Goal: Information Seeking & Learning: Learn about a topic

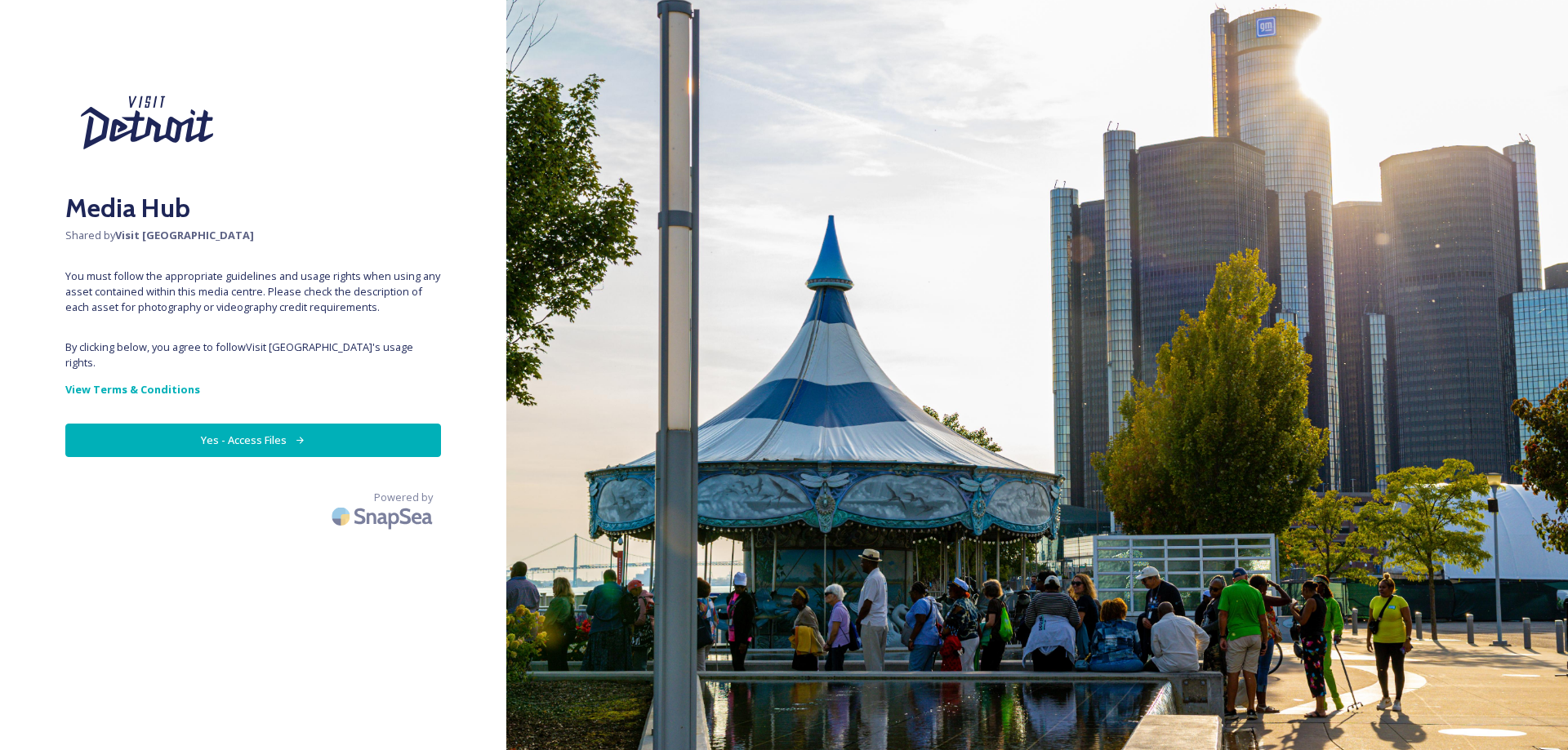
click at [219, 423] on button "Yes - Access Files" at bounding box center [253, 439] width 376 height 33
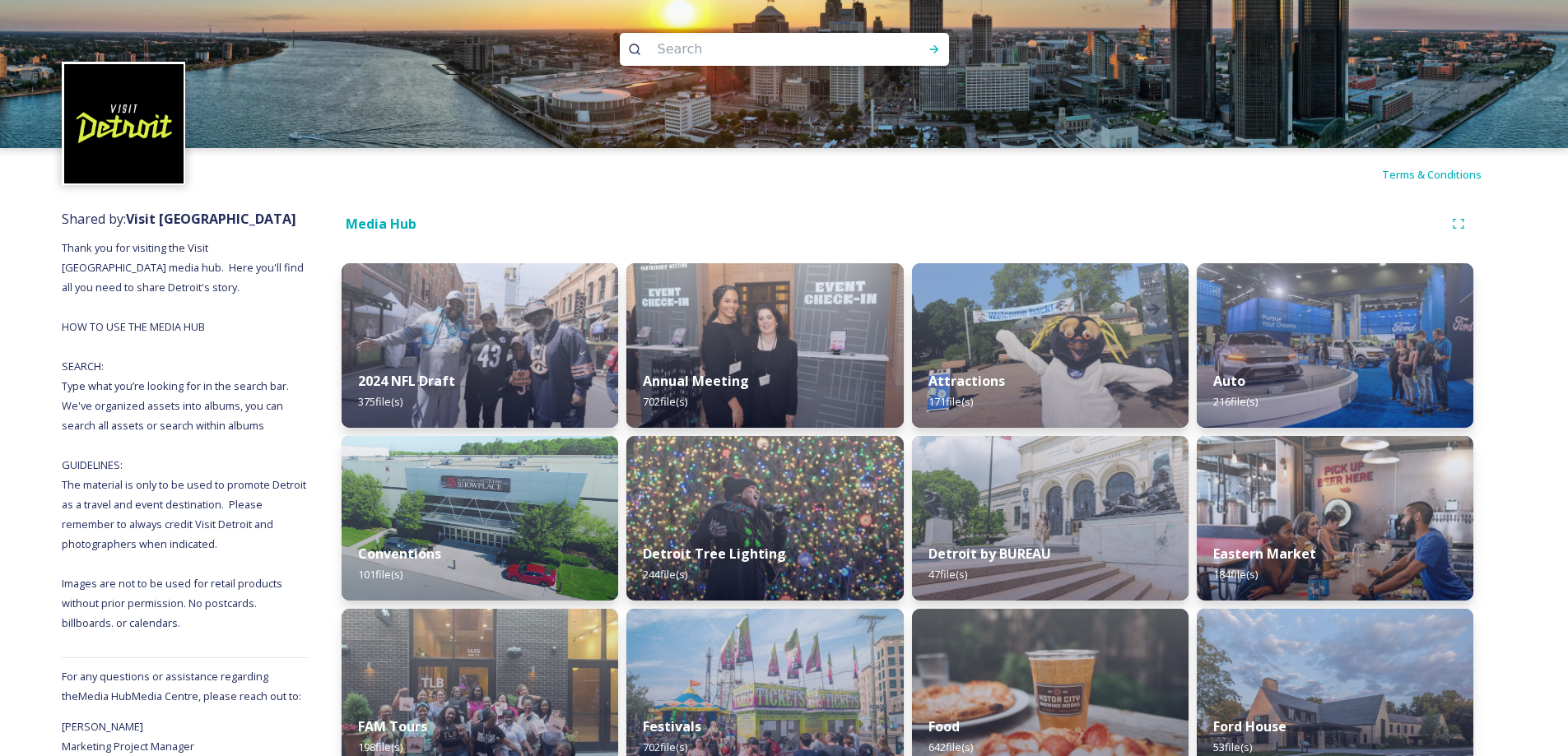
click at [746, 48] on input at bounding box center [762, 50] width 226 height 36
paste input "• Motown Museum"
click at [675, 38] on input "• Motown Museum" at bounding box center [762, 50] width 226 height 36
type input "Motown Museum"
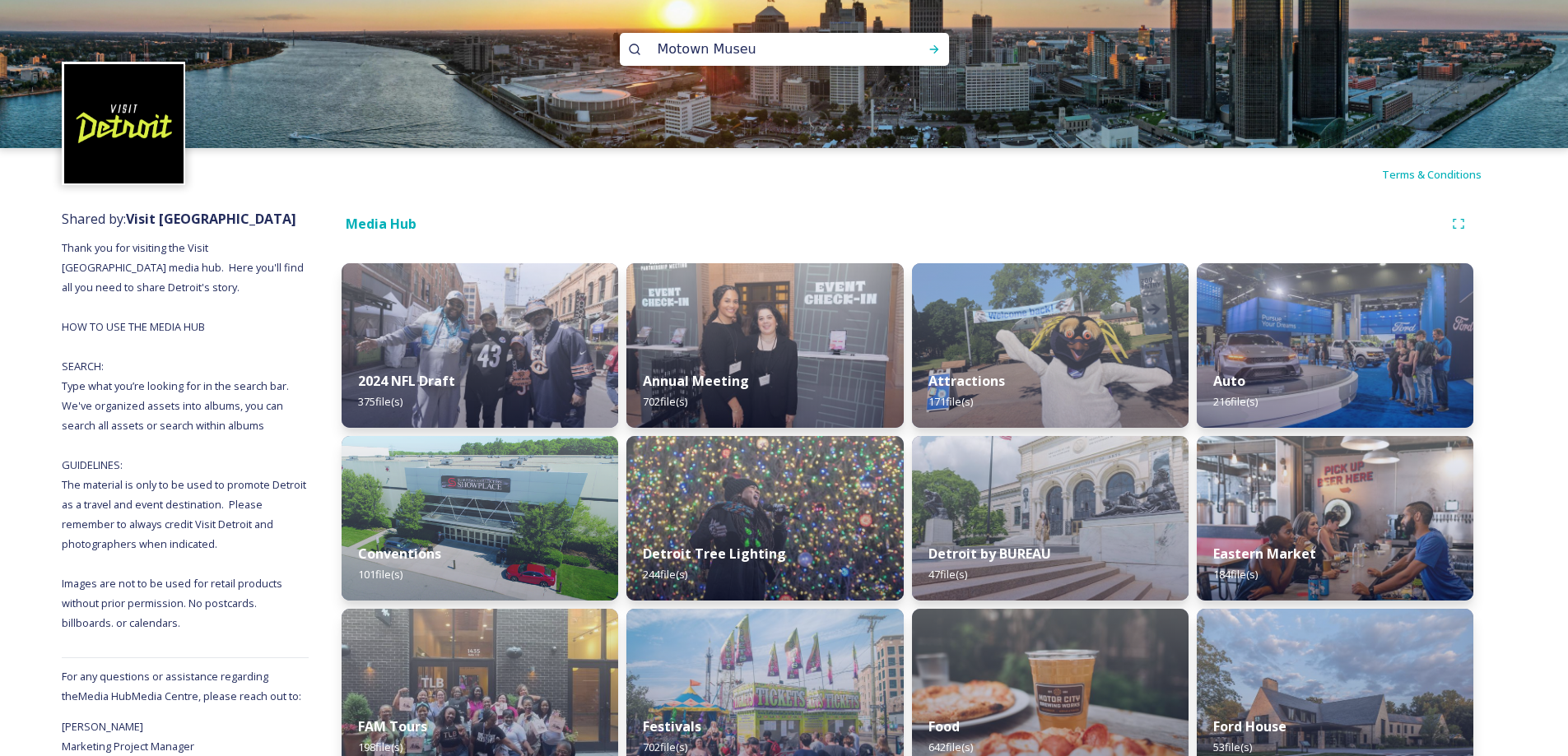
type input "Motown Museum"
click at [929, 49] on icon at bounding box center [935, 50] width 13 height 13
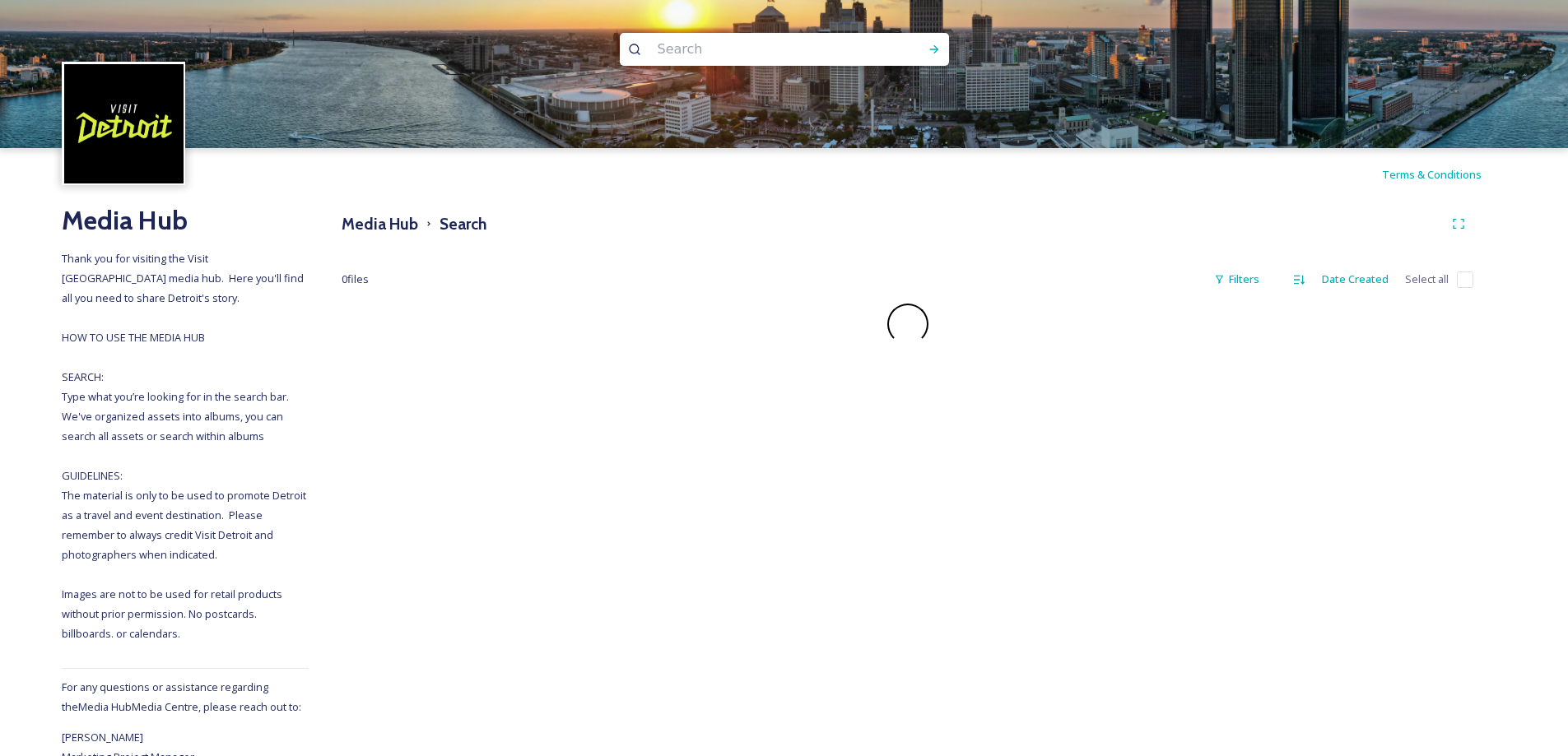
click at [682, 52] on input at bounding box center [762, 50] width 226 height 36
paste input "• Motown Museum"
type input "• Motown Museum"
click at [673, 51] on input "• Motown Museum" at bounding box center [762, 50] width 226 height 36
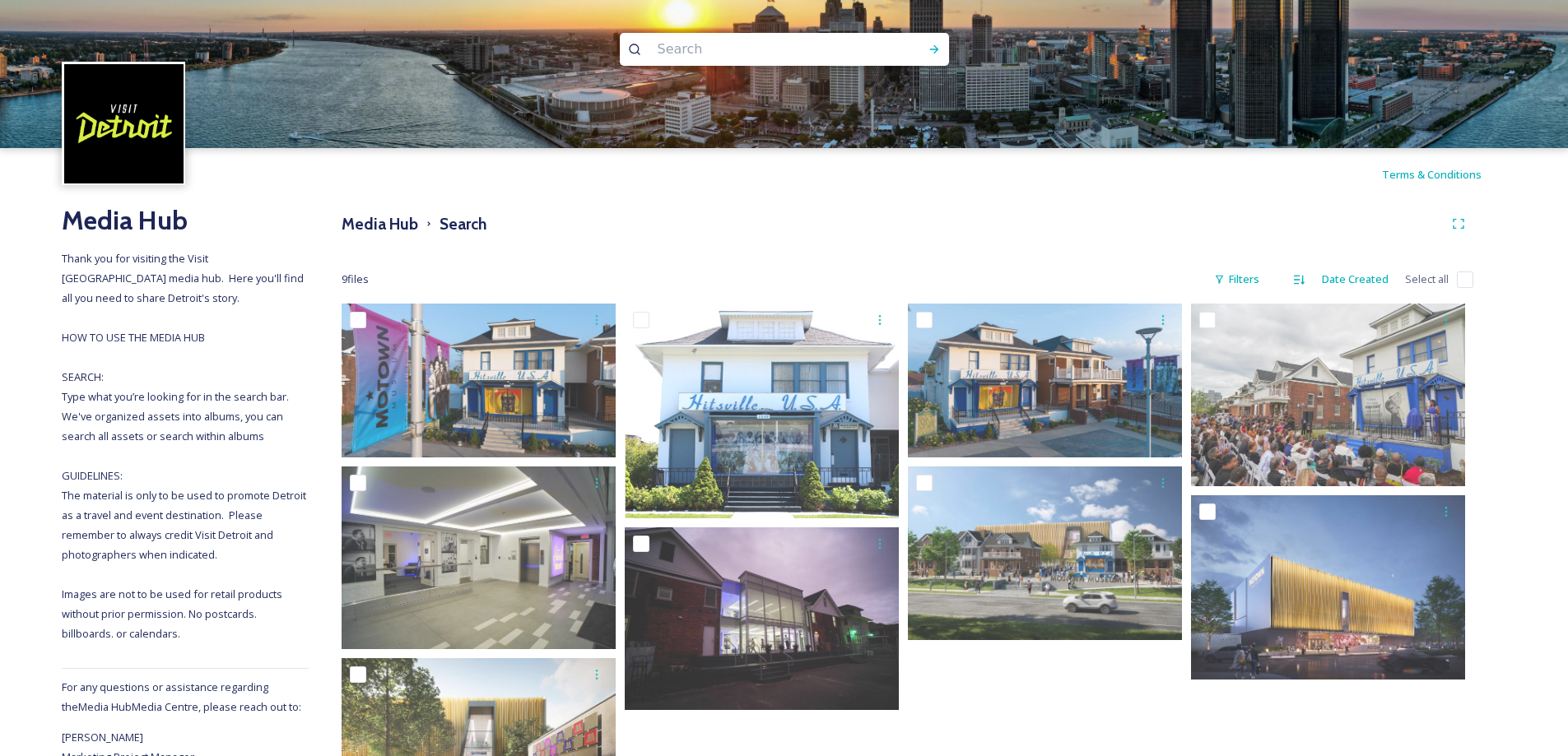
click at [711, 50] on input at bounding box center [762, 50] width 226 height 36
paste input "Motown Museum"
type input "Motown Museum"
click at [928, 50] on icon at bounding box center [935, 50] width 13 height 13
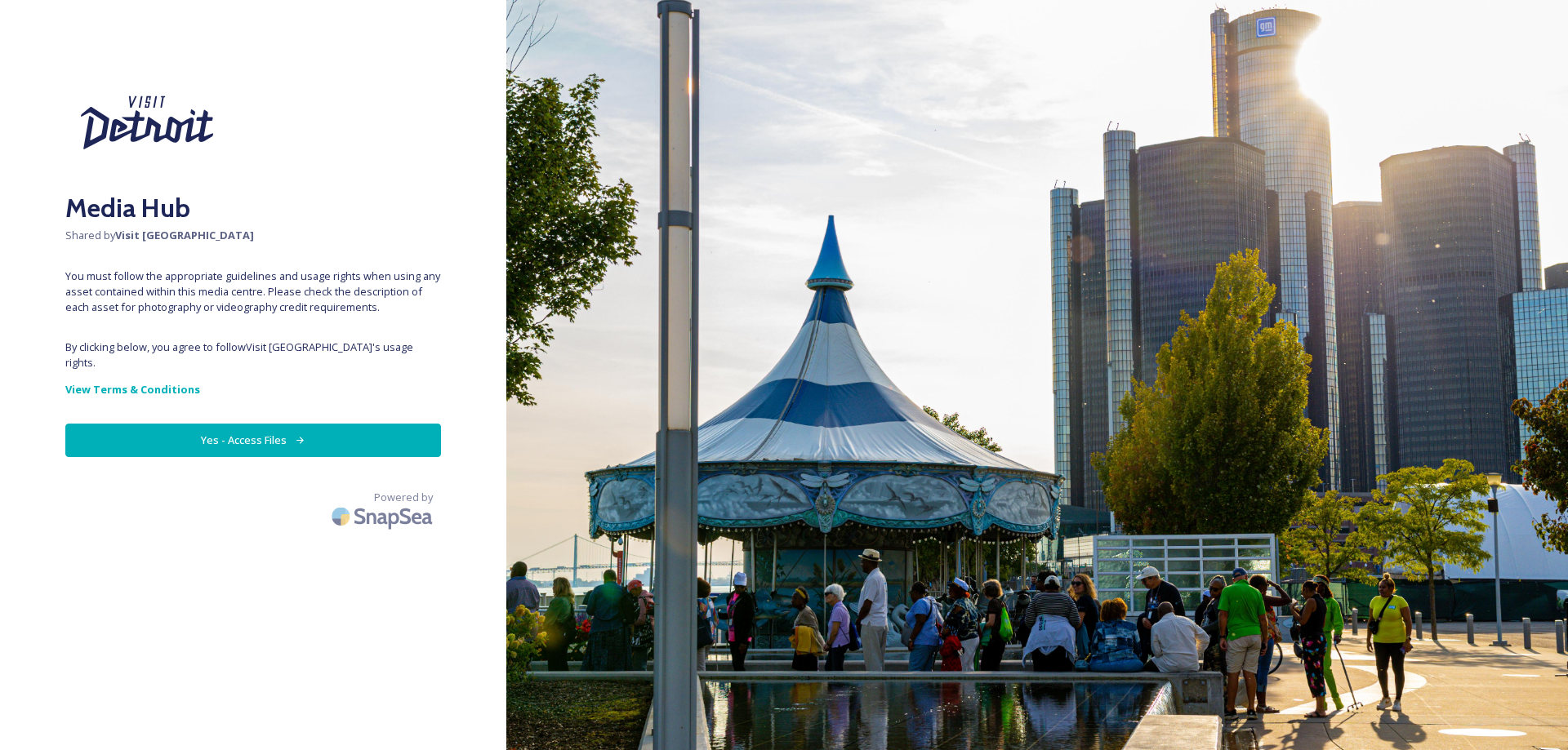
click at [262, 430] on button "Yes - Access Files" at bounding box center [253, 439] width 376 height 33
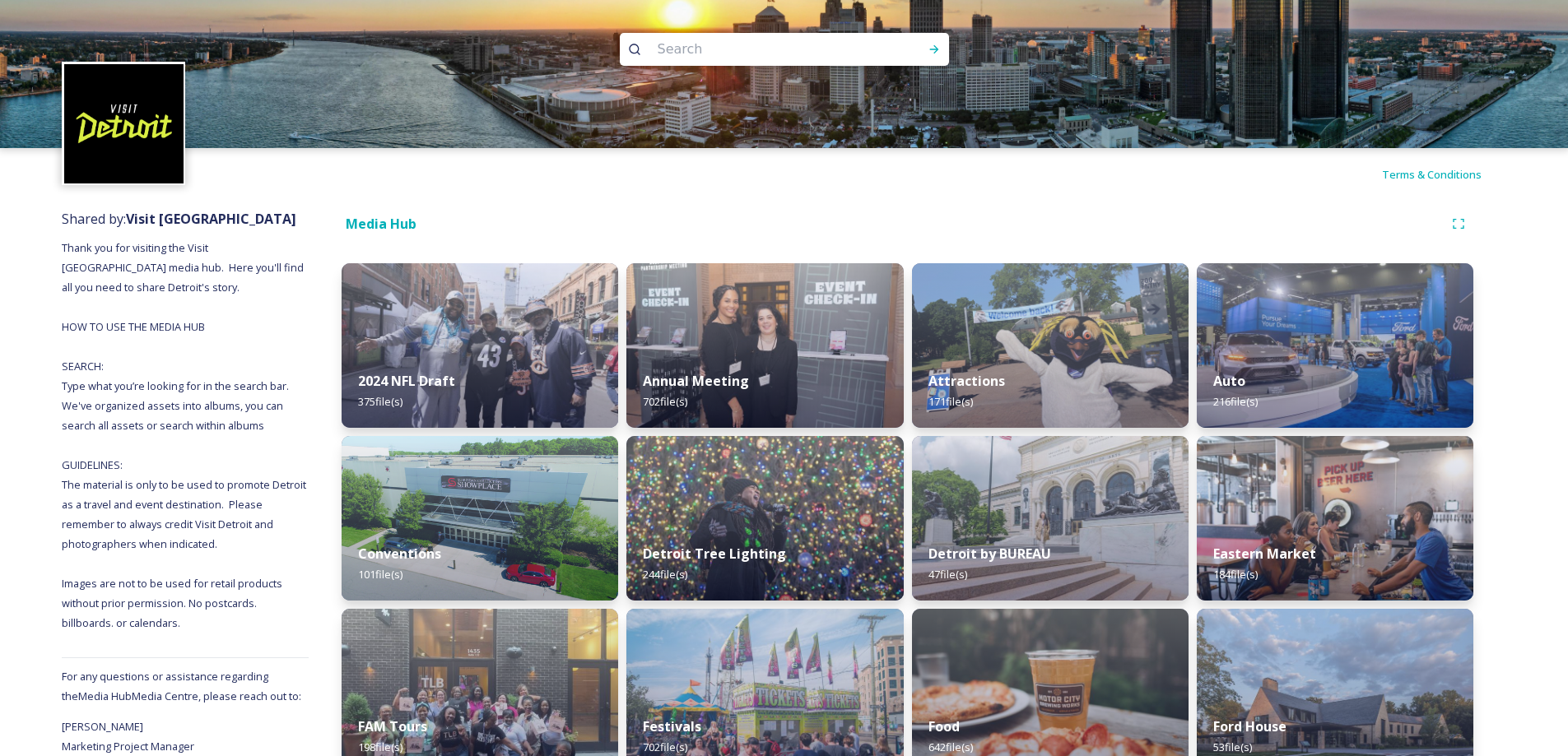
click at [670, 52] on input at bounding box center [762, 50] width 226 height 36
paste input "the henry ford museum"
type input "the henry ford museum"
click at [931, 48] on icon at bounding box center [935, 50] width 13 height 13
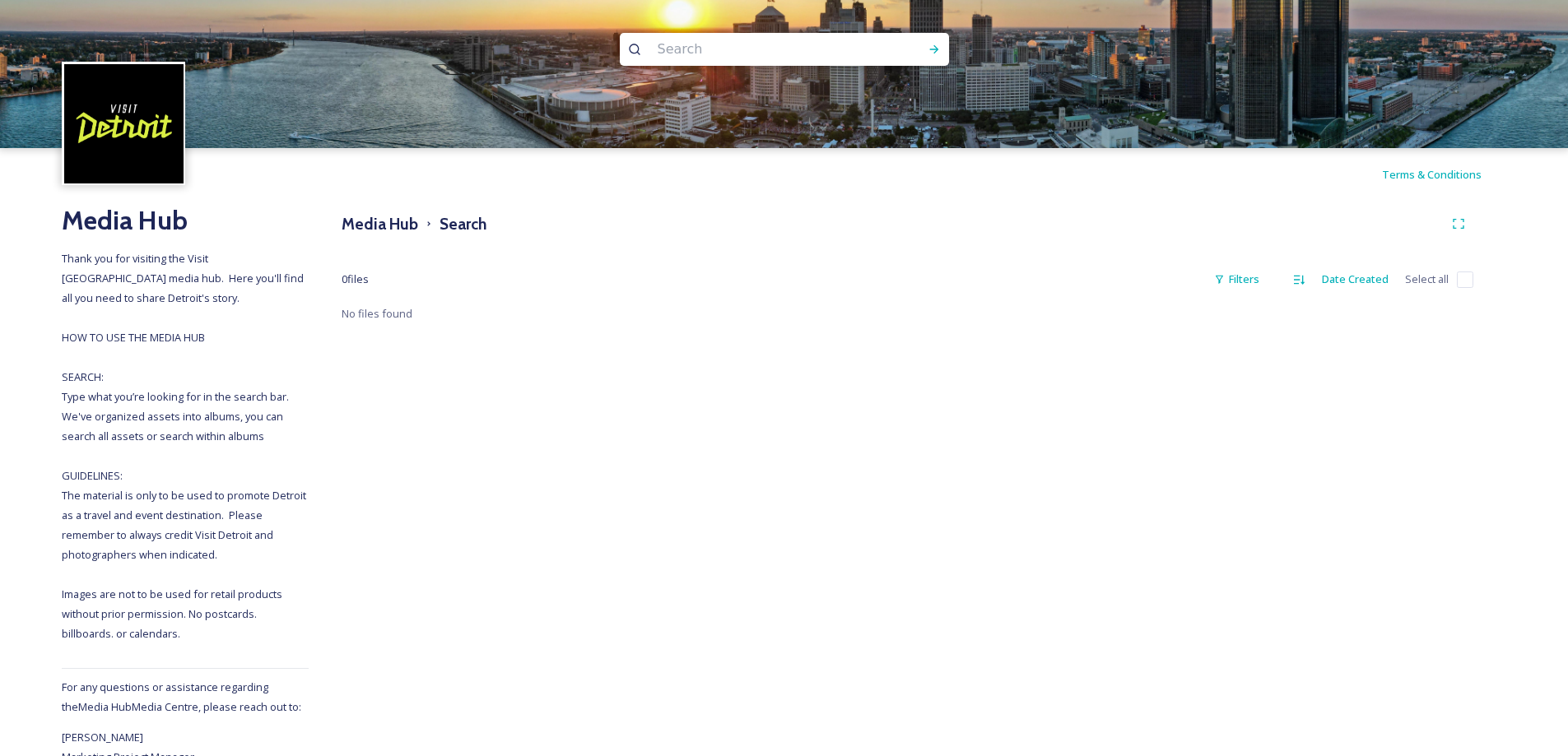
click at [701, 46] on input at bounding box center [762, 50] width 226 height 36
type input "rosa parks"
click at [933, 47] on icon at bounding box center [935, 50] width 13 height 13
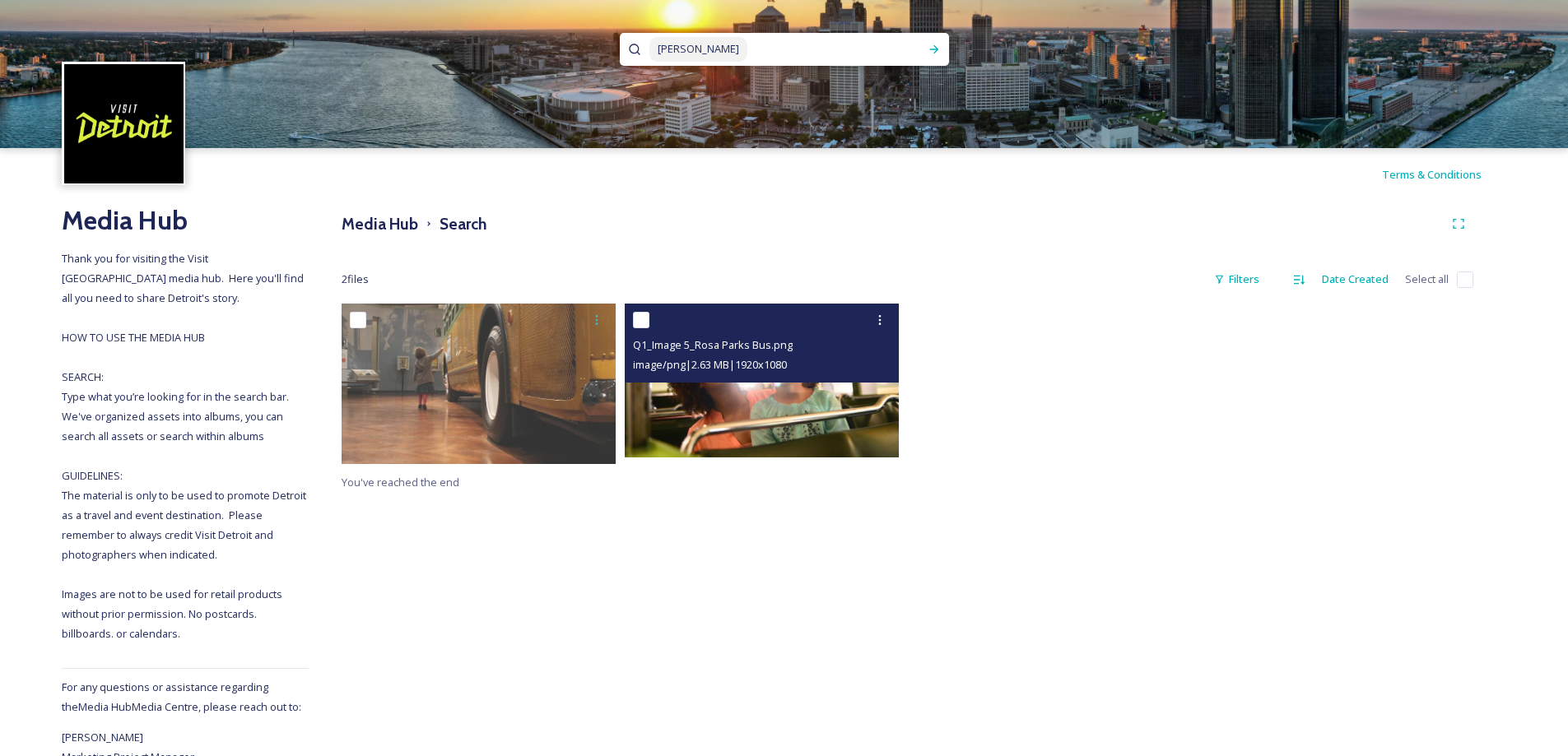
click at [739, 419] on img at bounding box center [762, 381] width 274 height 154
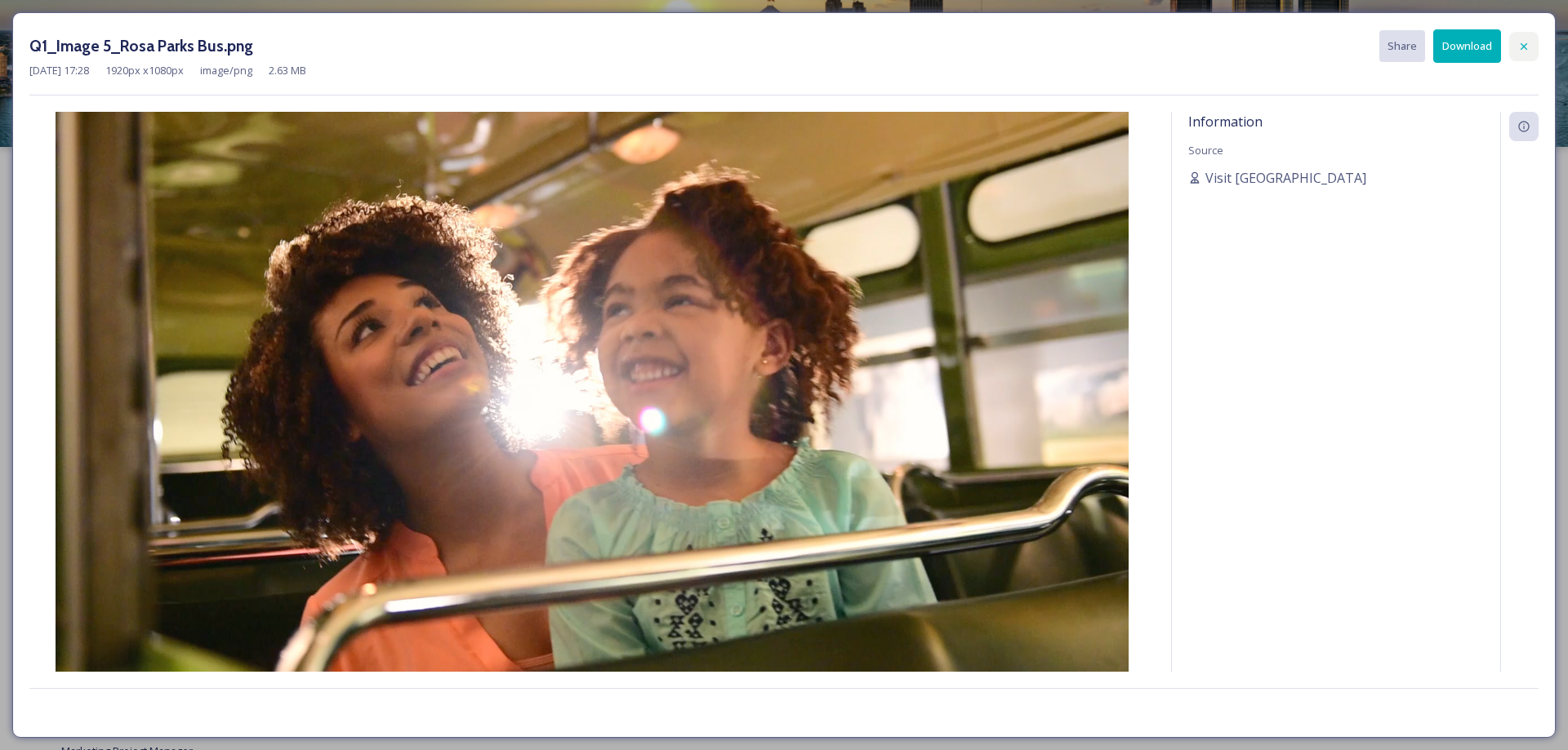
click at [1520, 45] on icon at bounding box center [1525, 46] width 13 height 13
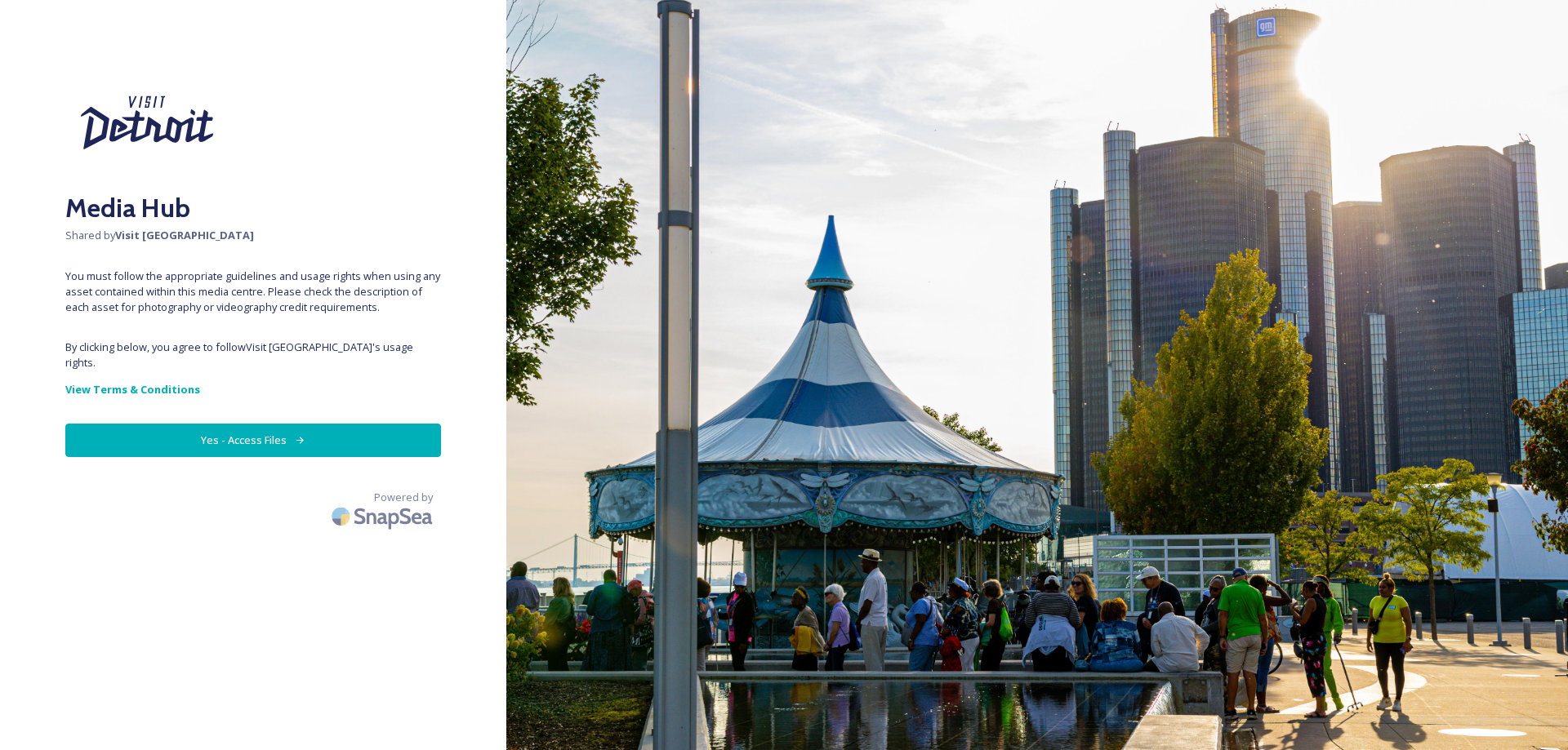
click at [273, 430] on button "Yes - Access Files" at bounding box center [253, 439] width 376 height 33
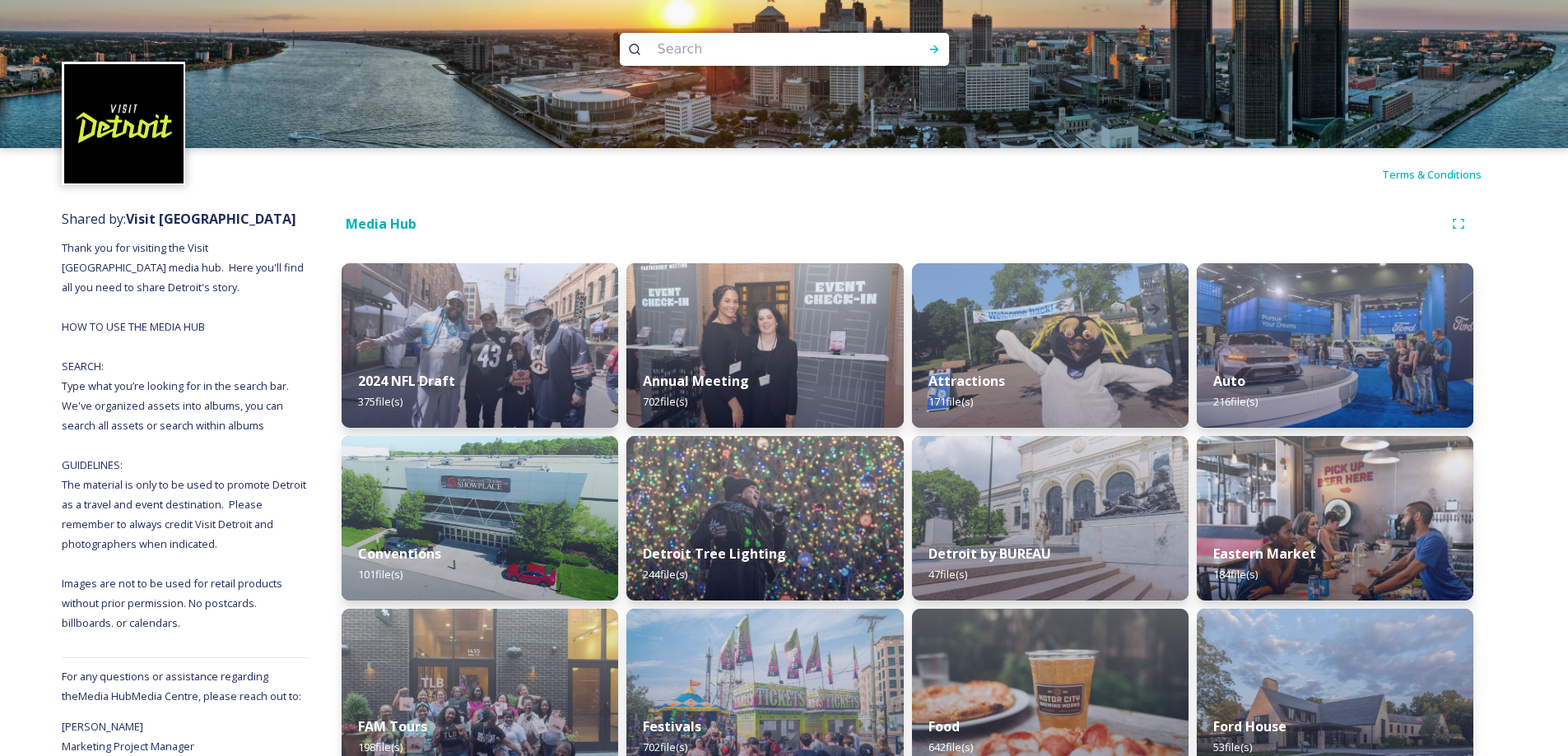
click at [682, 50] on input at bounding box center [762, 50] width 226 height 36
paste input "Detroit Month of Design"
type input "Detroit Month of Design"
click at [942, 46] on div "Run Search" at bounding box center [934, 49] width 30 height 30
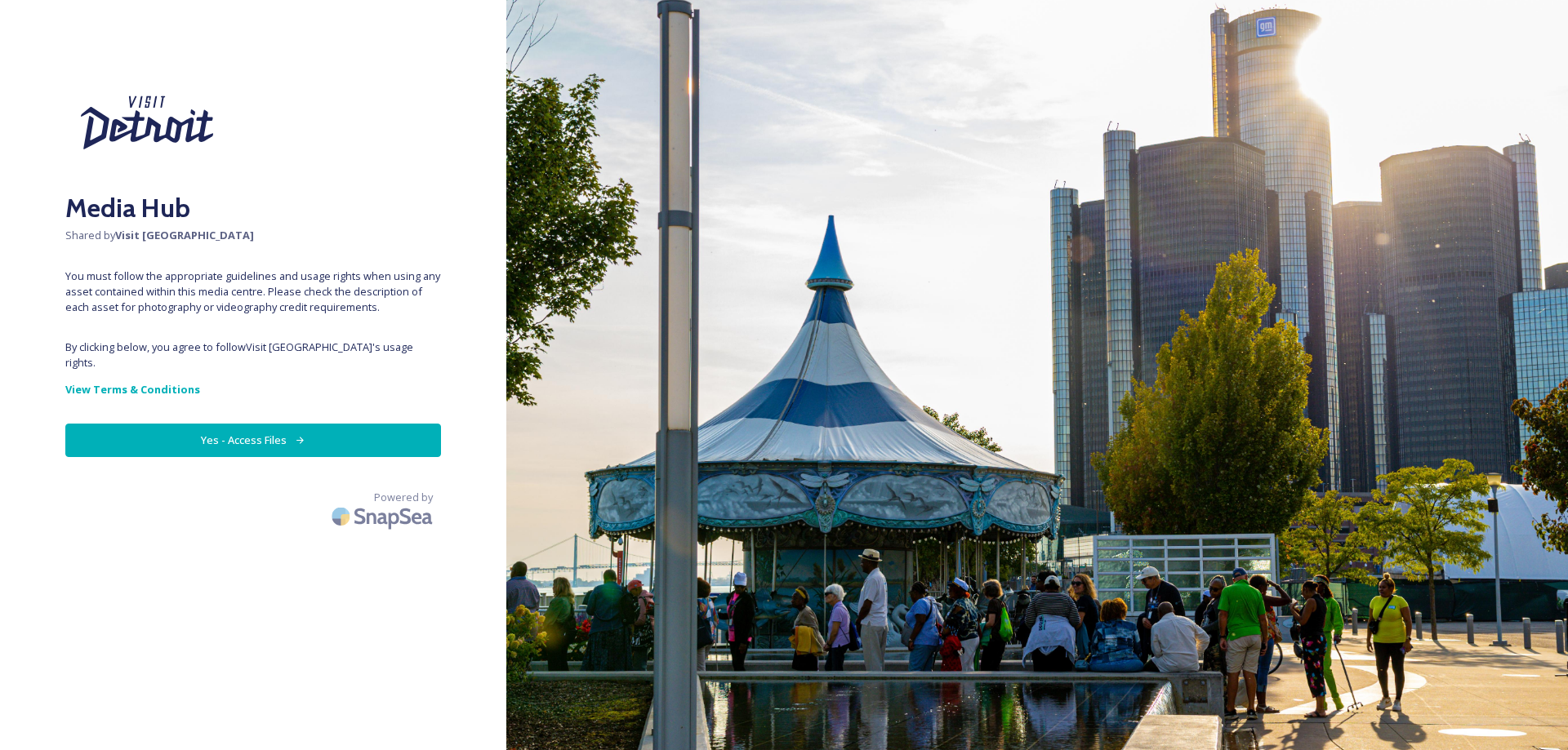
click at [285, 423] on button "Yes - Access Files" at bounding box center [253, 439] width 376 height 33
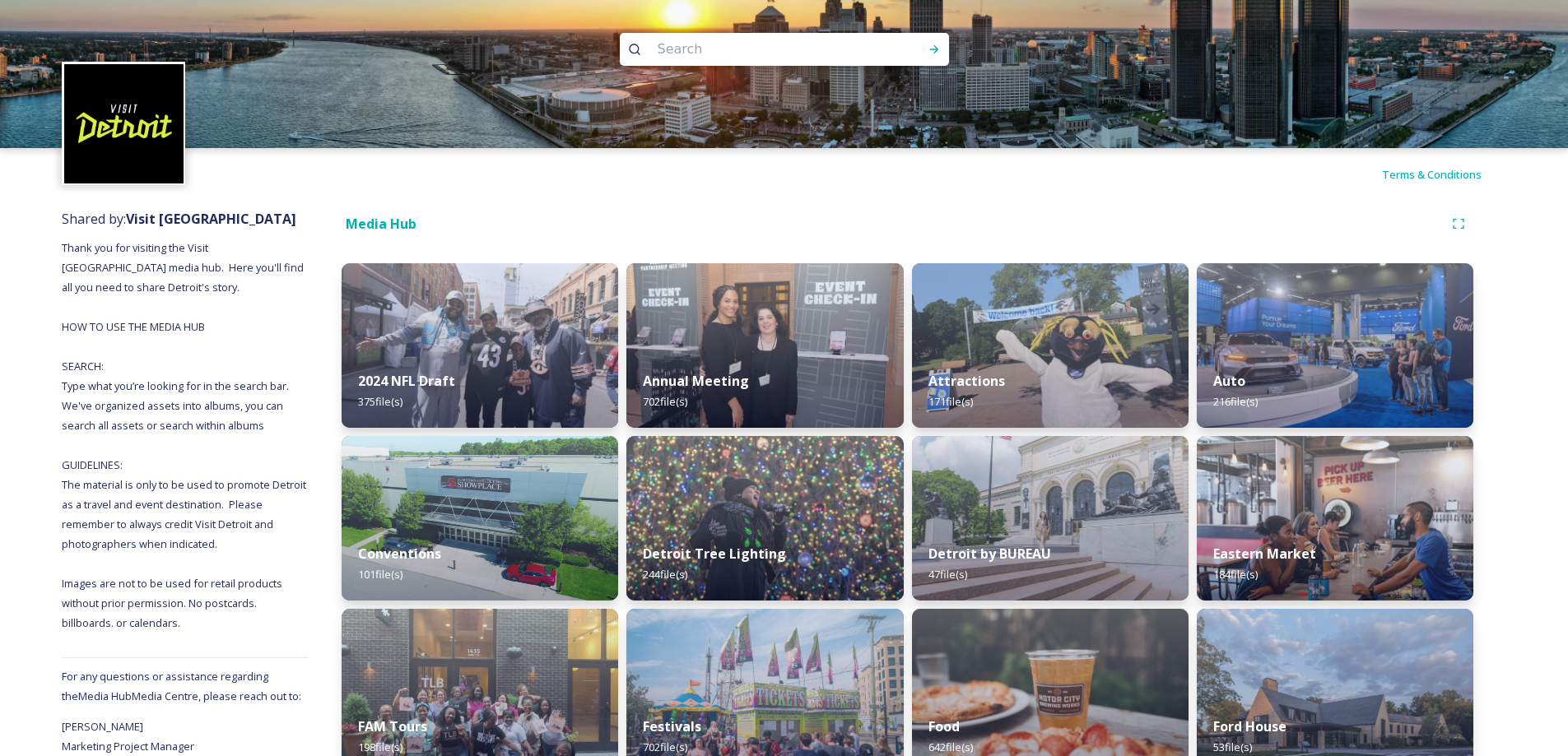
click at [750, 49] on input at bounding box center [762, 50] width 226 height 36
paste input "Dequindre Cut"
type input "Dequindre Cut"
click at [924, 53] on div "Run Search" at bounding box center [934, 49] width 30 height 30
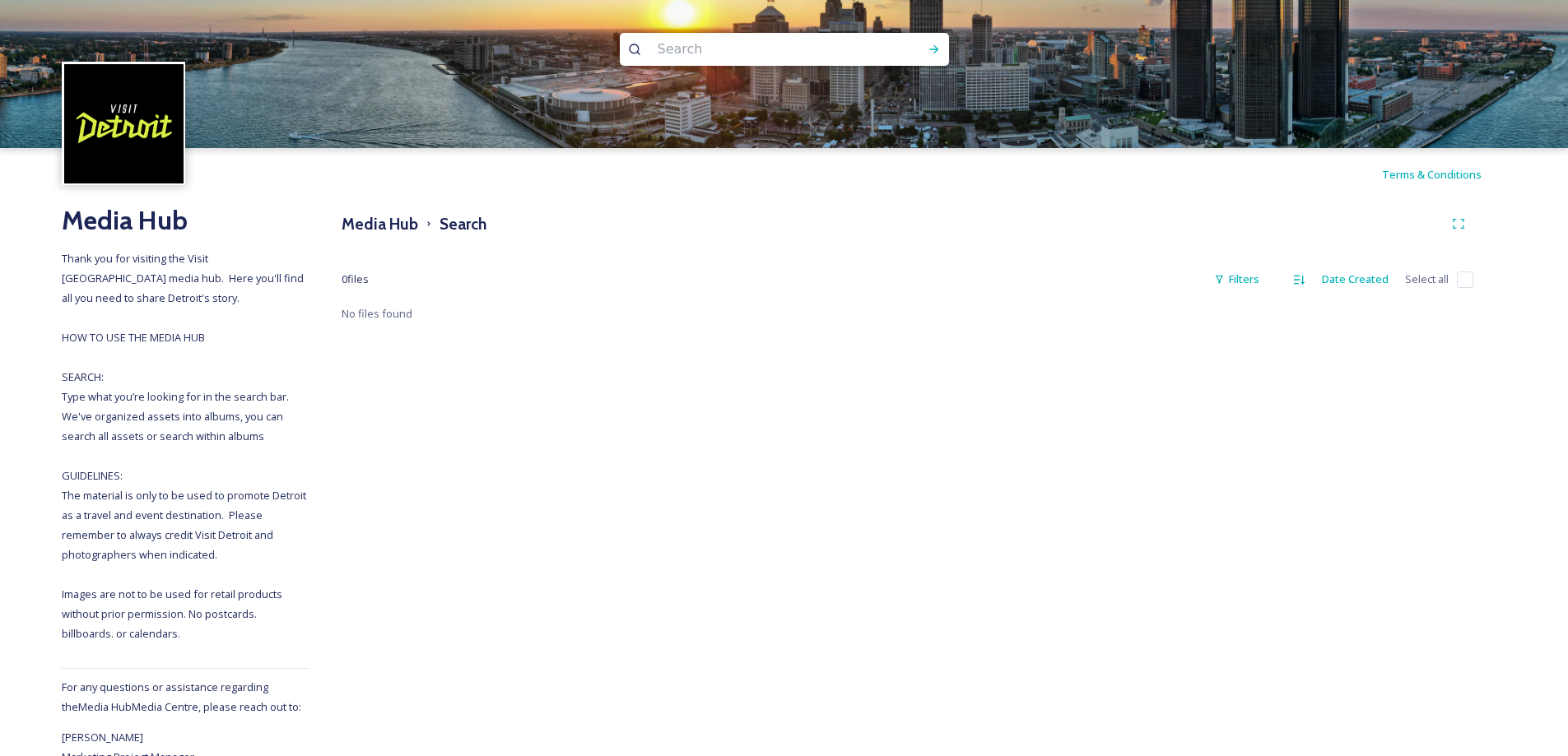
click at [149, 129] on img at bounding box center [123, 123] width 119 height 119
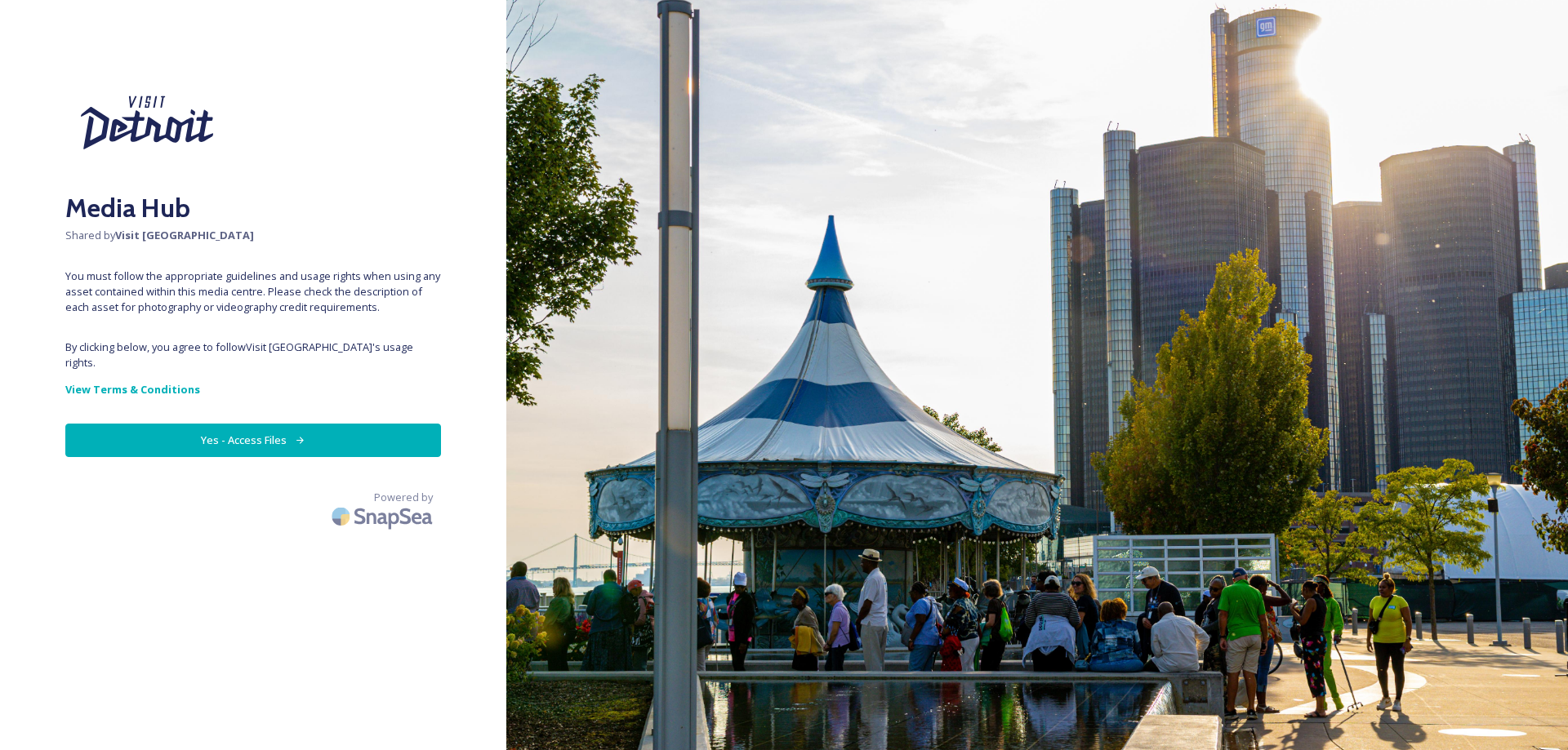
click at [273, 405] on div "Media Hub Shared by Visit [GEOGRAPHIC_DATA] You must follow the appropriate gui…" at bounding box center [253, 375] width 507 height 620
click at [274, 423] on button "Yes - Access Files" at bounding box center [253, 439] width 376 height 33
click at [315, 429] on button "Yes - Access Files" at bounding box center [253, 439] width 376 height 33
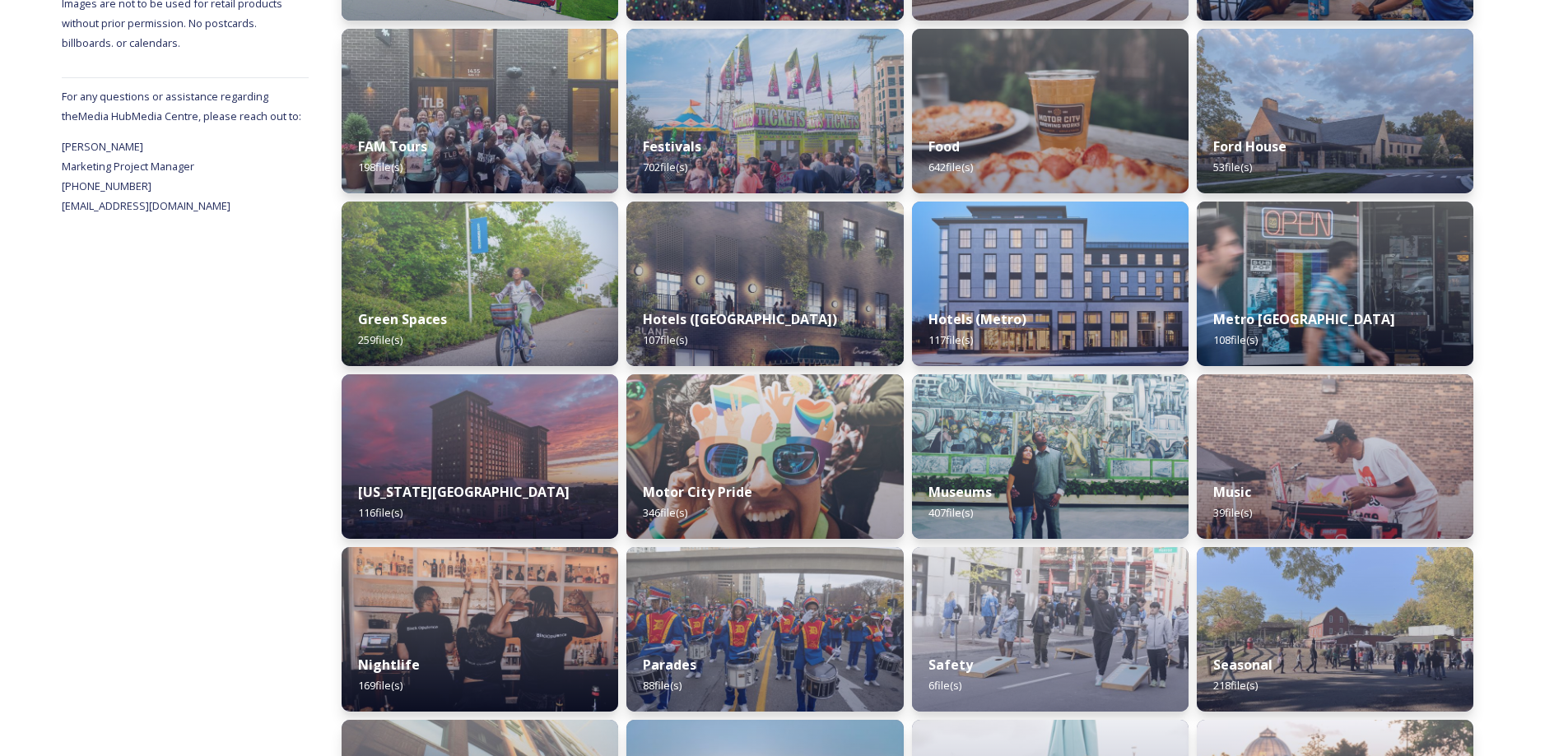
scroll to position [568, 0]
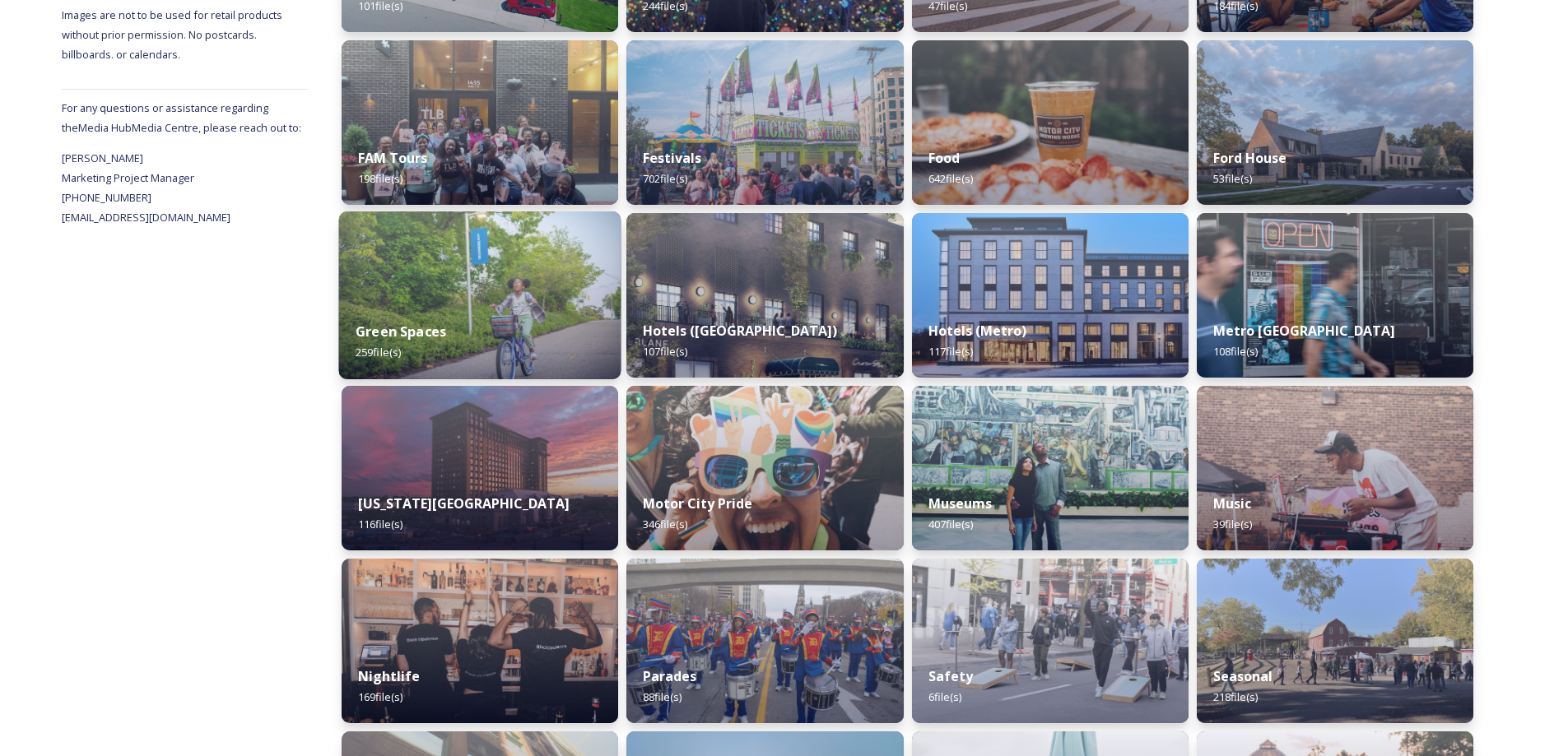
click at [506, 281] on img at bounding box center [480, 295] width 282 height 168
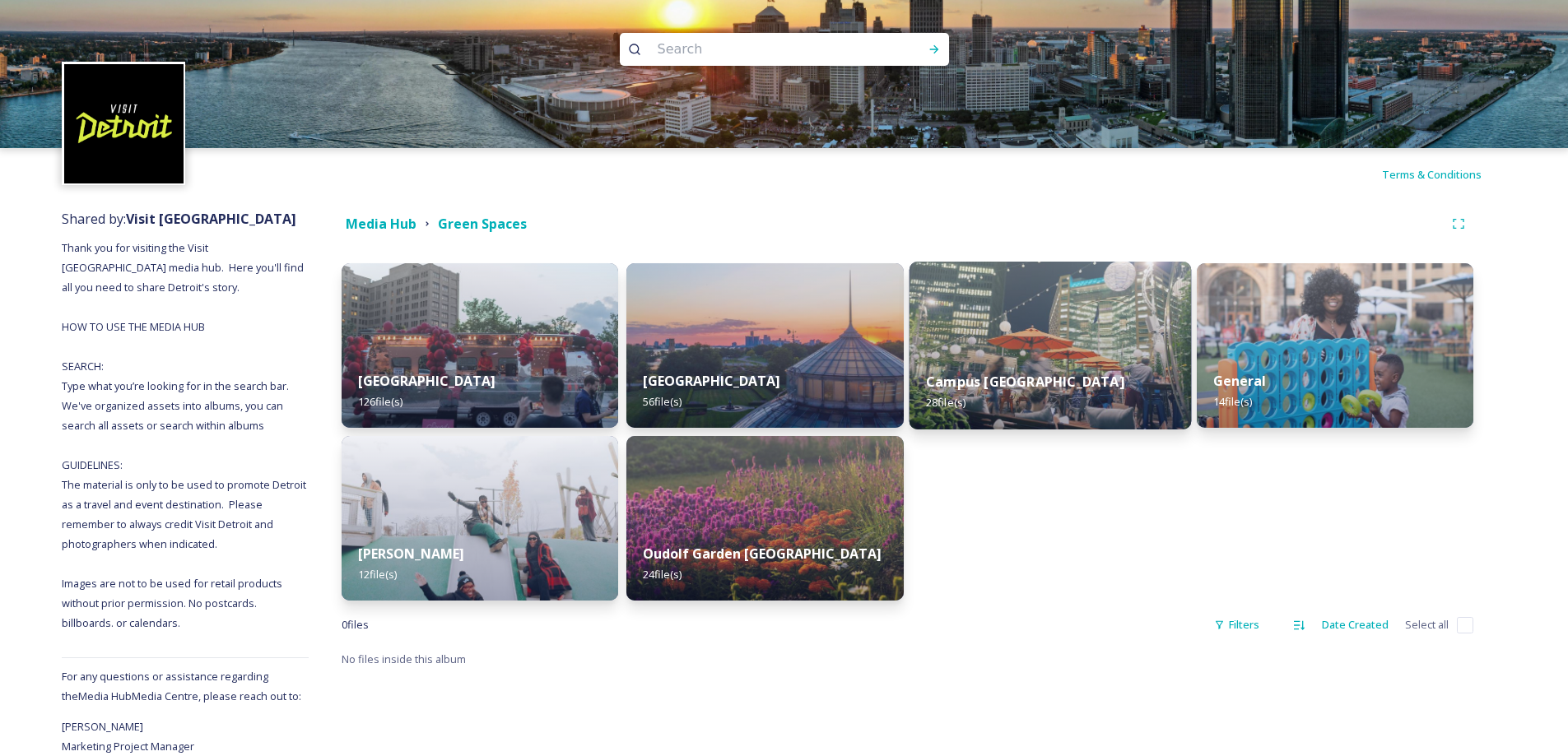
click at [1099, 338] on img at bounding box center [1050, 346] width 282 height 168
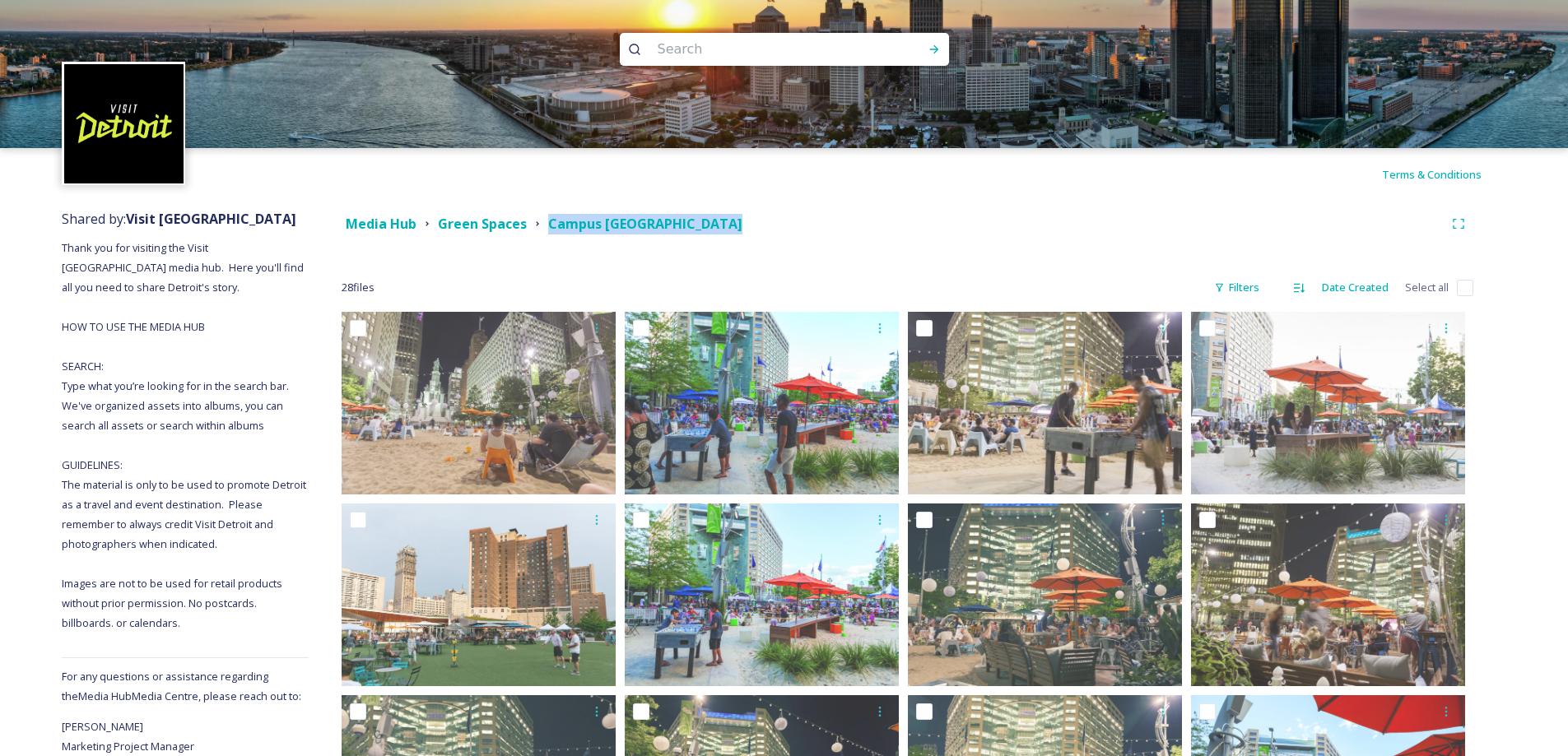
drag, startPoint x: 734, startPoint y: 240, endPoint x: 545, endPoint y: 227, distance: 189.4
copy div "Campus [GEOGRAPHIC_DATA]"
click at [409, 233] on div "Media Hub" at bounding box center [381, 225] width 70 height 21
click at [408, 225] on strong "Media Hub" at bounding box center [381, 224] width 70 height 18
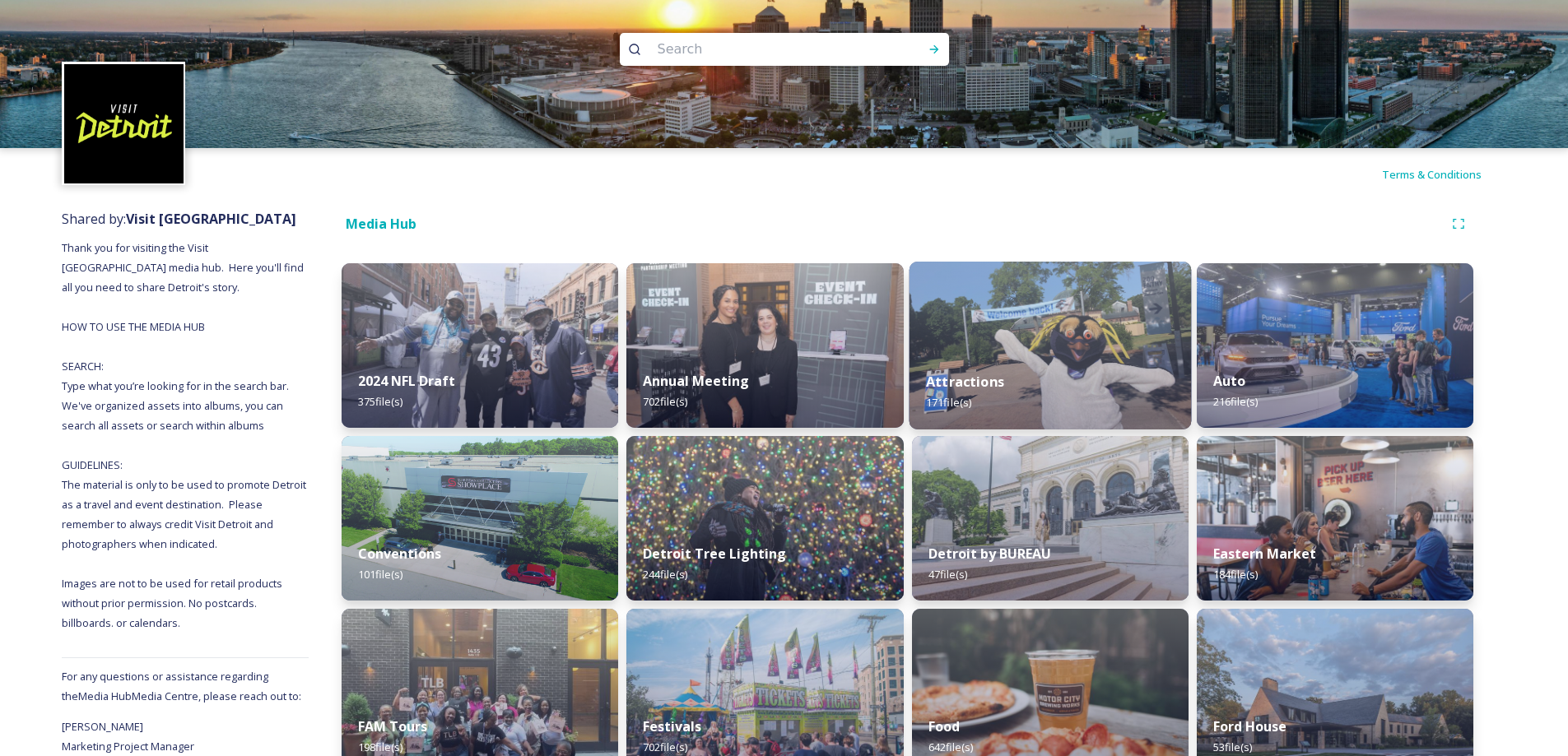
click at [1092, 320] on img at bounding box center [1050, 346] width 282 height 168
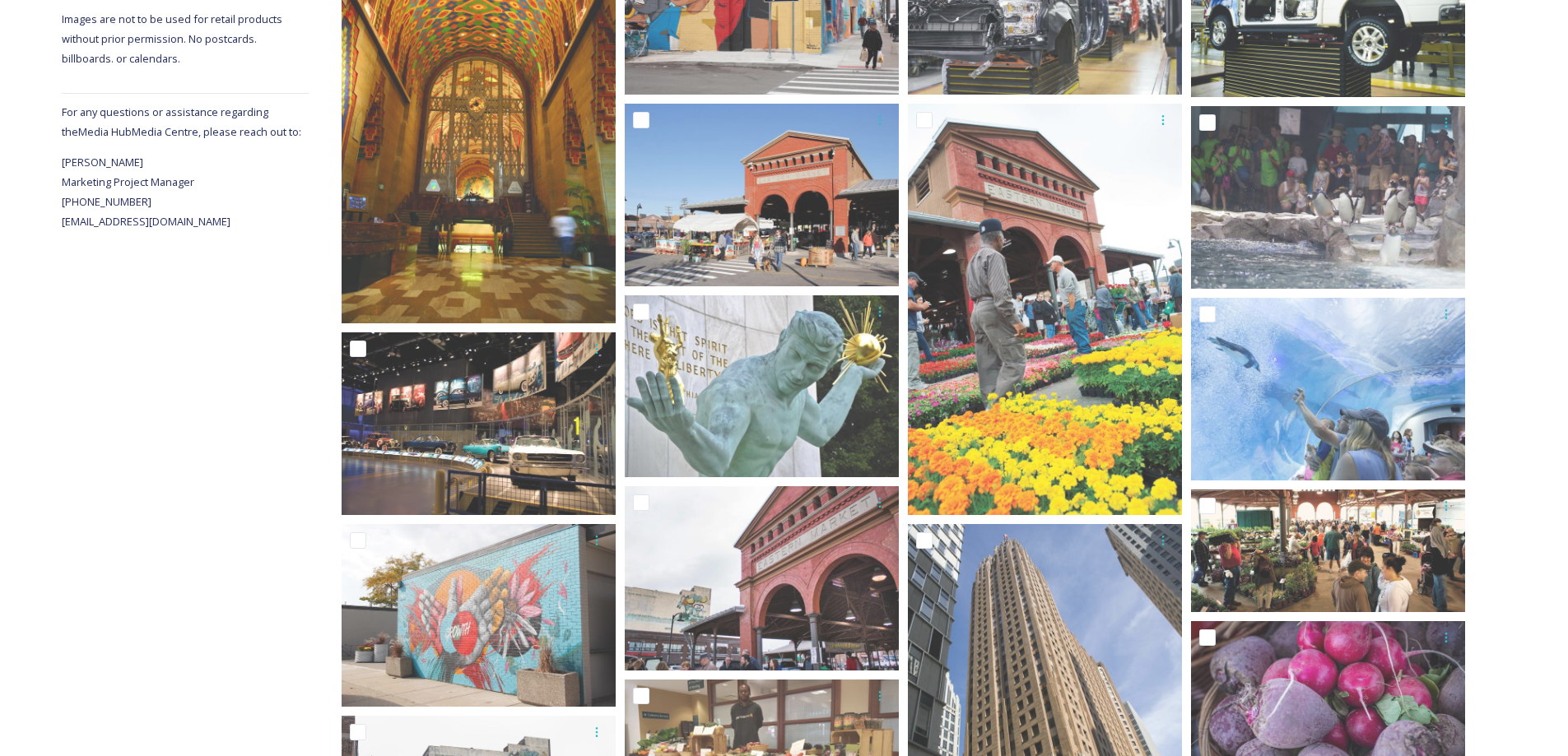
scroll to position [576, 0]
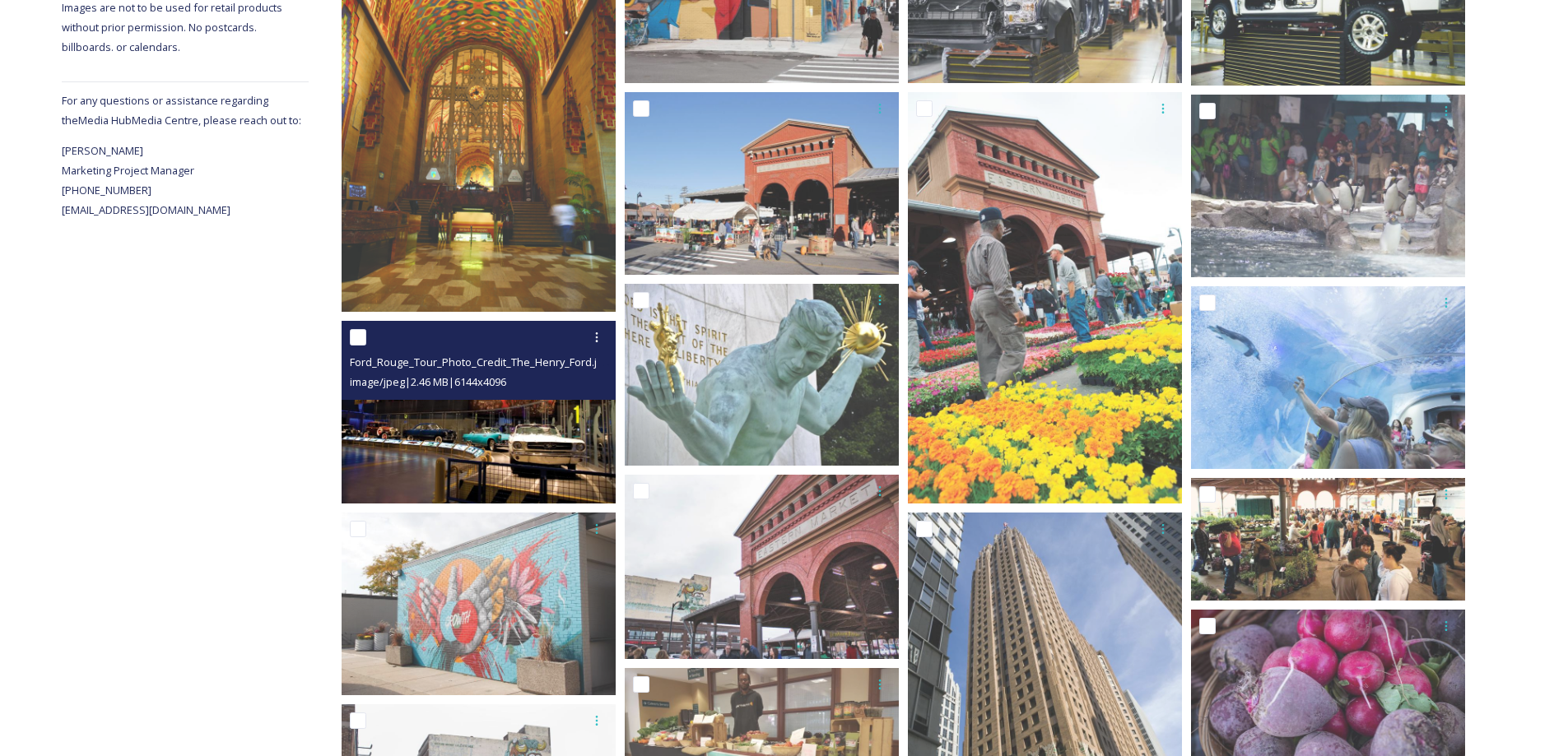
click at [433, 452] on img at bounding box center [479, 412] width 274 height 183
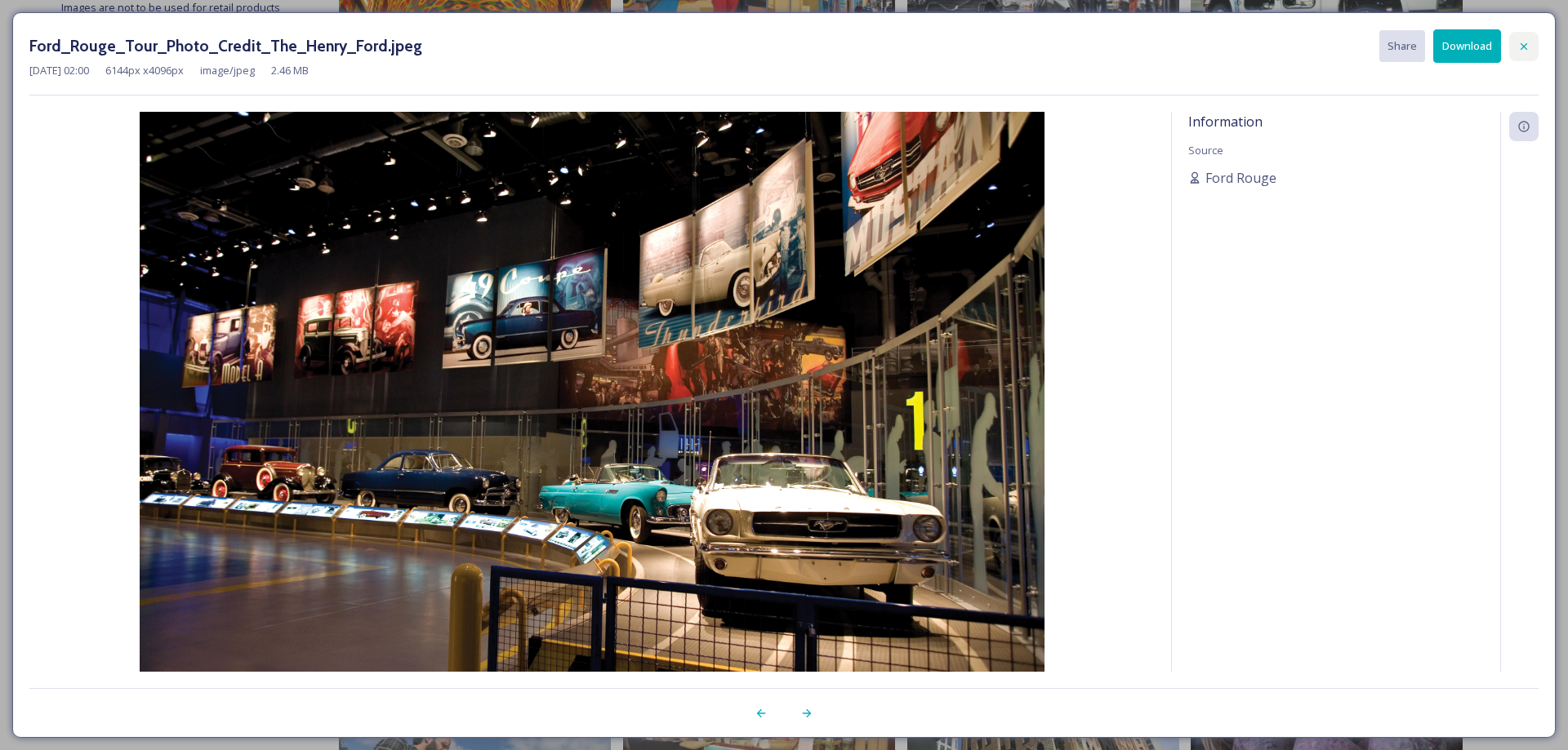
click at [1524, 50] on icon at bounding box center [1525, 46] width 13 height 13
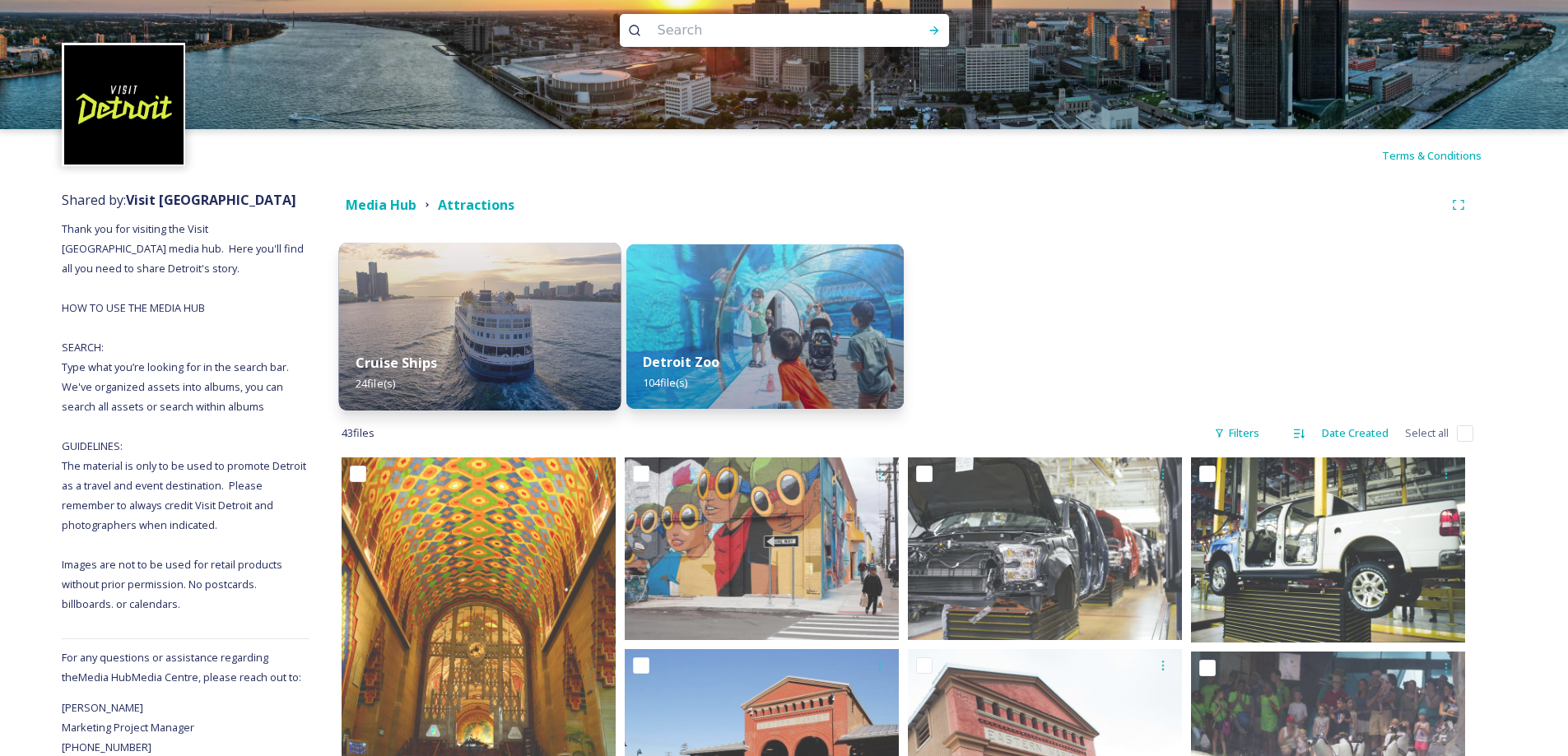
scroll to position [0, 0]
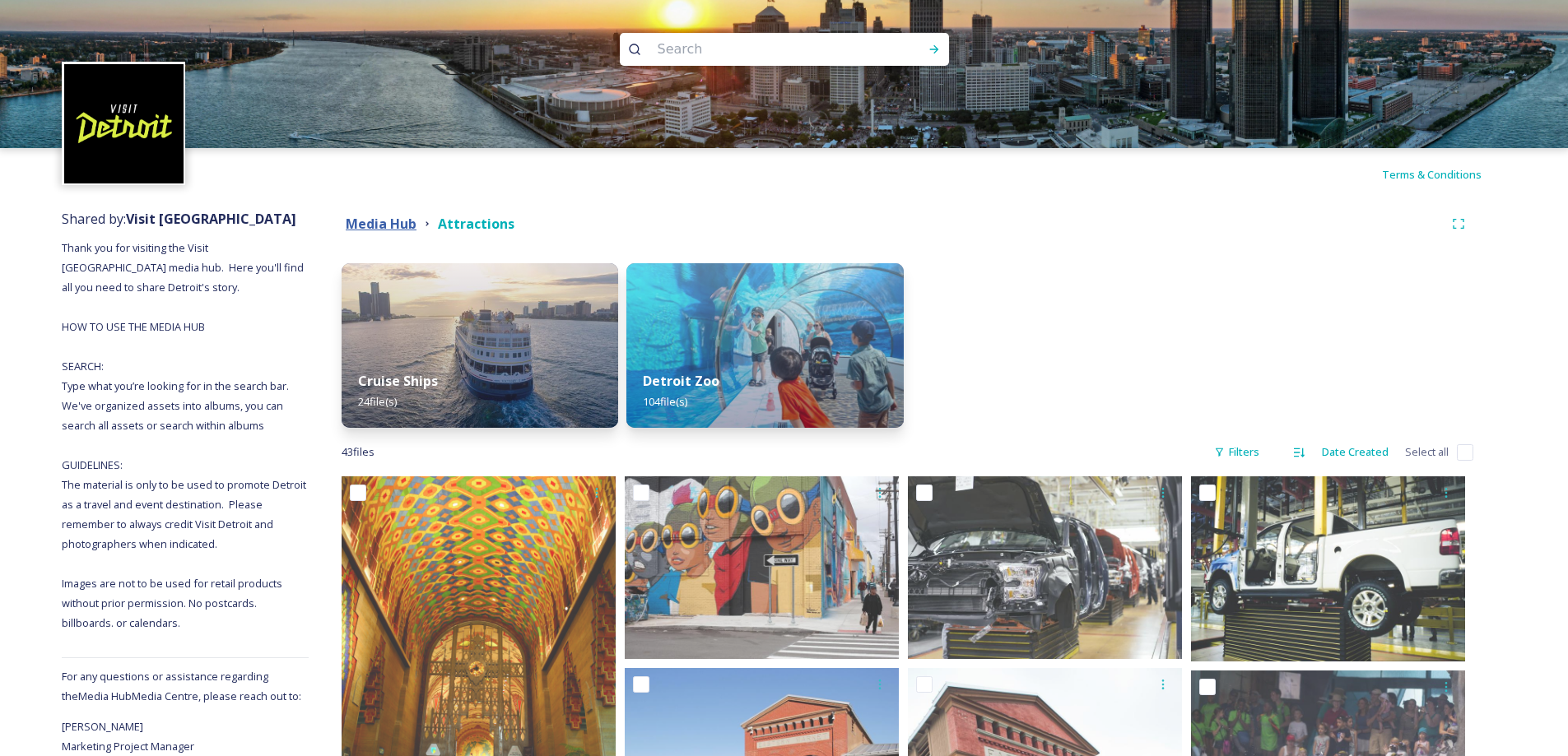
click at [379, 232] on strong "Media Hub" at bounding box center [381, 224] width 70 height 18
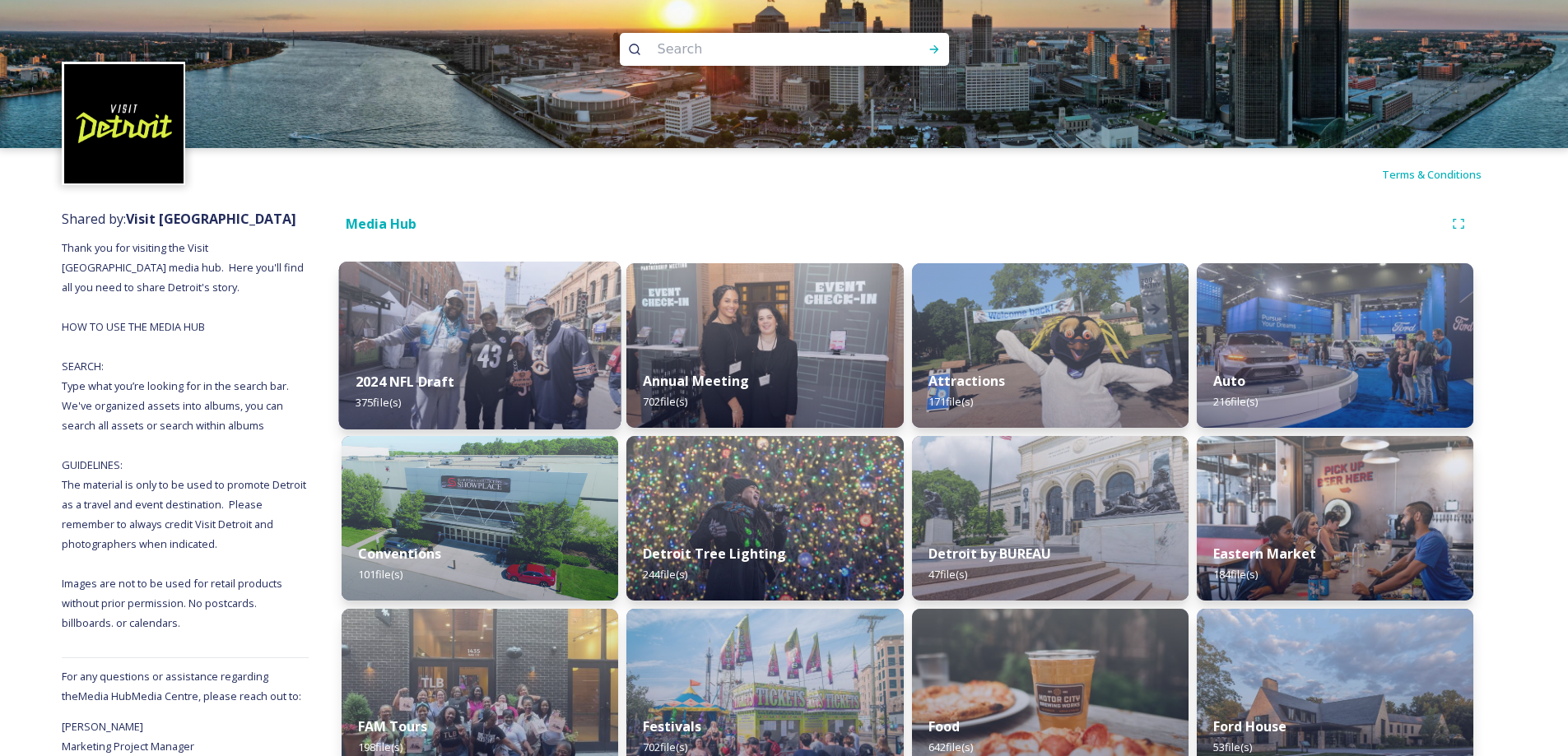
click at [506, 306] on img at bounding box center [480, 346] width 282 height 168
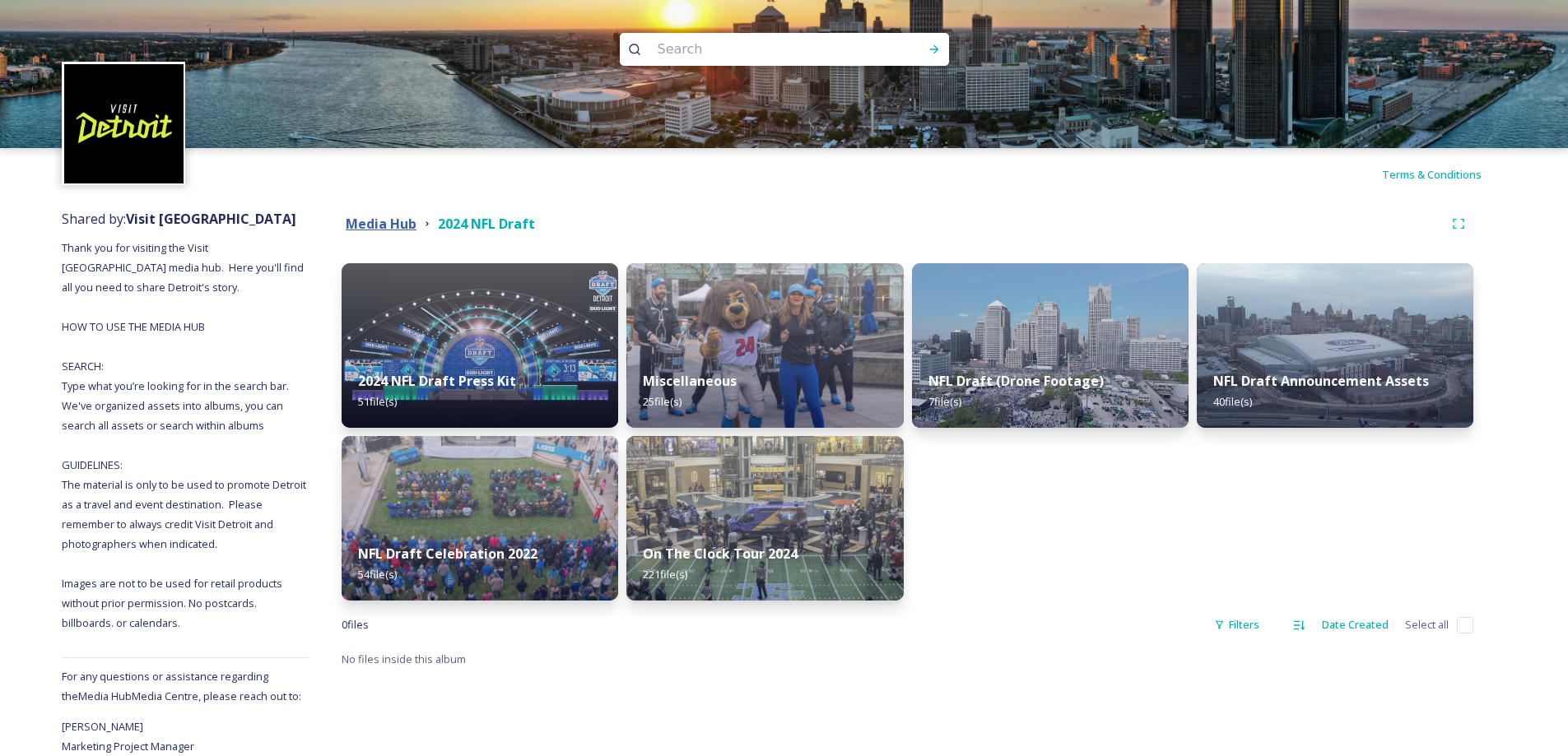
click at [401, 217] on strong "Media Hub" at bounding box center [381, 224] width 70 height 18
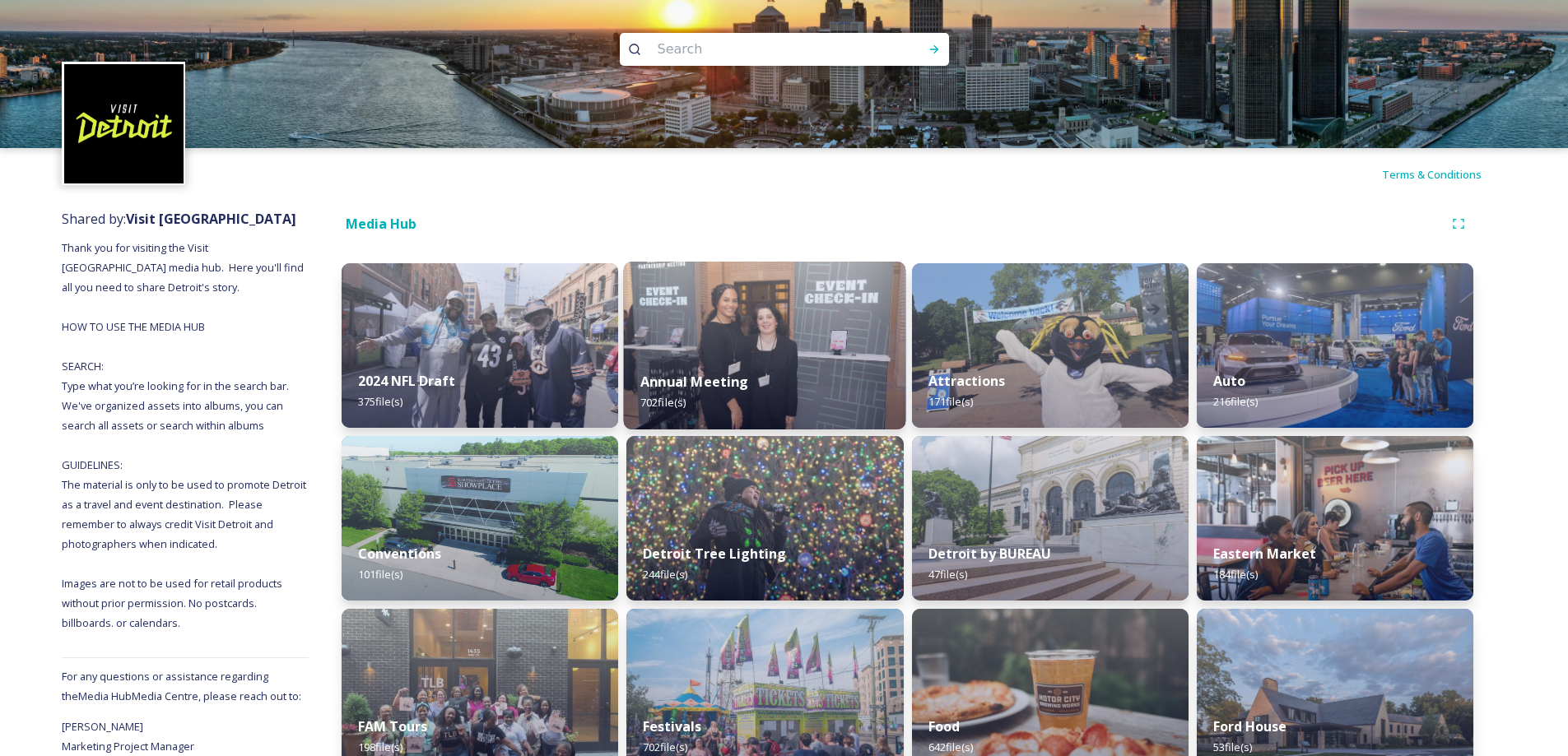
click at [761, 347] on img at bounding box center [765, 346] width 282 height 168
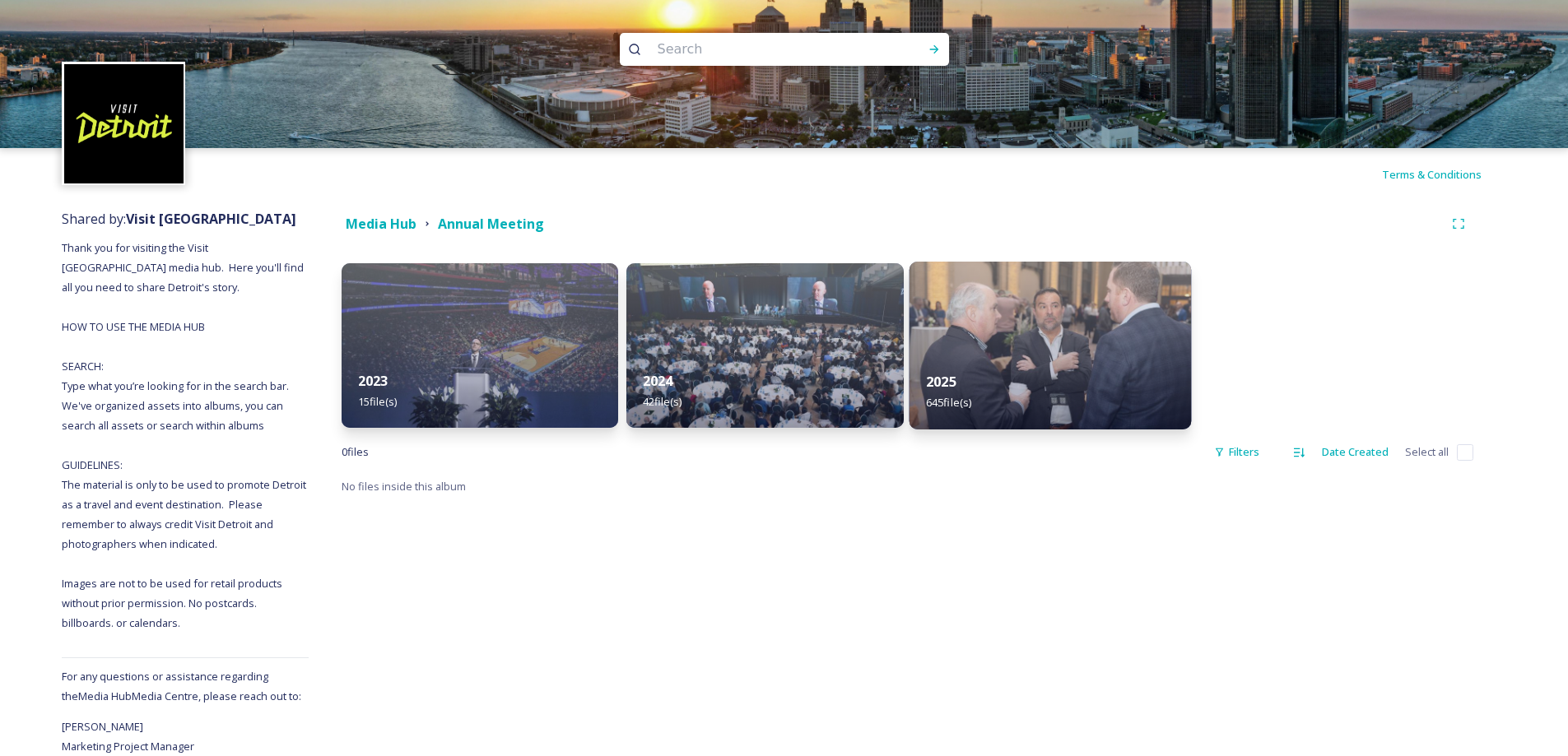
click at [1031, 364] on div "2025 645 file(s)" at bounding box center [1050, 391] width 282 height 75
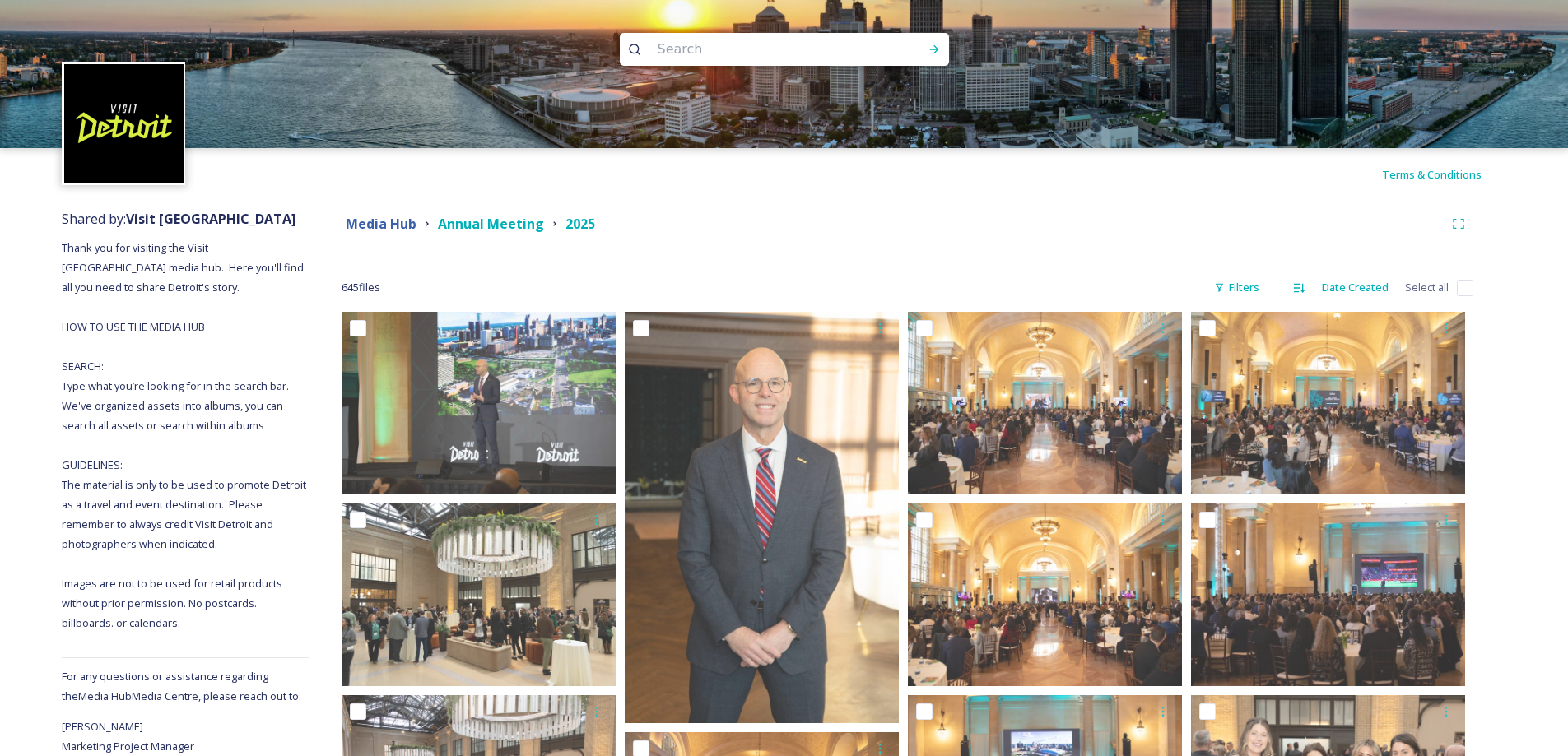
click at [393, 226] on strong "Media Hub" at bounding box center [381, 224] width 70 height 18
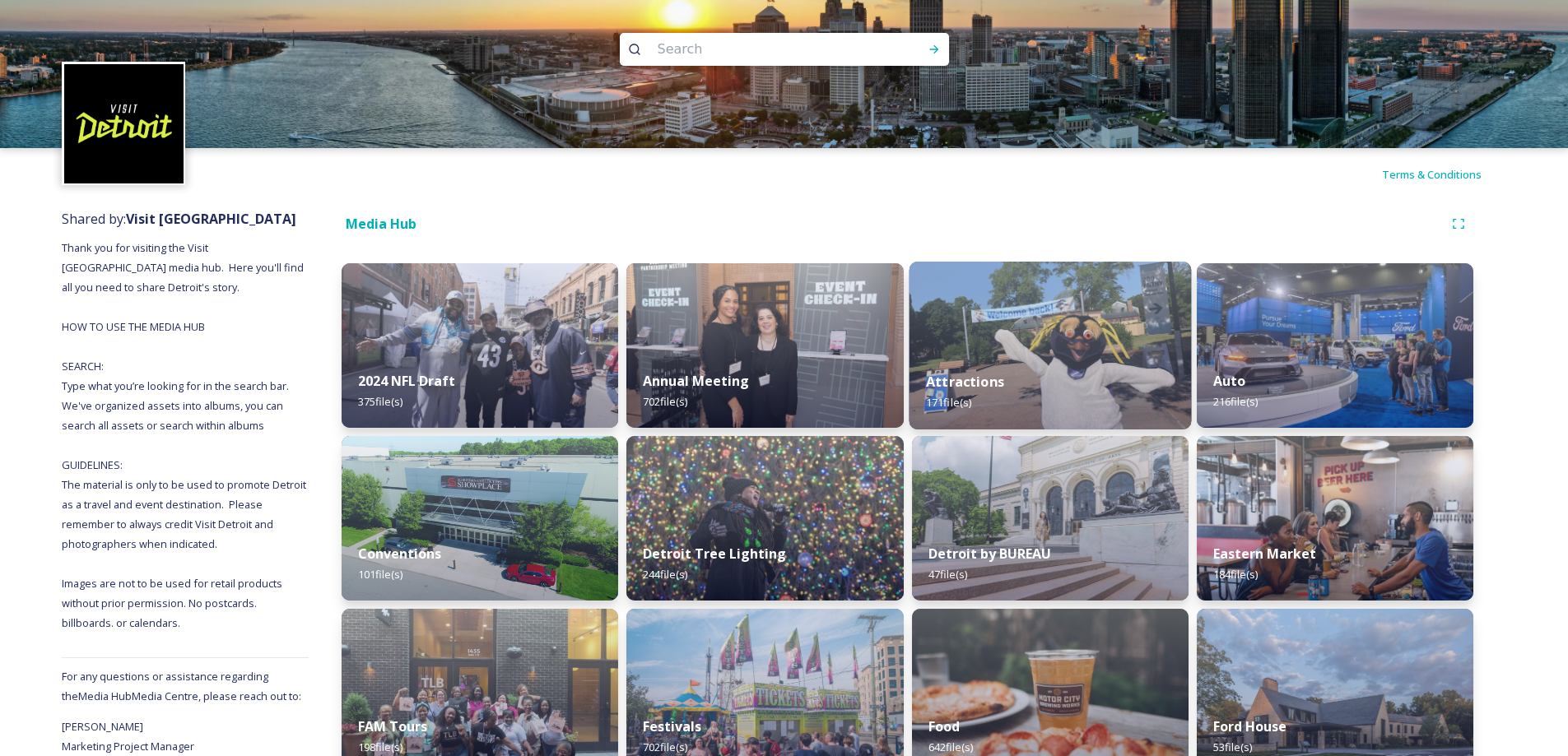
click at [1135, 350] on img at bounding box center [1050, 346] width 282 height 168
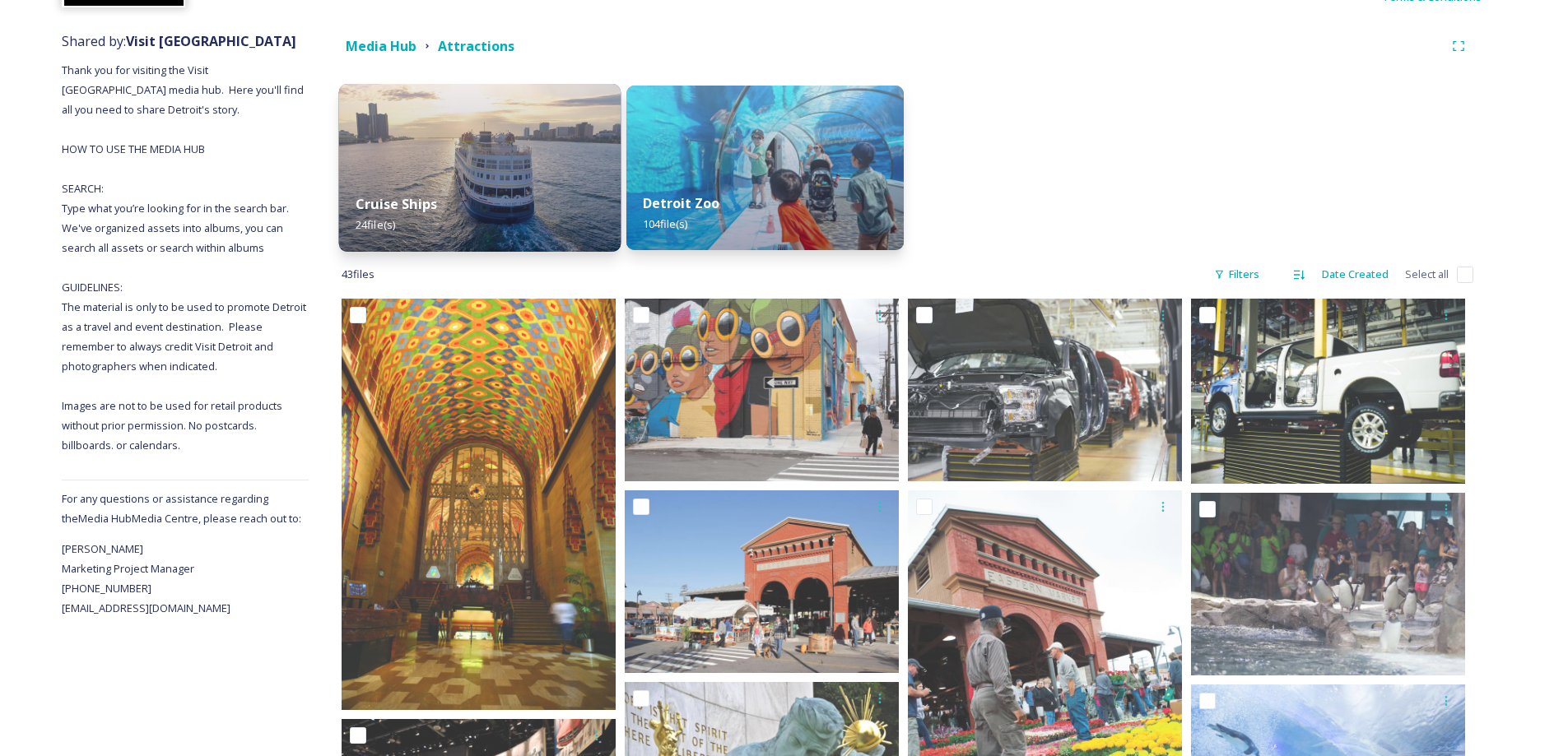
scroll to position [411, 0]
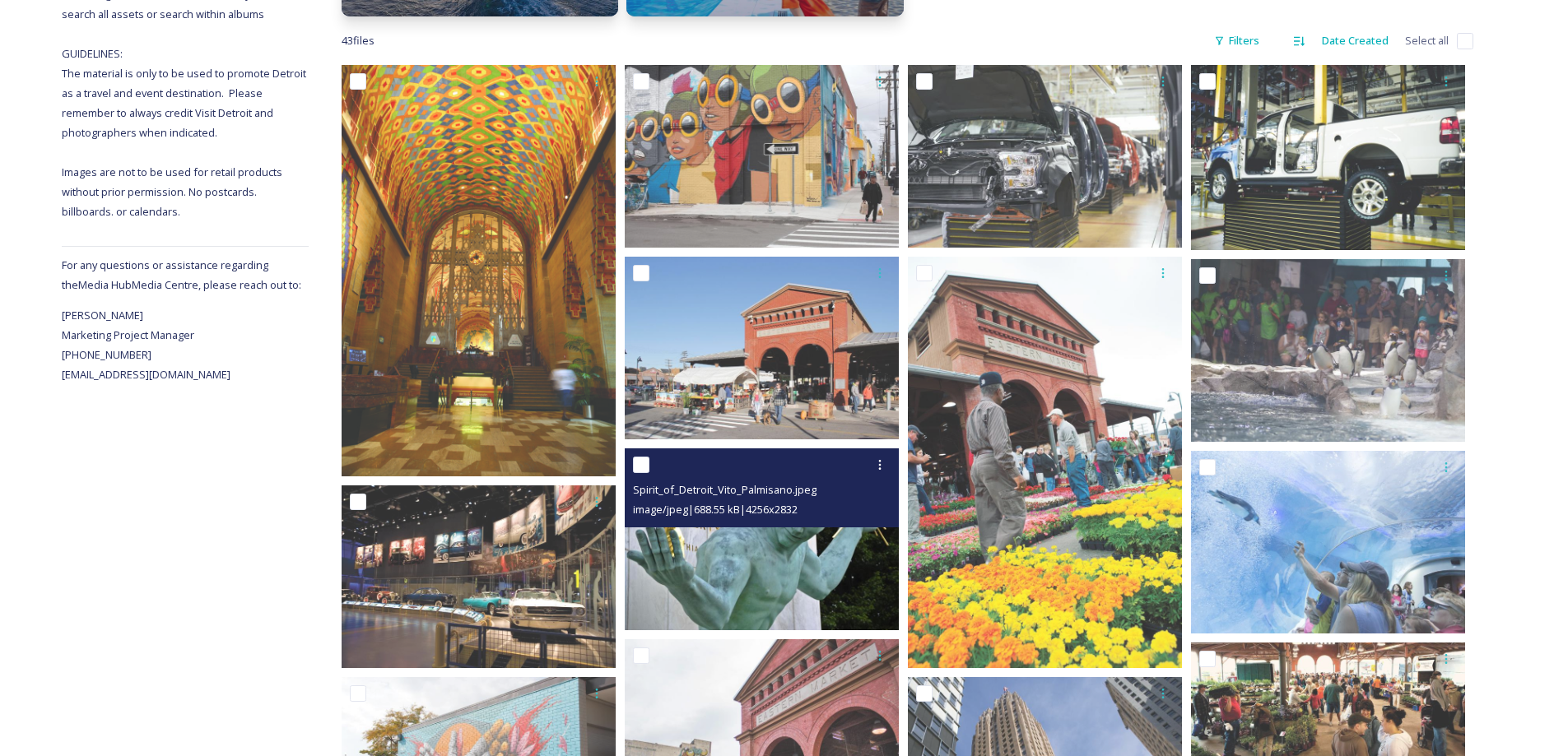
click at [774, 534] on img at bounding box center [762, 540] width 274 height 183
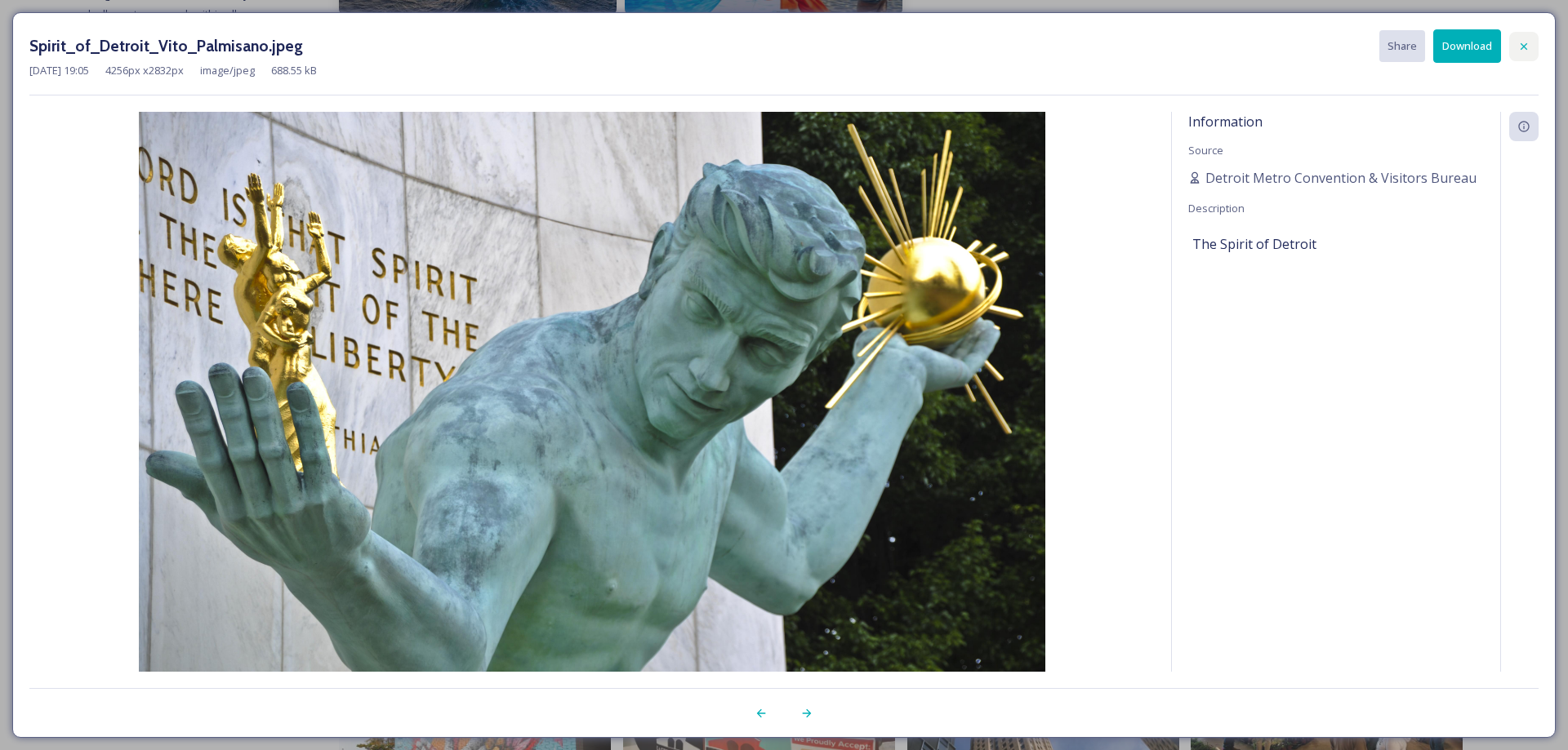
click at [1521, 33] on div at bounding box center [1524, 46] width 29 height 29
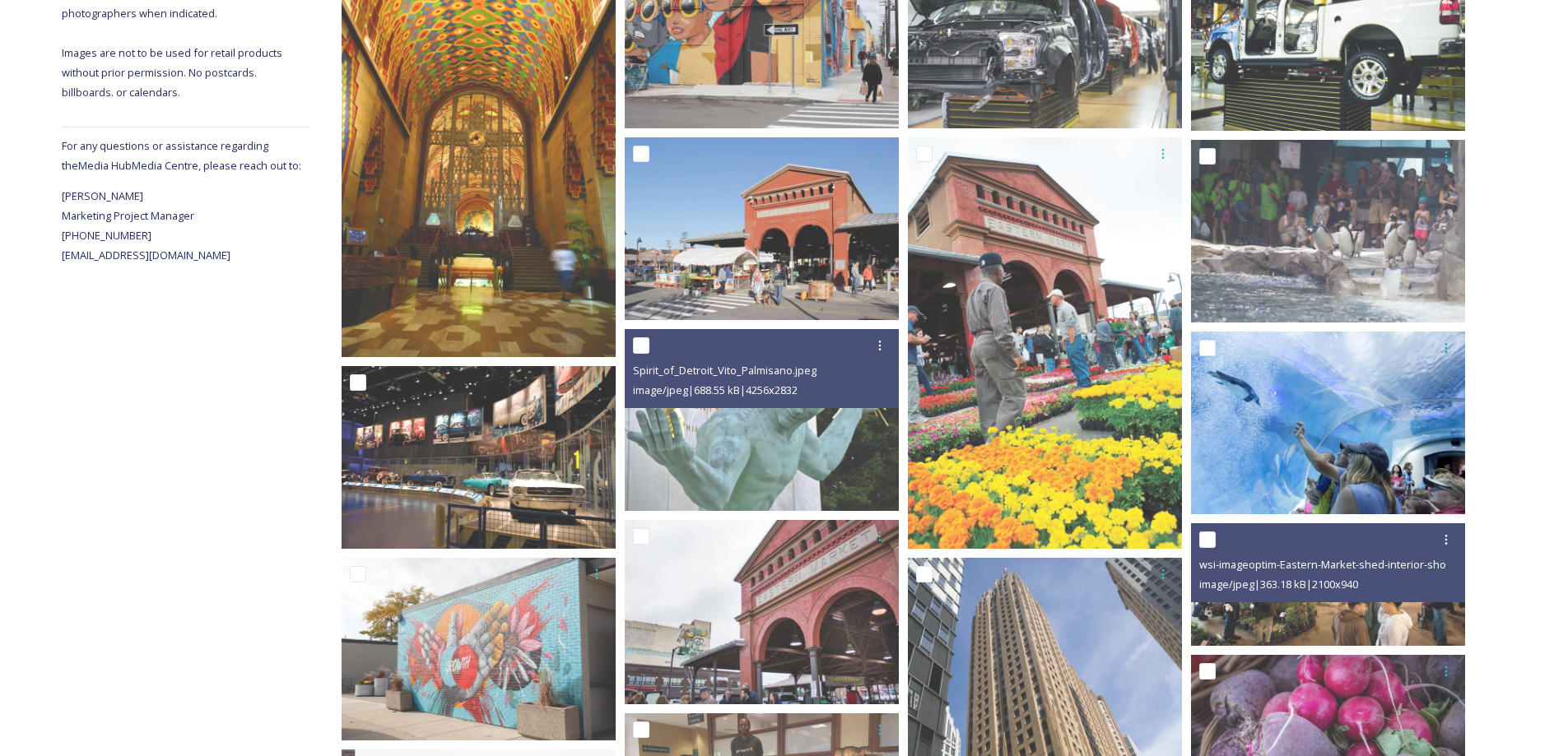
scroll to position [658, 0]
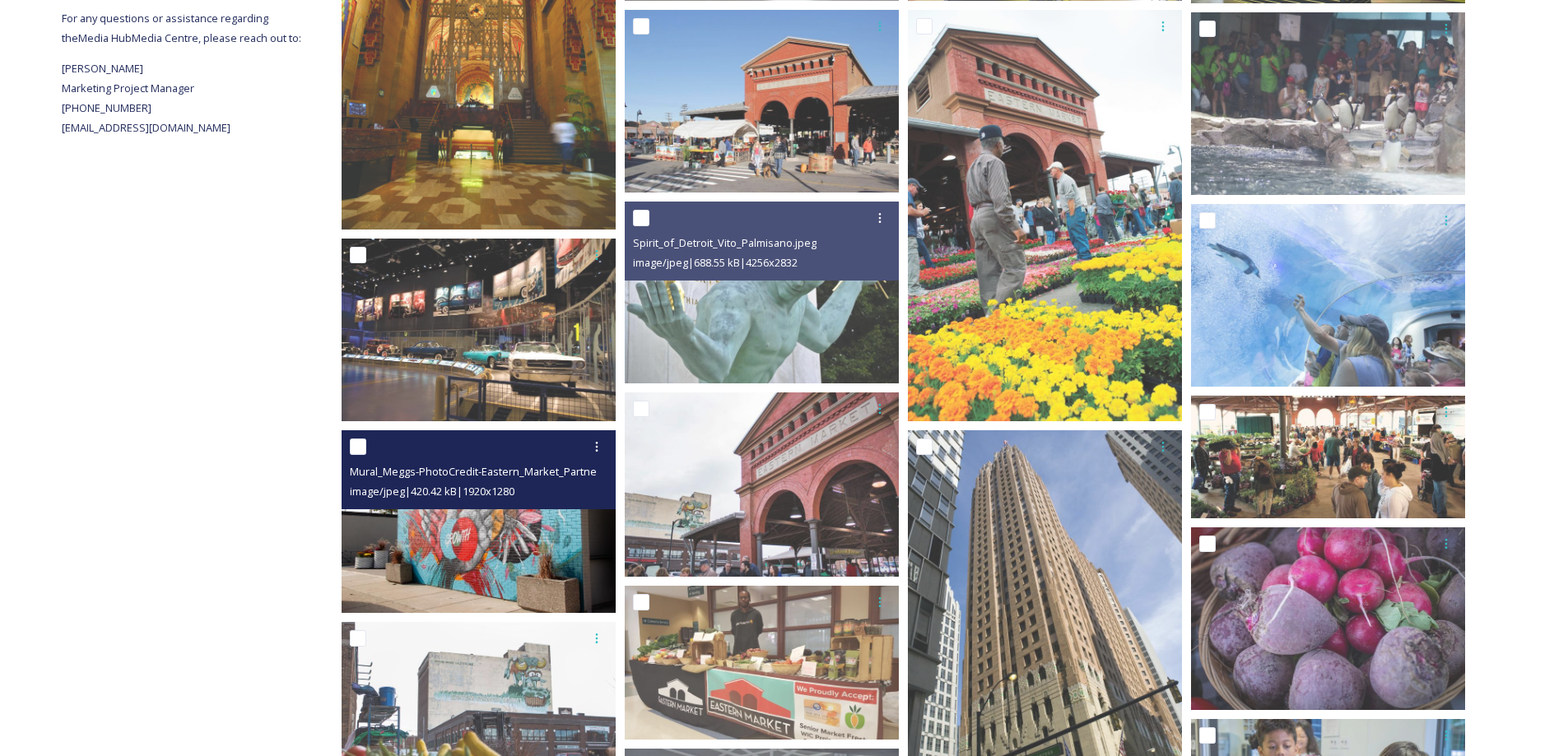
click at [478, 536] on img at bounding box center [479, 522] width 274 height 183
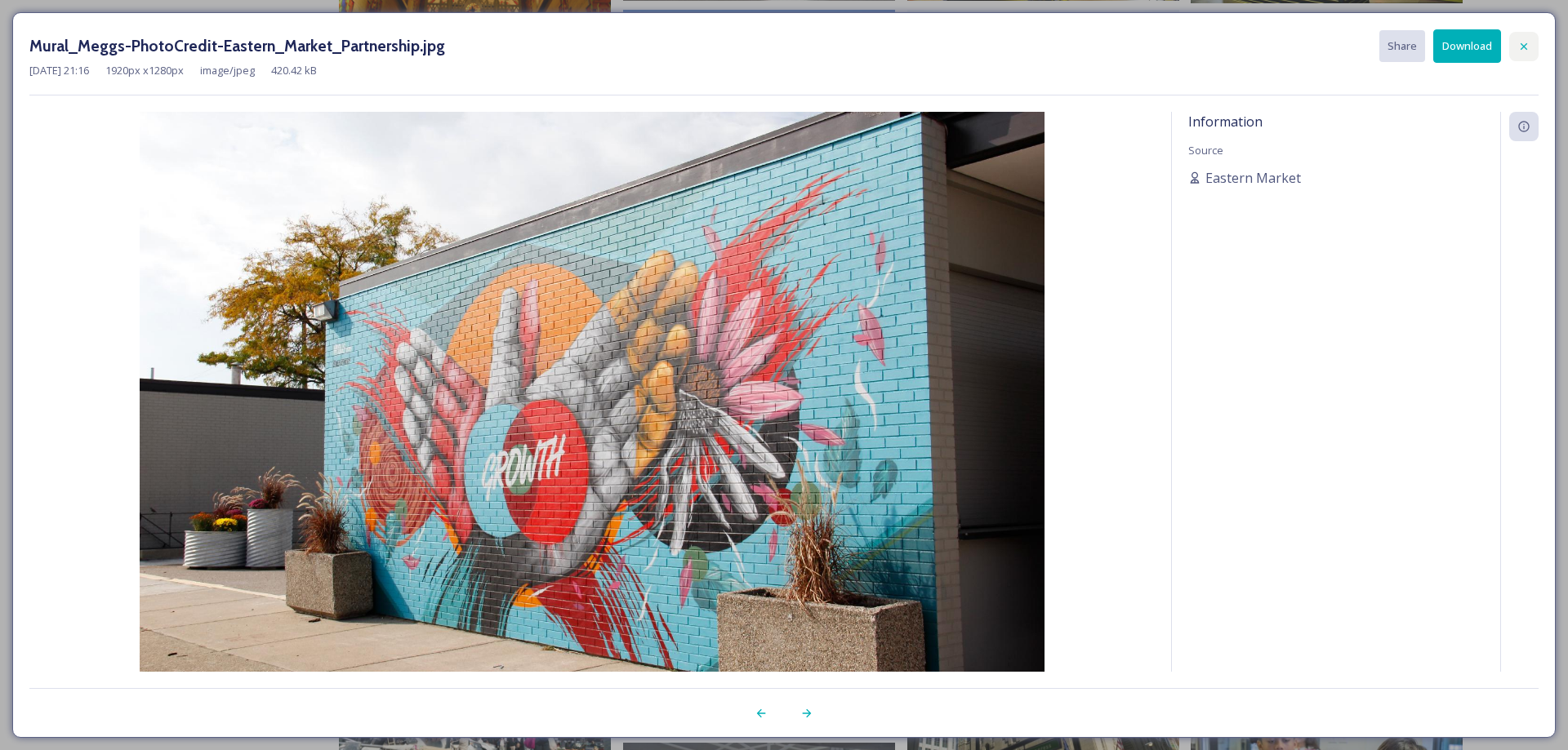
click at [1520, 54] on div at bounding box center [1524, 46] width 29 height 29
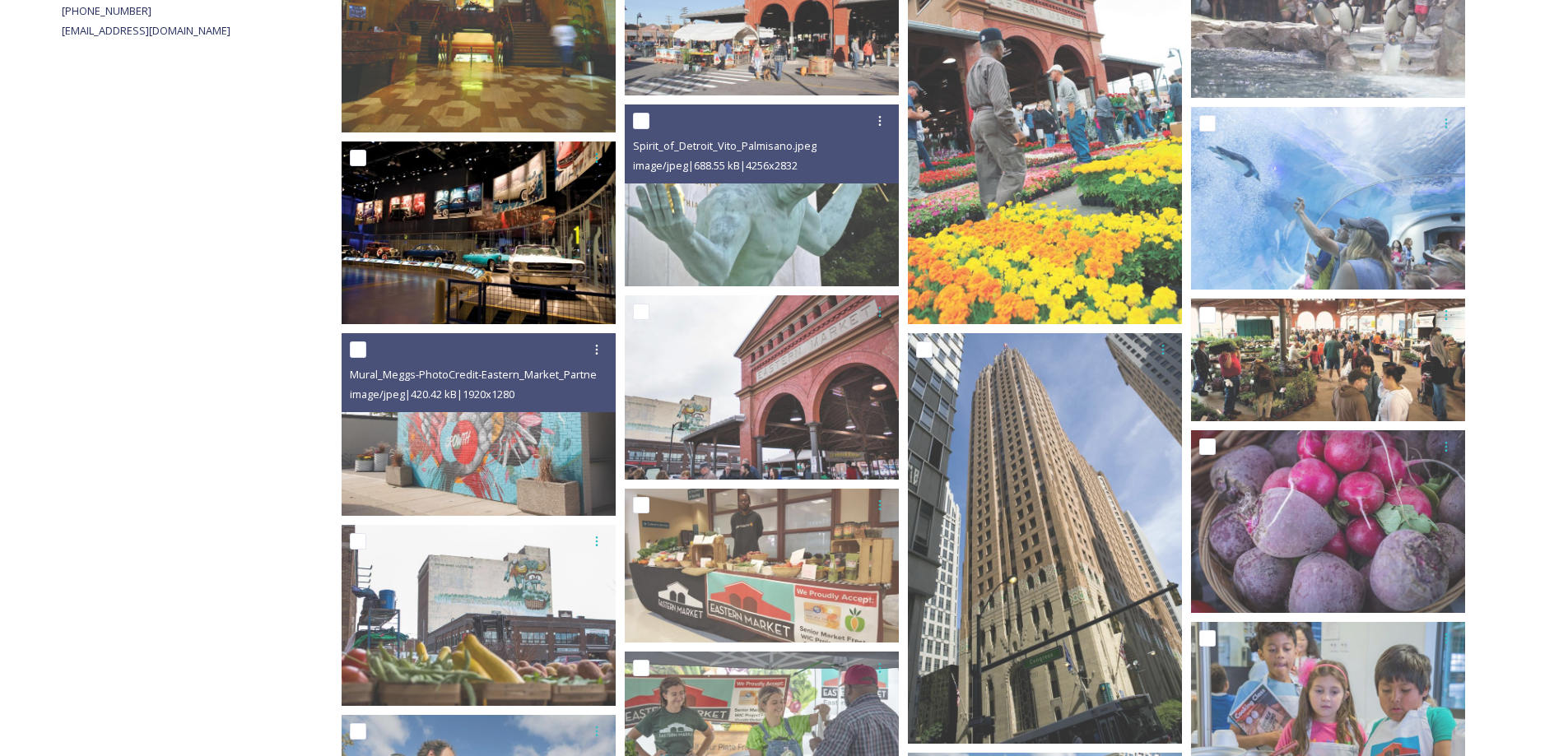
scroll to position [823, 0]
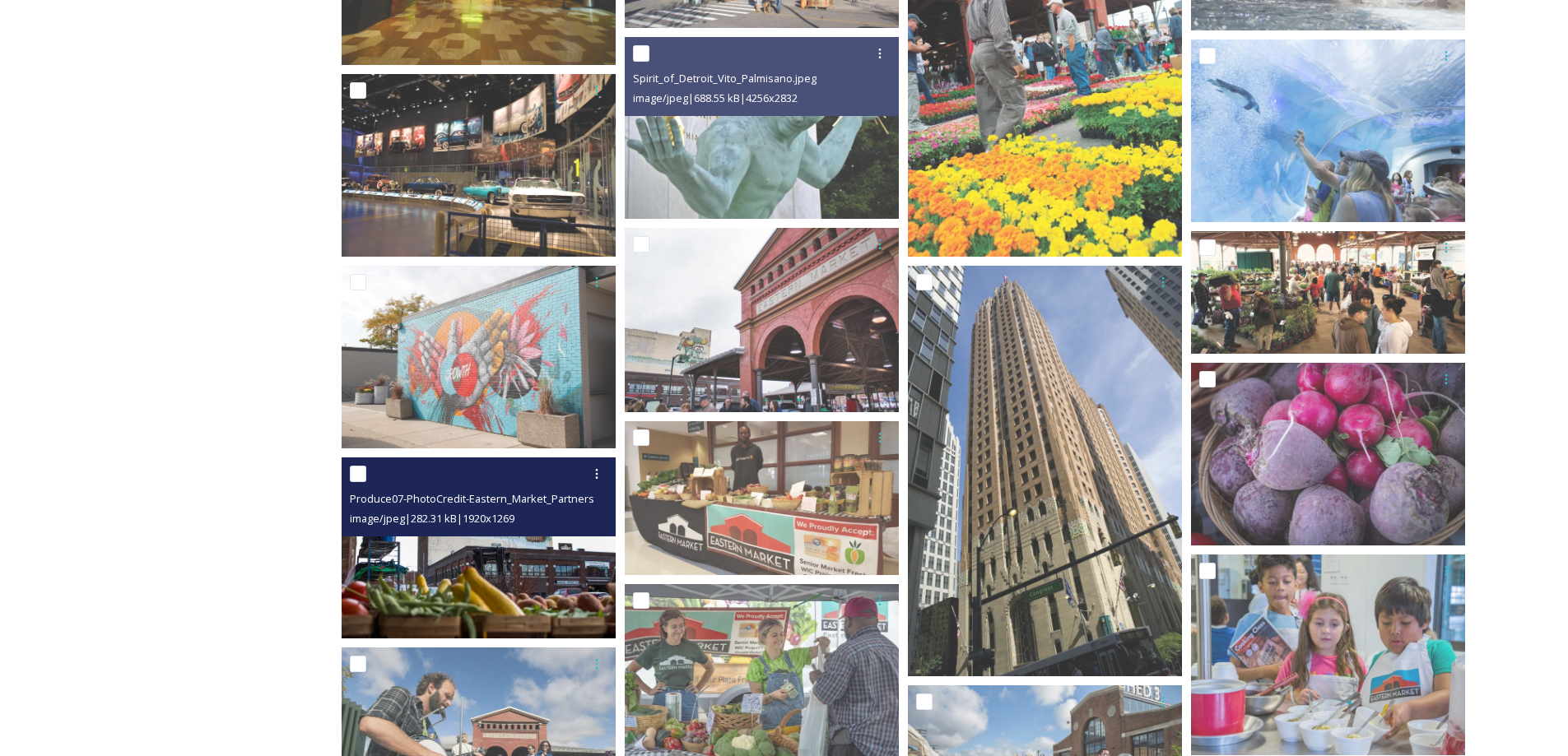
click at [464, 544] on img at bounding box center [479, 547] width 274 height 181
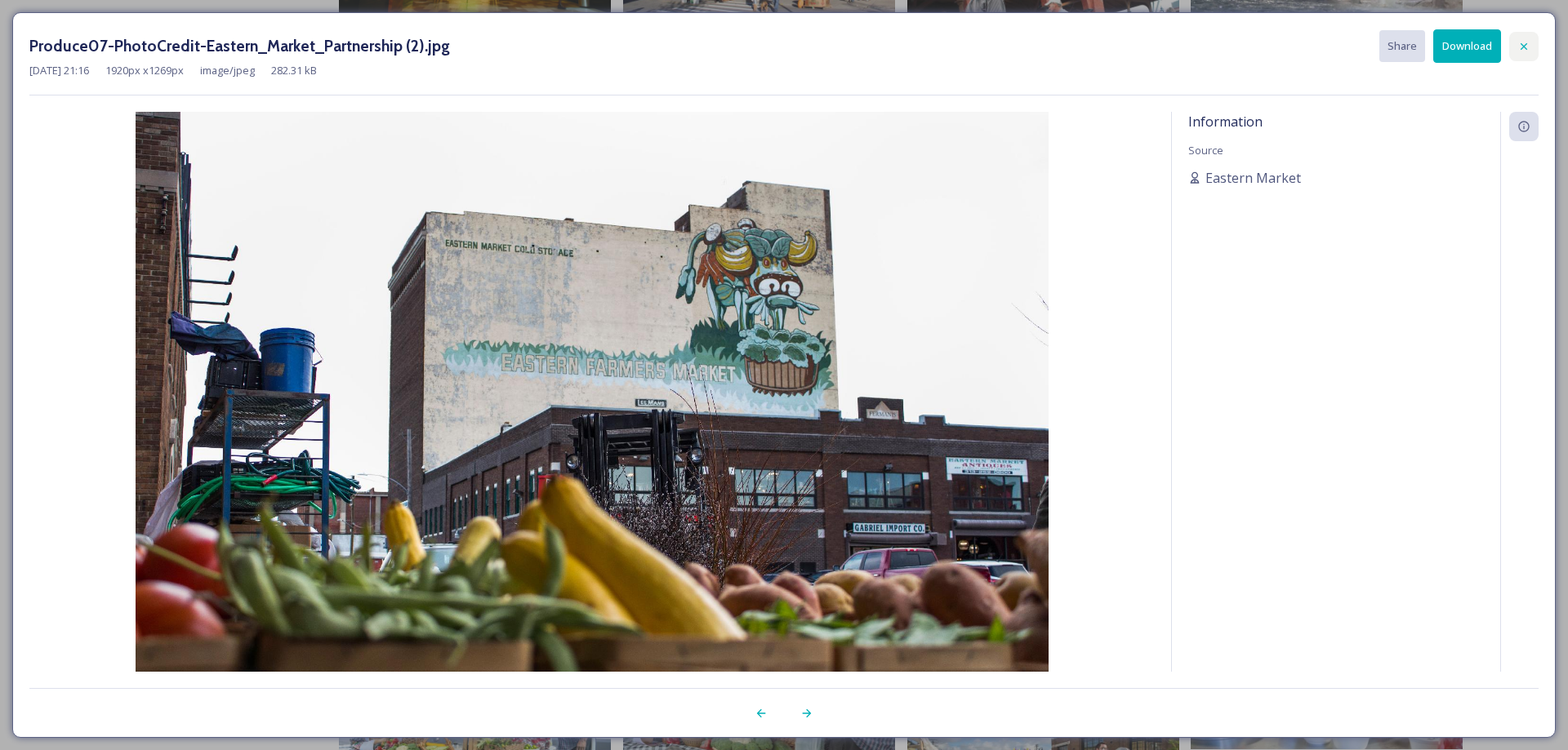
click at [1526, 47] on icon at bounding box center [1525, 46] width 13 height 13
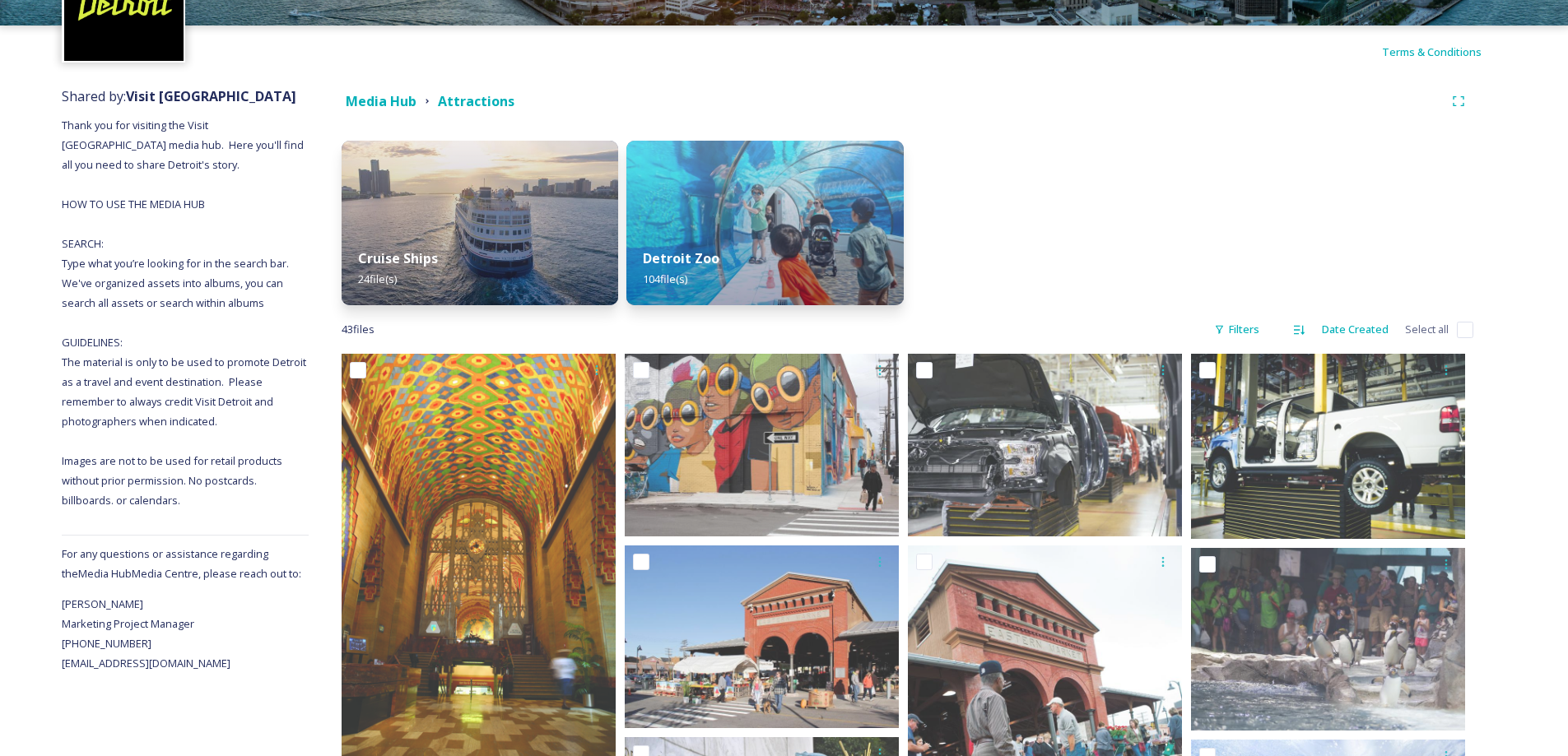
scroll to position [0, 0]
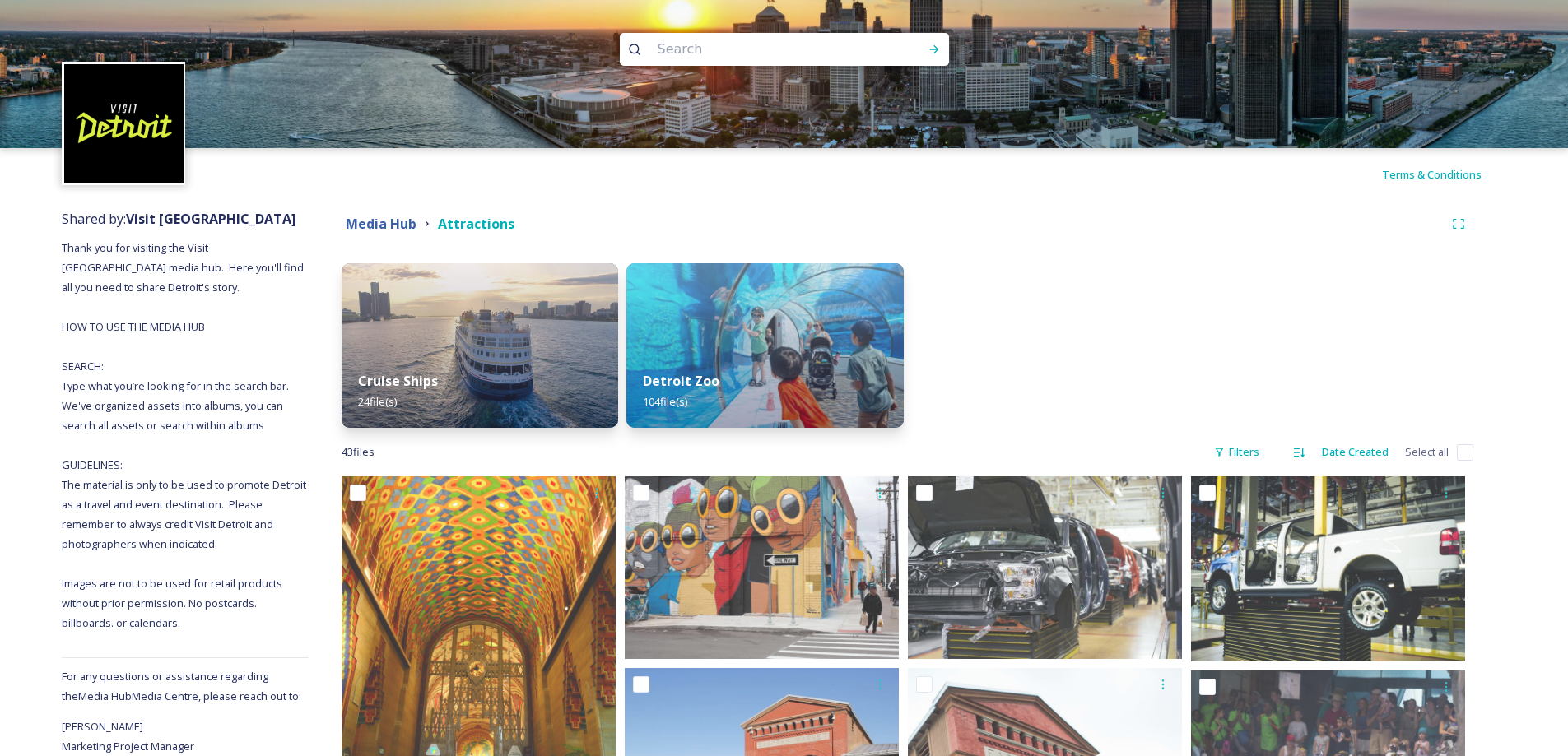
click at [405, 222] on strong "Media Hub" at bounding box center [381, 224] width 70 height 18
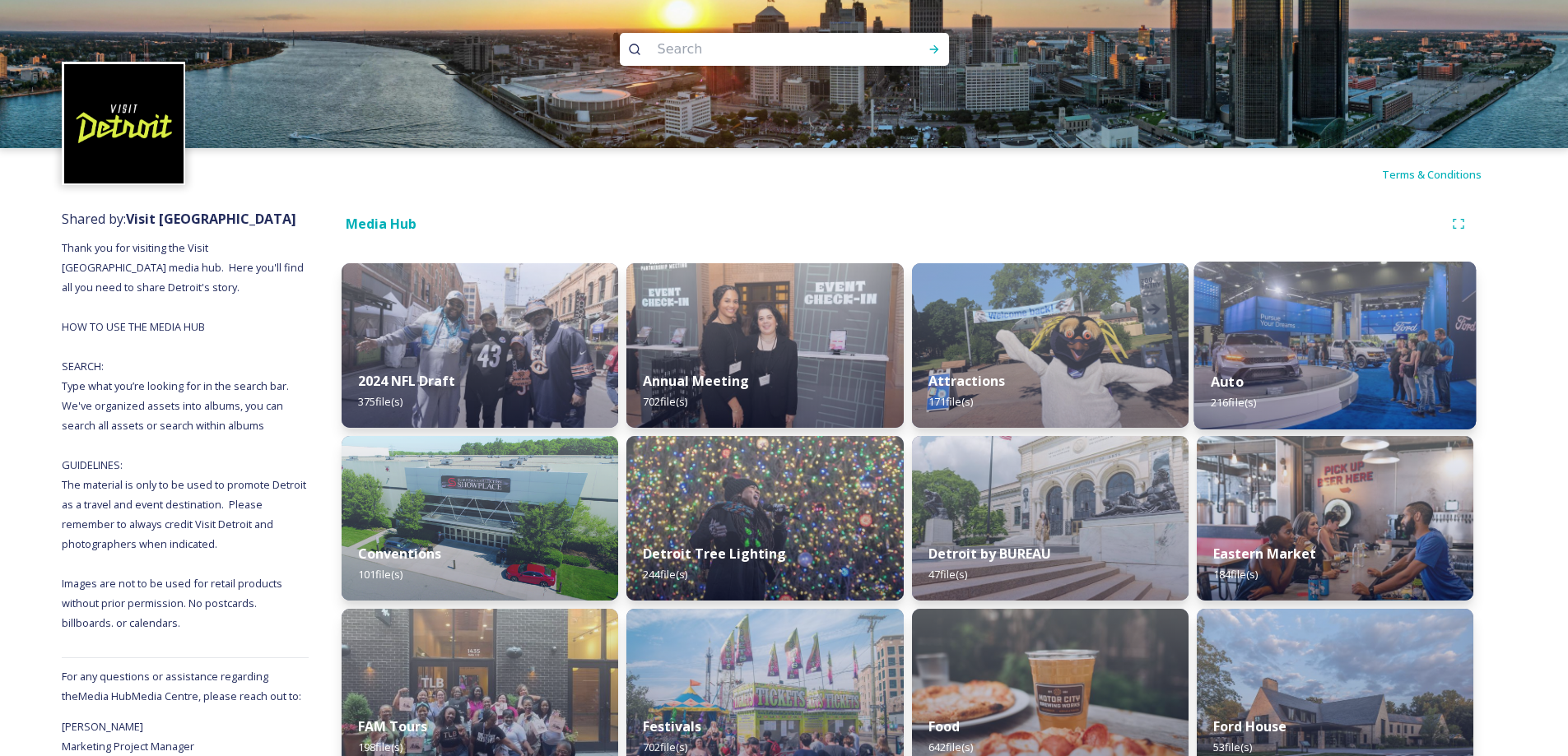
click at [1312, 316] on img at bounding box center [1335, 346] width 282 height 168
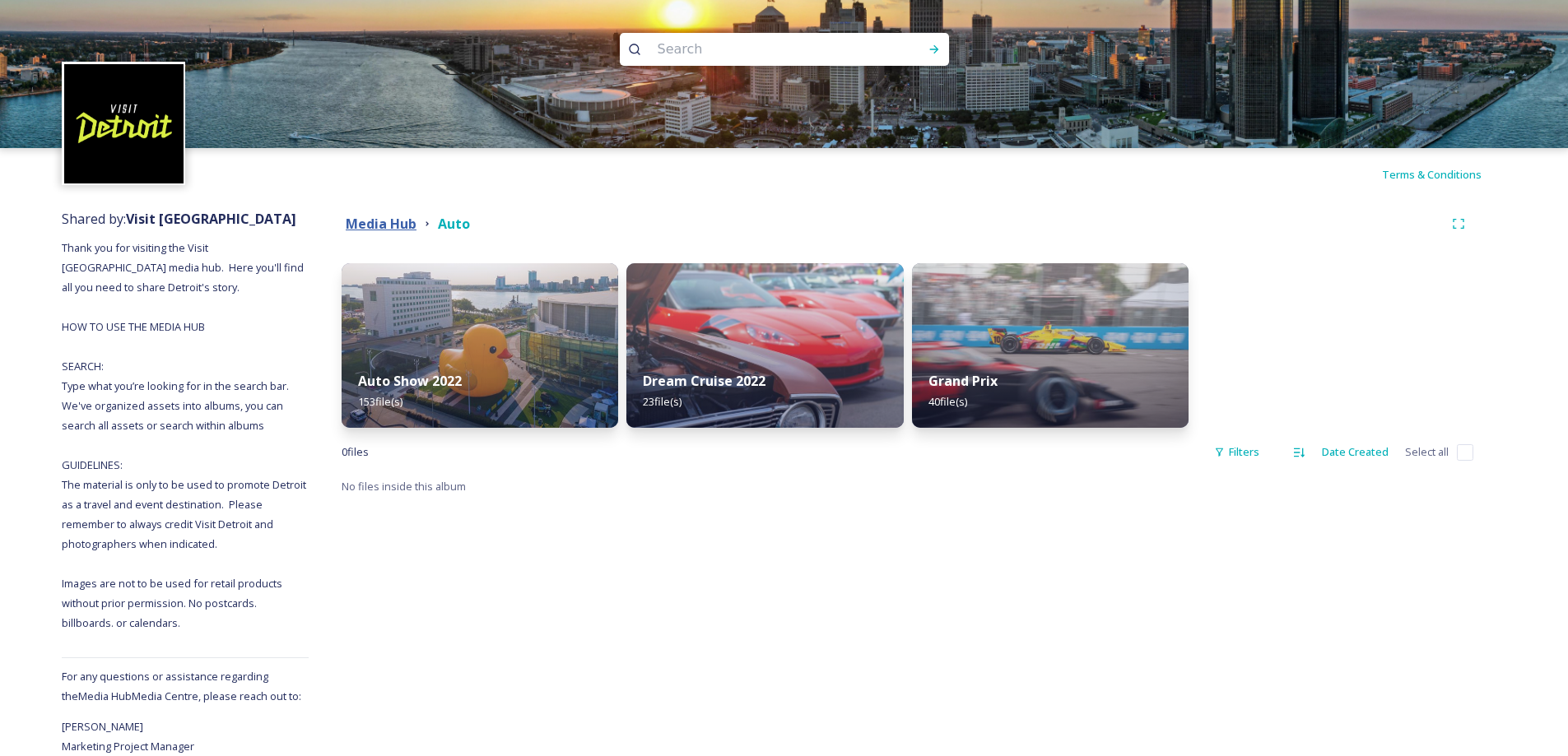
click at [409, 216] on strong "Media Hub" at bounding box center [381, 224] width 70 height 18
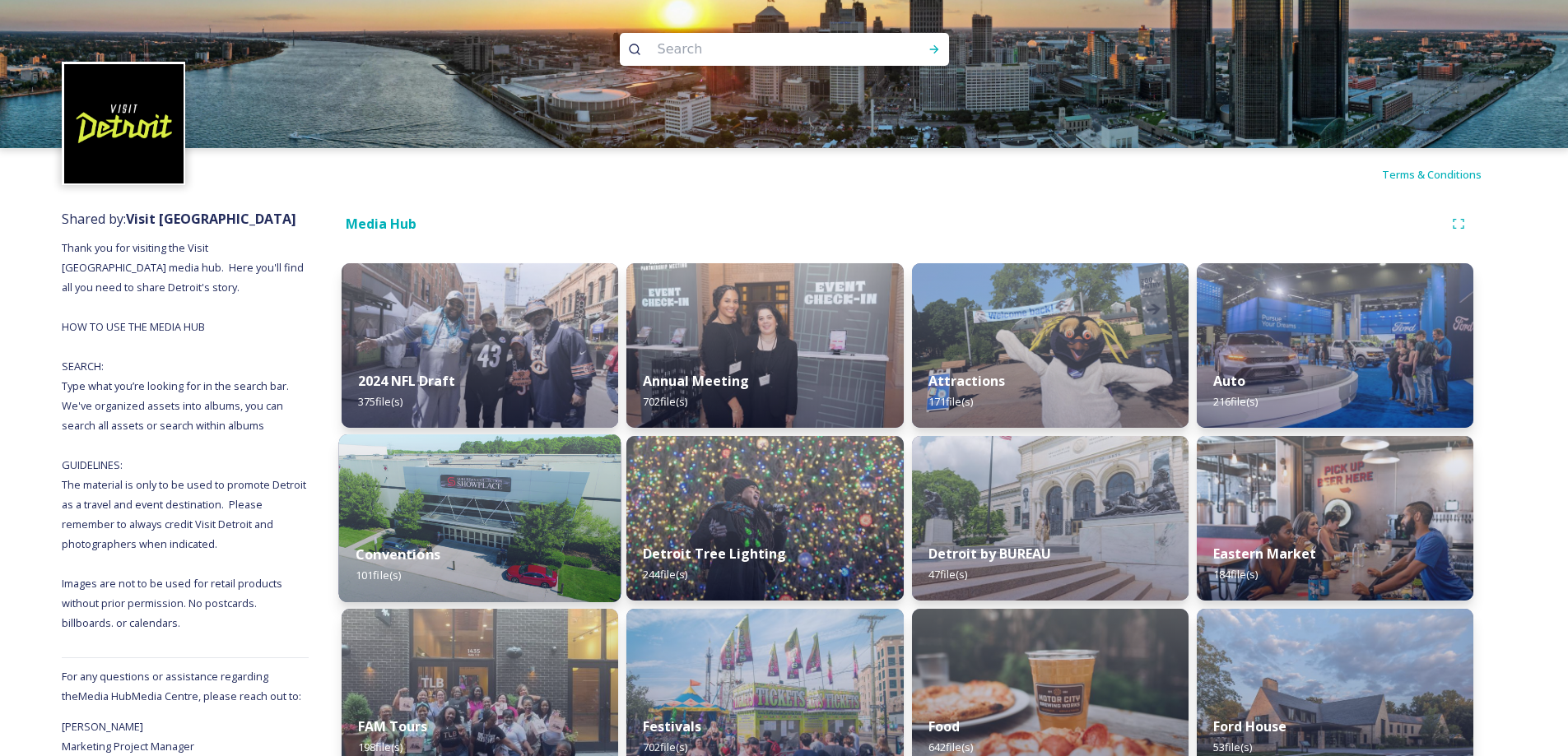
click at [391, 483] on img at bounding box center [480, 518] width 282 height 168
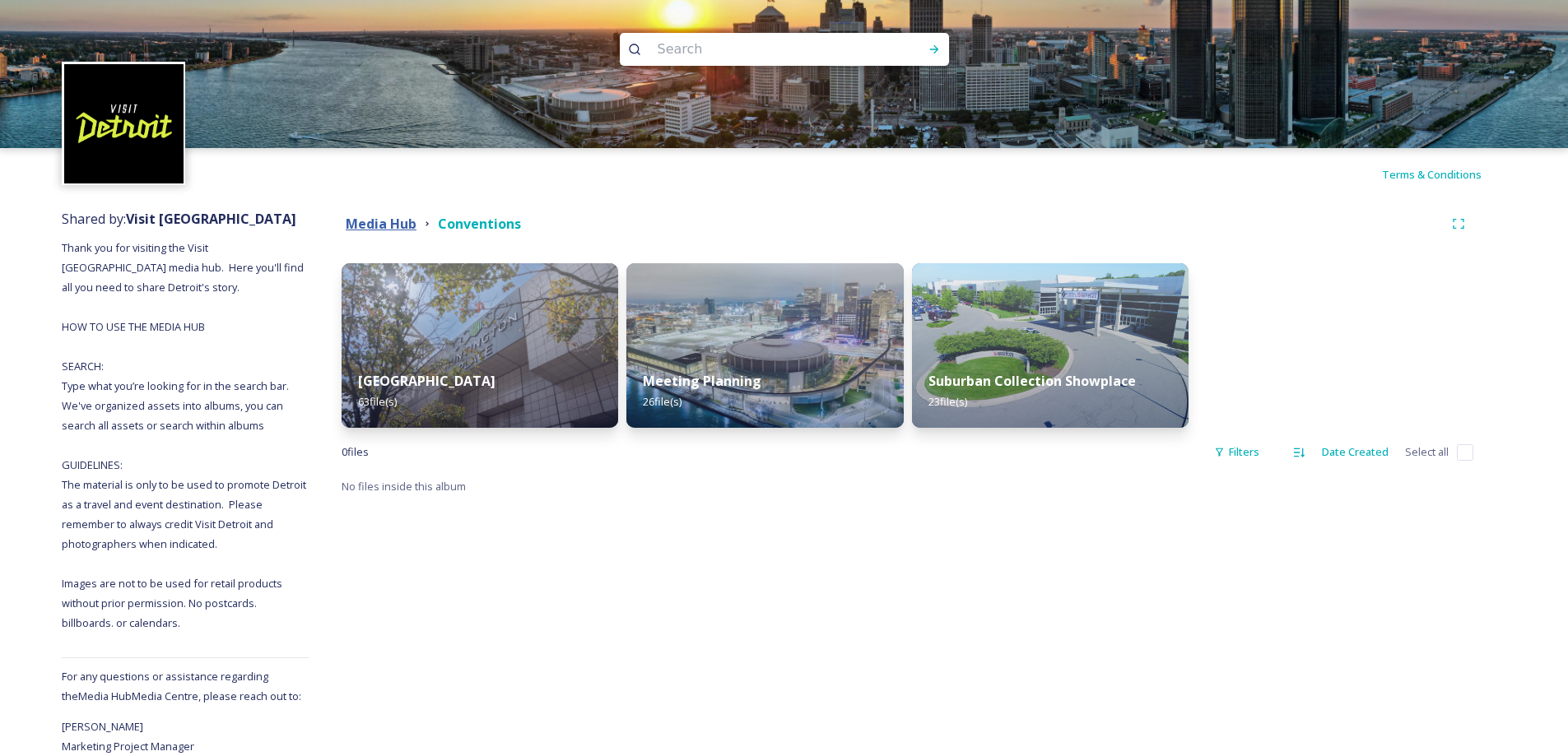
click at [397, 228] on strong "Media Hub" at bounding box center [381, 224] width 70 height 18
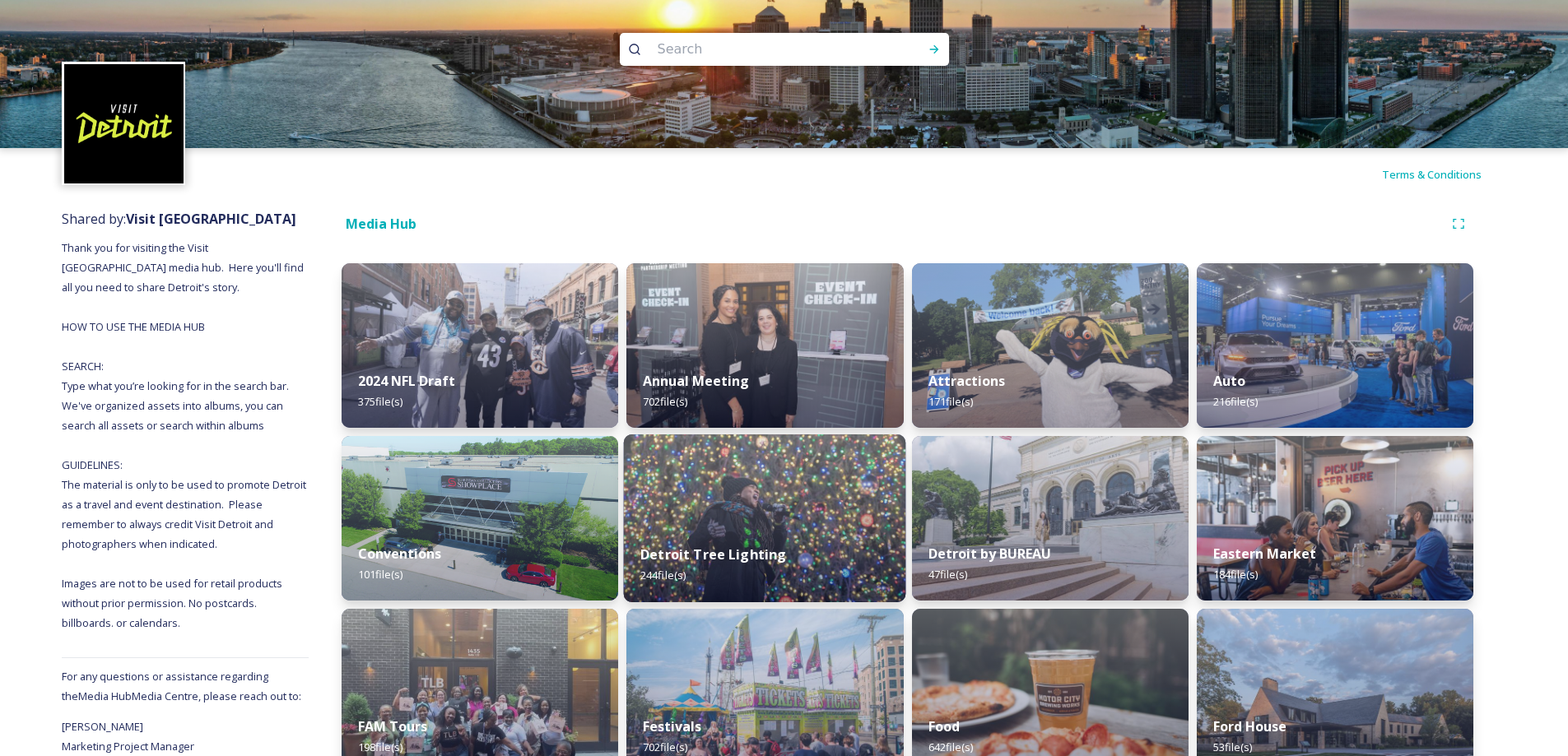
click at [711, 494] on img at bounding box center [765, 518] width 282 height 168
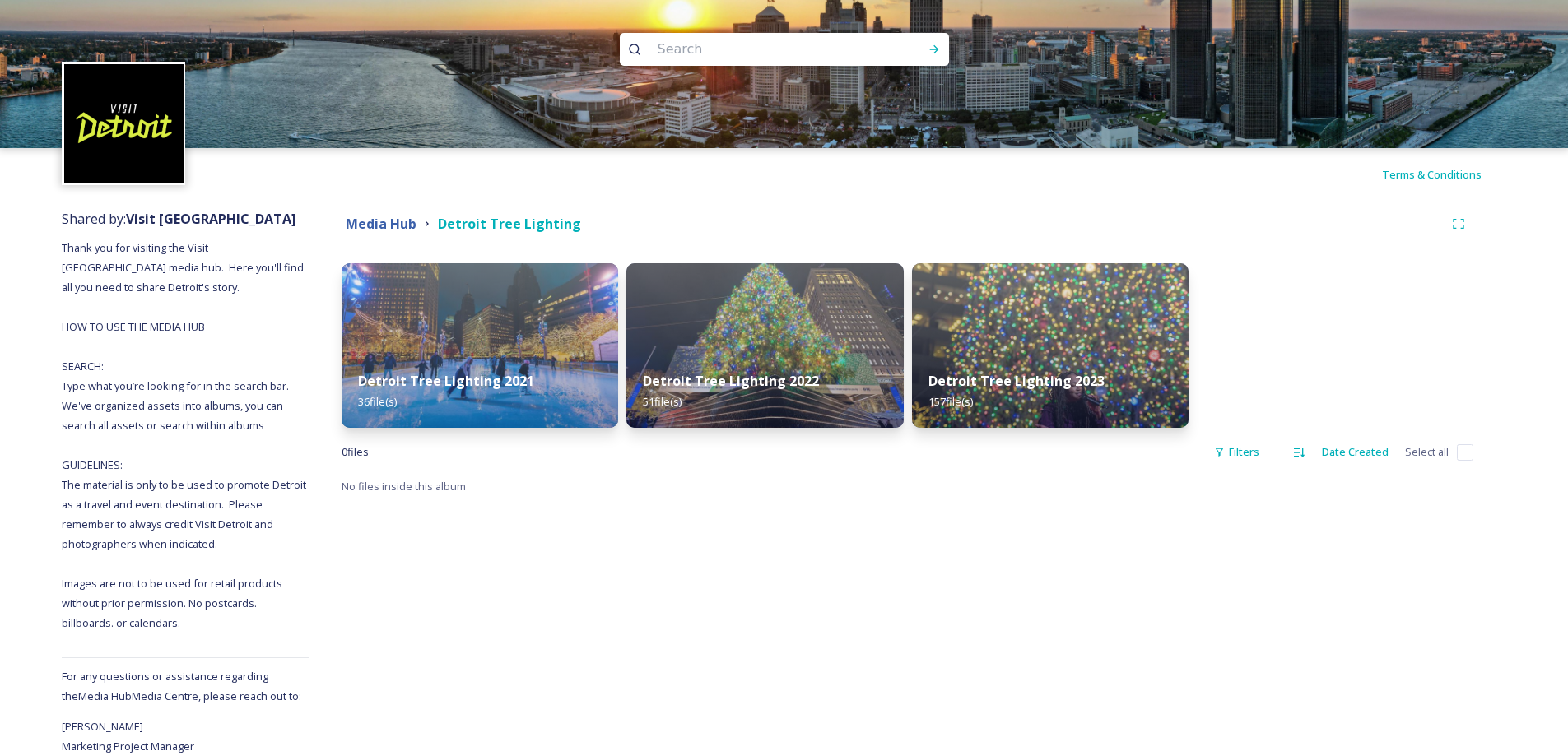
click at [410, 221] on strong "Media Hub" at bounding box center [381, 224] width 70 height 18
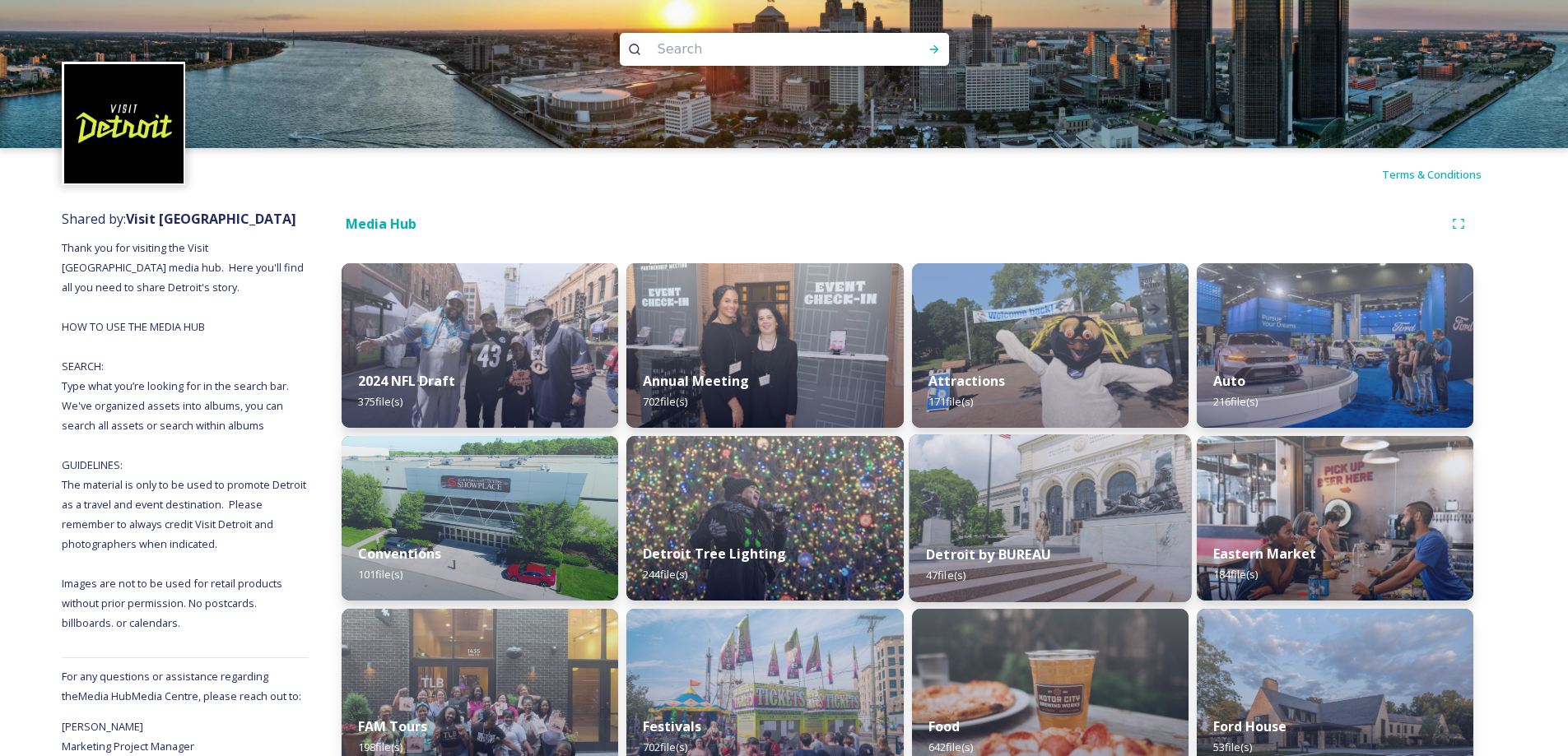
click at [1068, 549] on div "Detroit by BUREAU 47 file(s)" at bounding box center [1050, 565] width 282 height 75
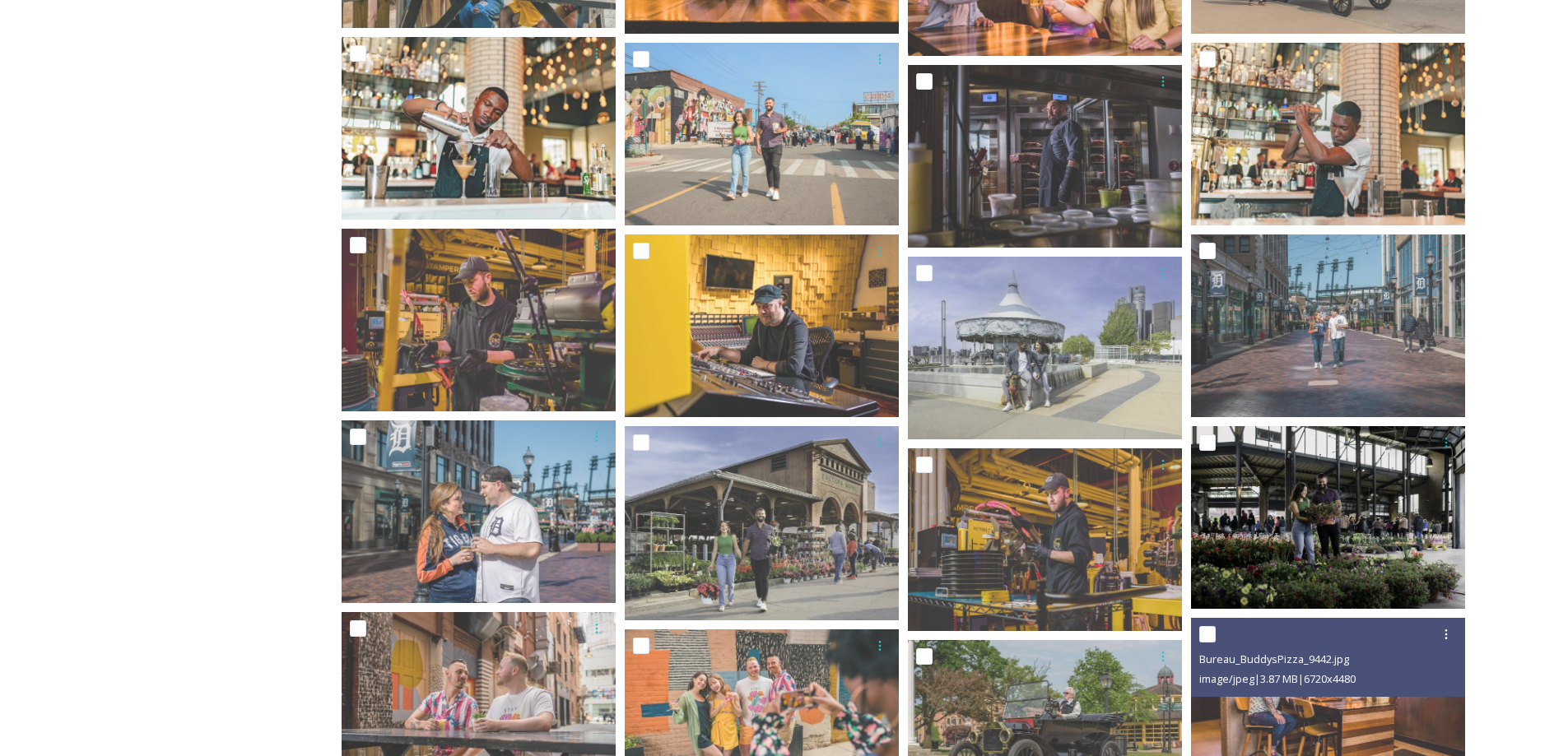
scroll to position [1563, 0]
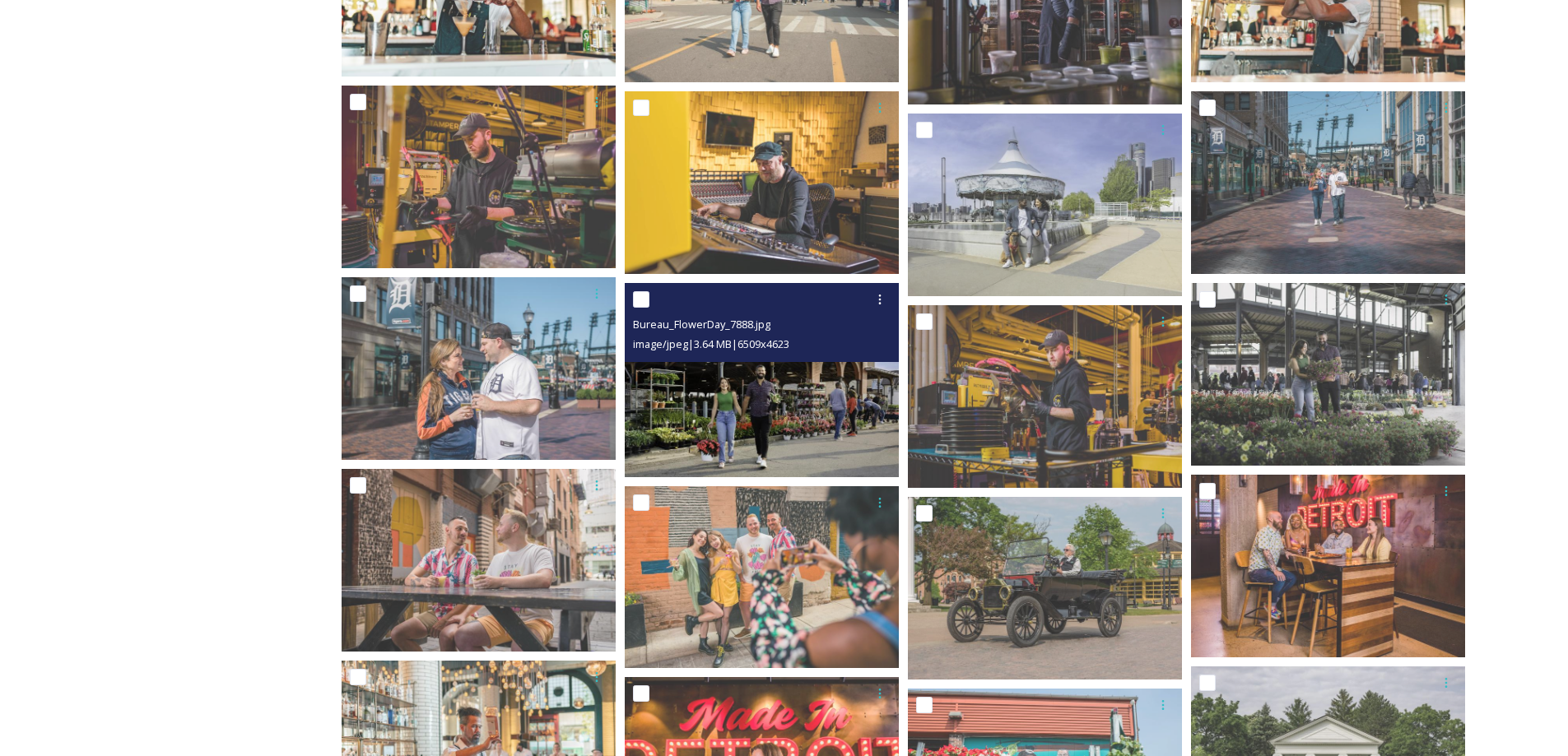
click at [700, 401] on img at bounding box center [762, 380] width 274 height 194
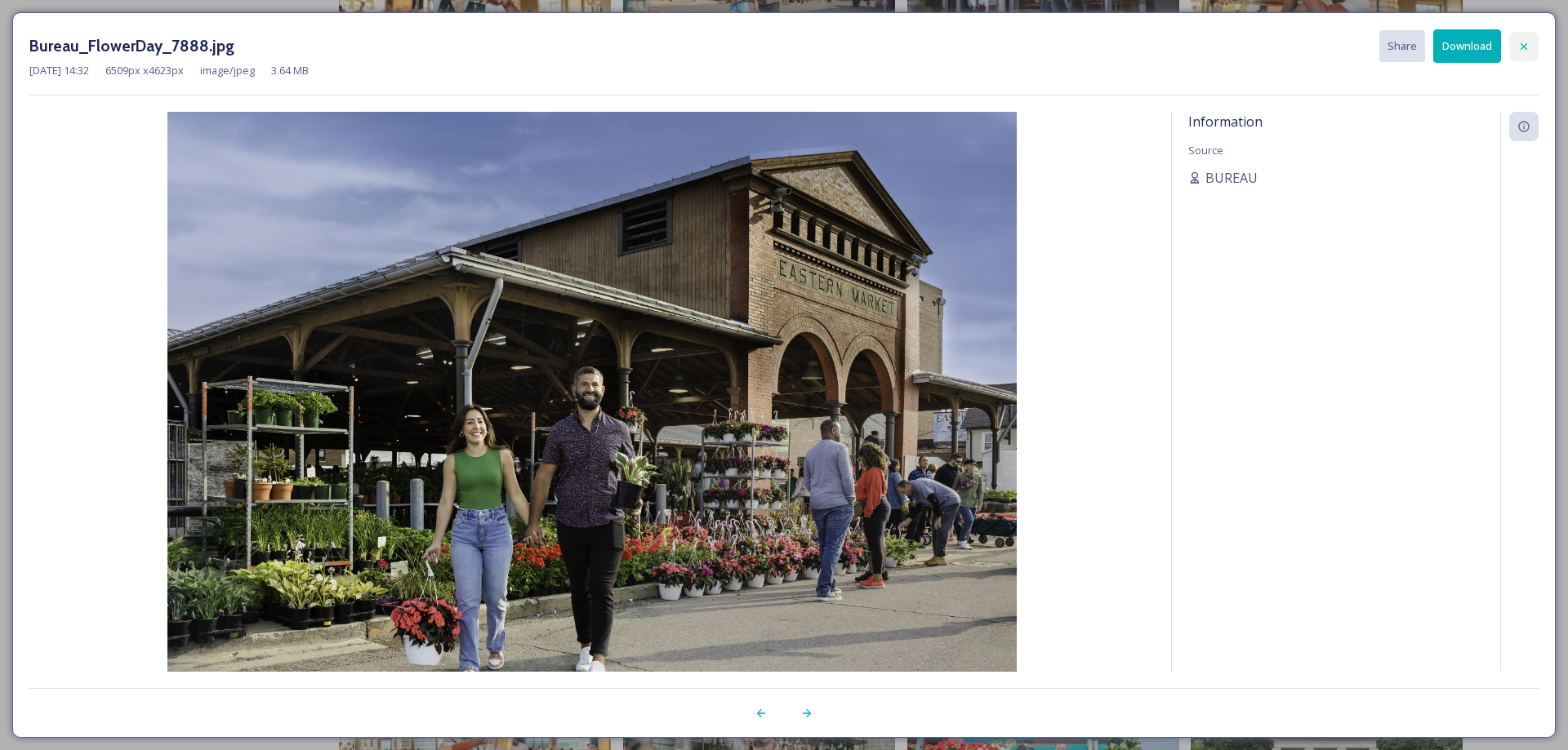
click at [1520, 49] on icon at bounding box center [1525, 46] width 13 height 13
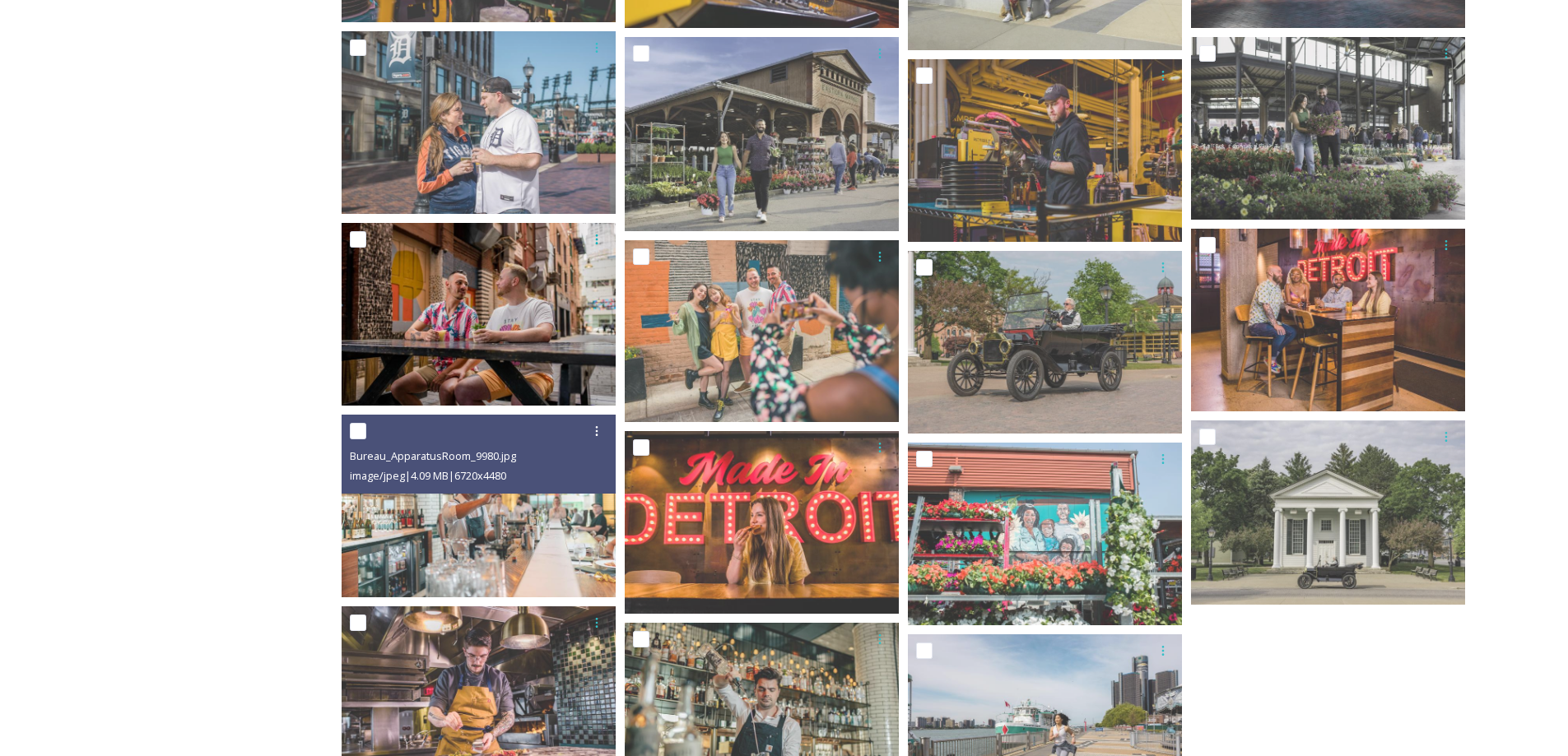
scroll to position [1810, 0]
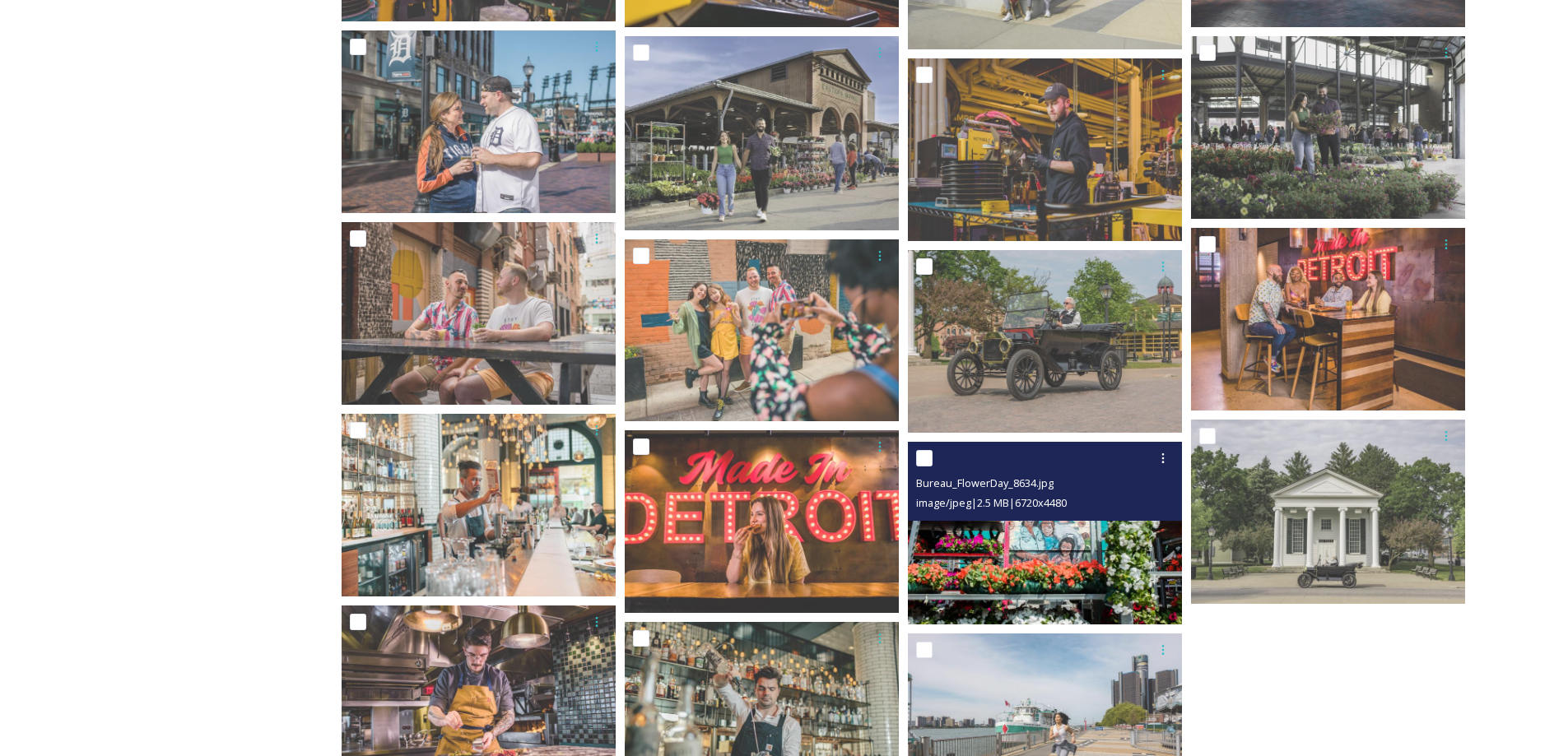
click at [1079, 533] on img at bounding box center [1045, 533] width 274 height 183
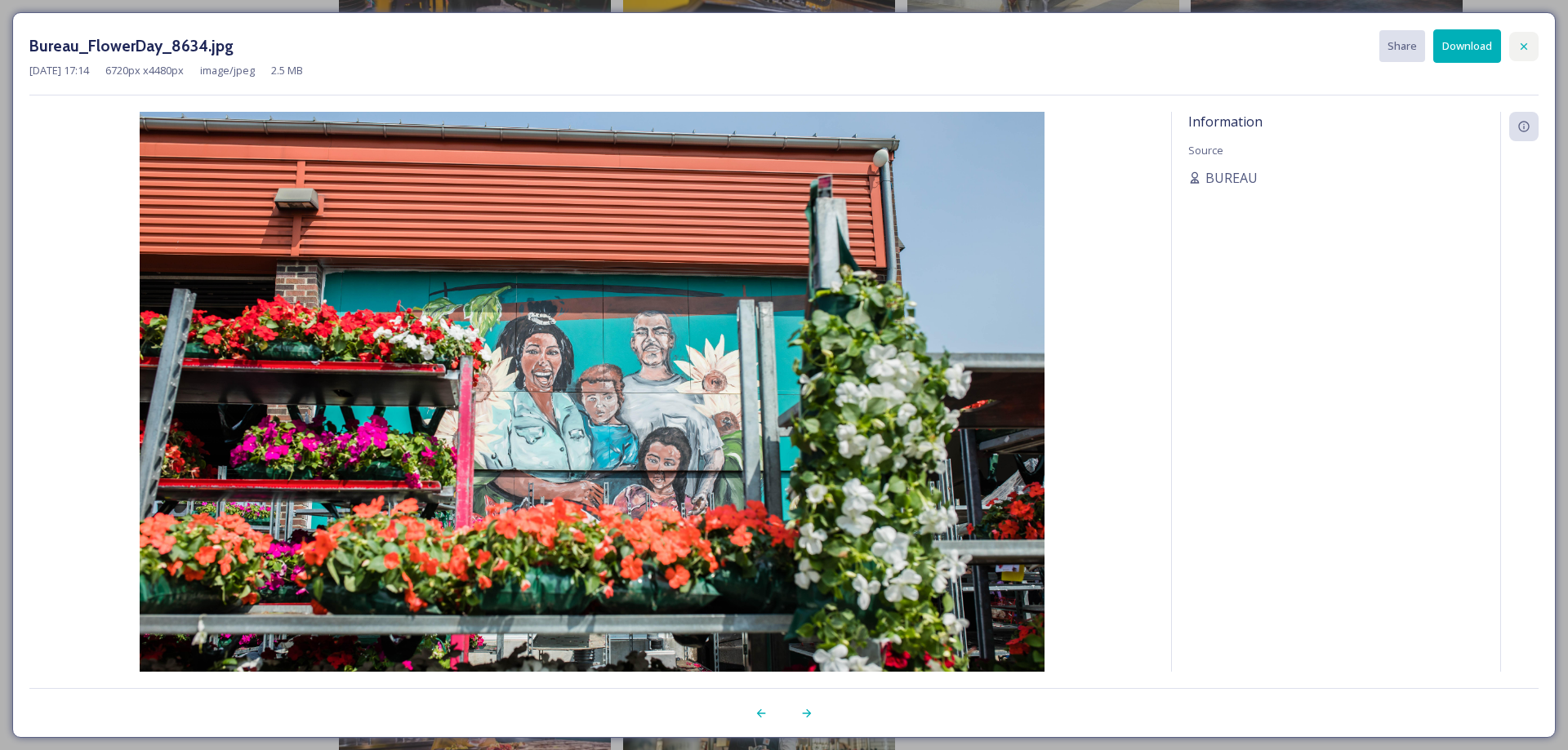
click at [1521, 53] on div at bounding box center [1524, 46] width 29 height 29
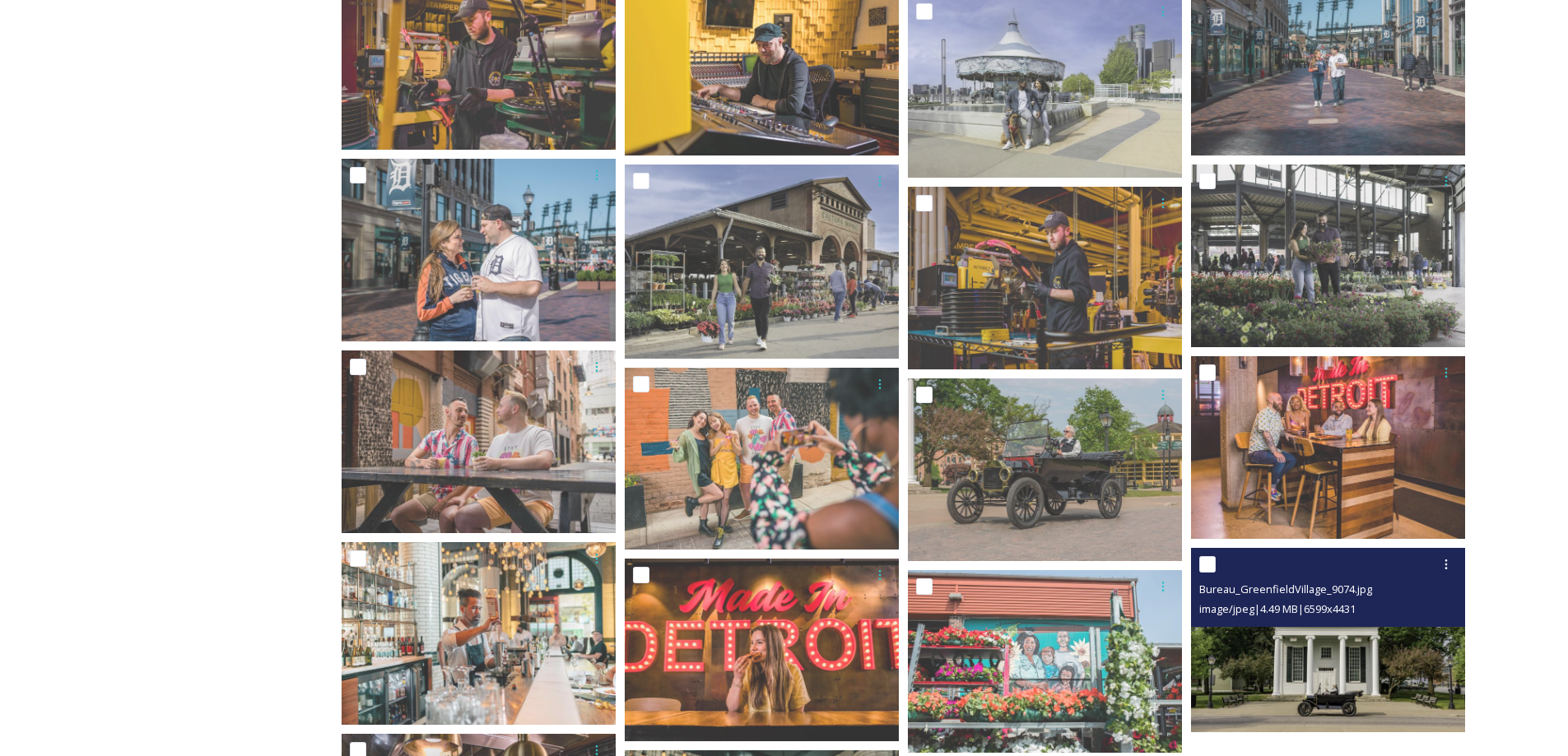
scroll to position [1660, 0]
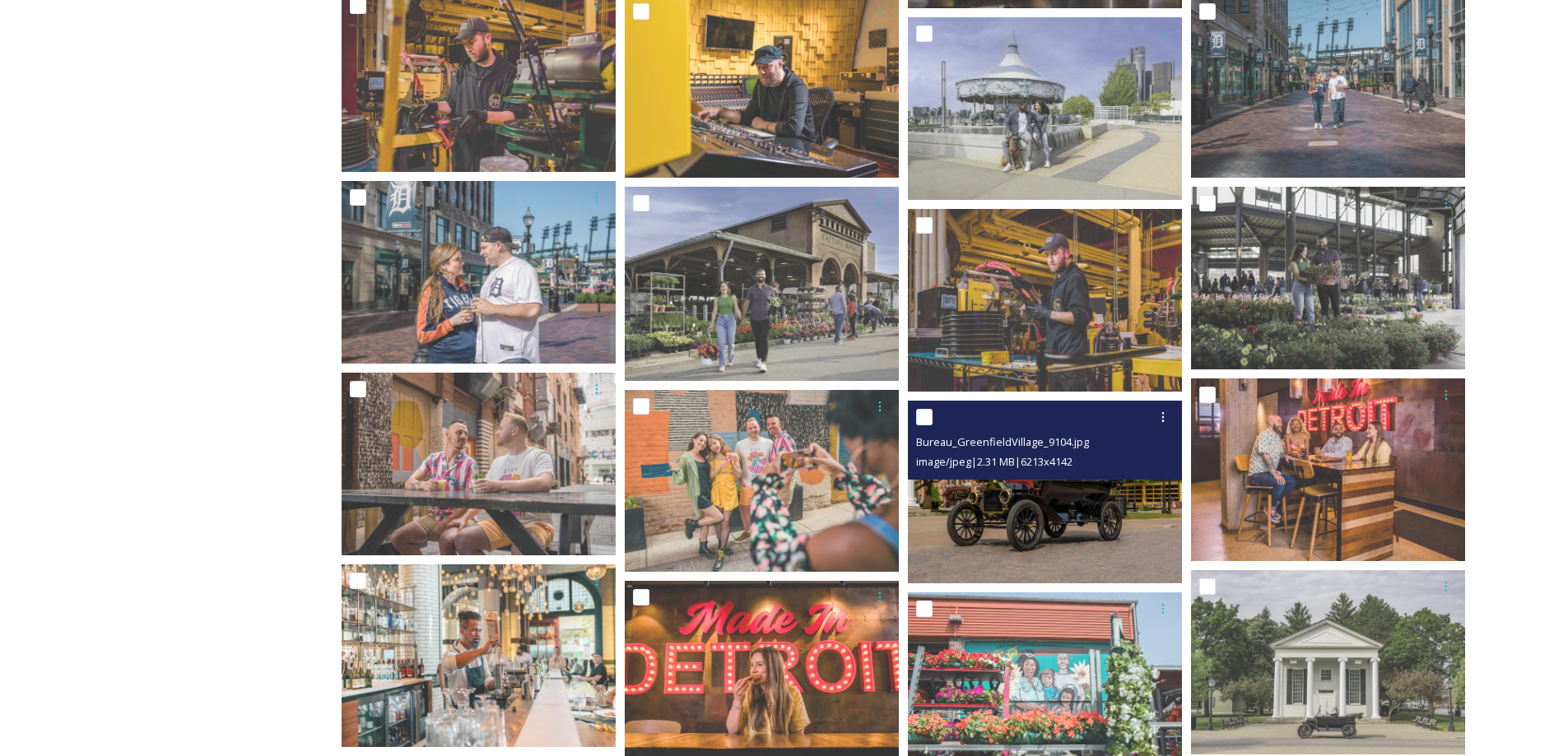
click at [1027, 522] on img at bounding box center [1045, 492] width 274 height 183
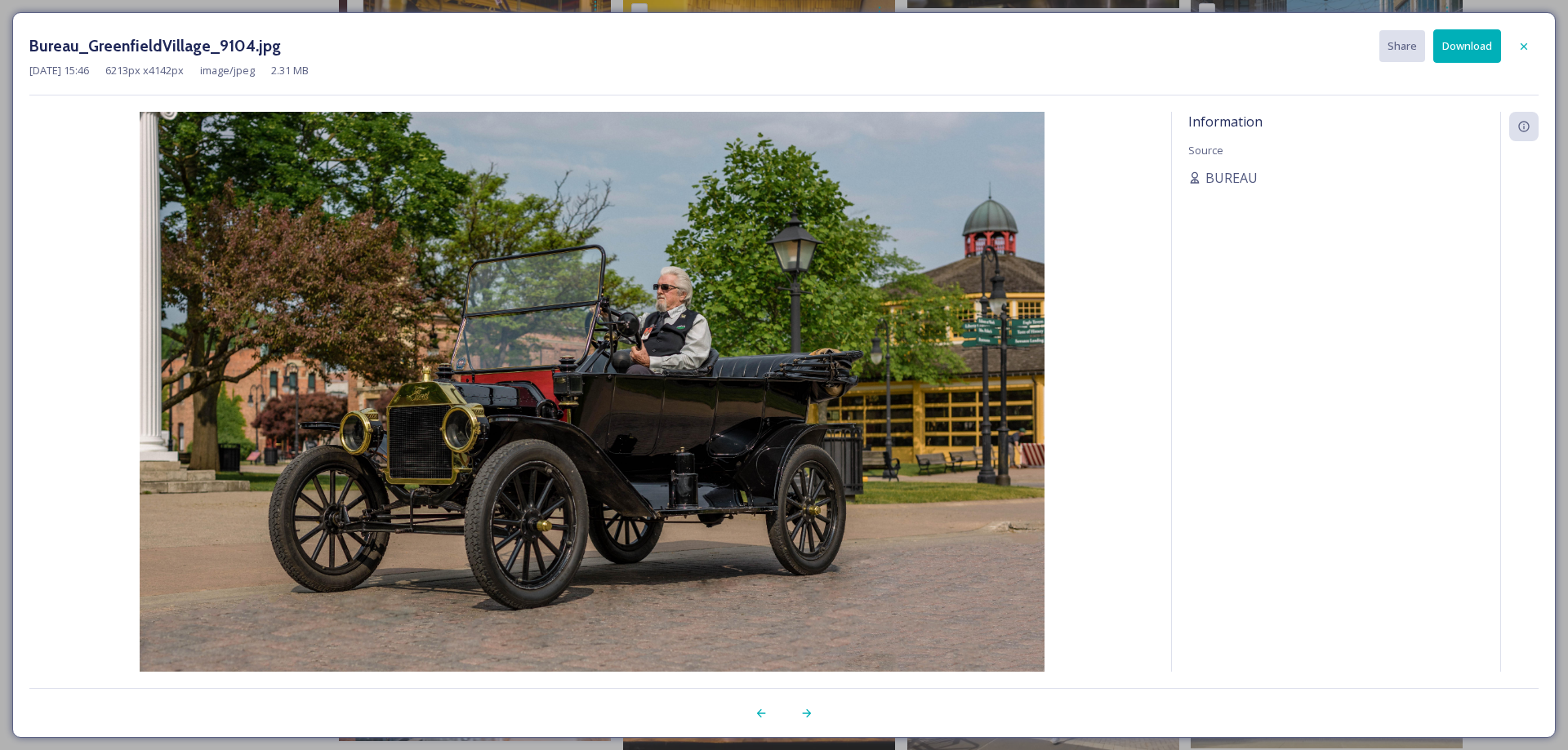
click at [1520, 50] on icon at bounding box center [1525, 46] width 13 height 13
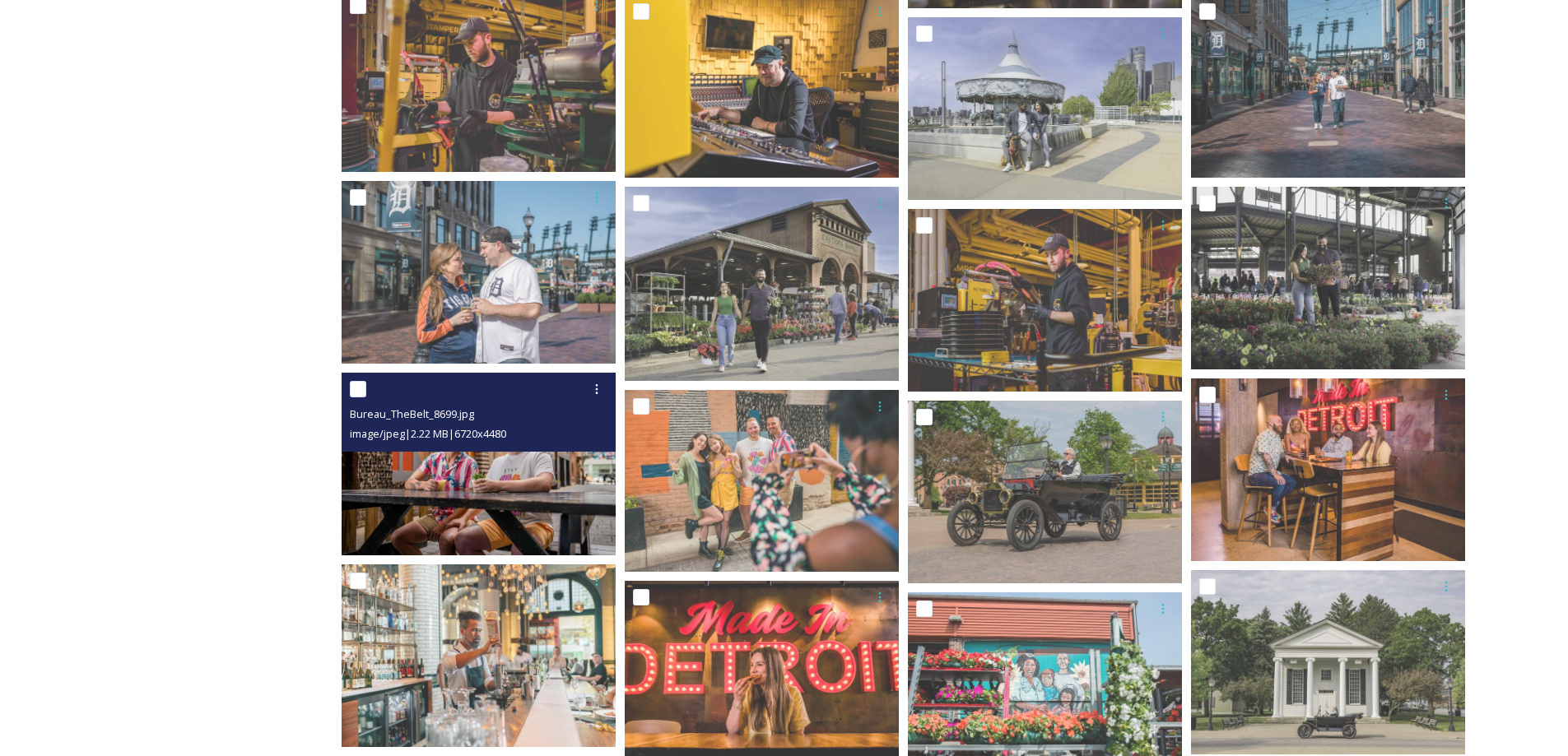
click at [534, 437] on div "image/jpeg | 2.22 MB | 6720 x 4480" at bounding box center [480, 433] width 262 height 20
click at [497, 480] on img at bounding box center [479, 464] width 274 height 183
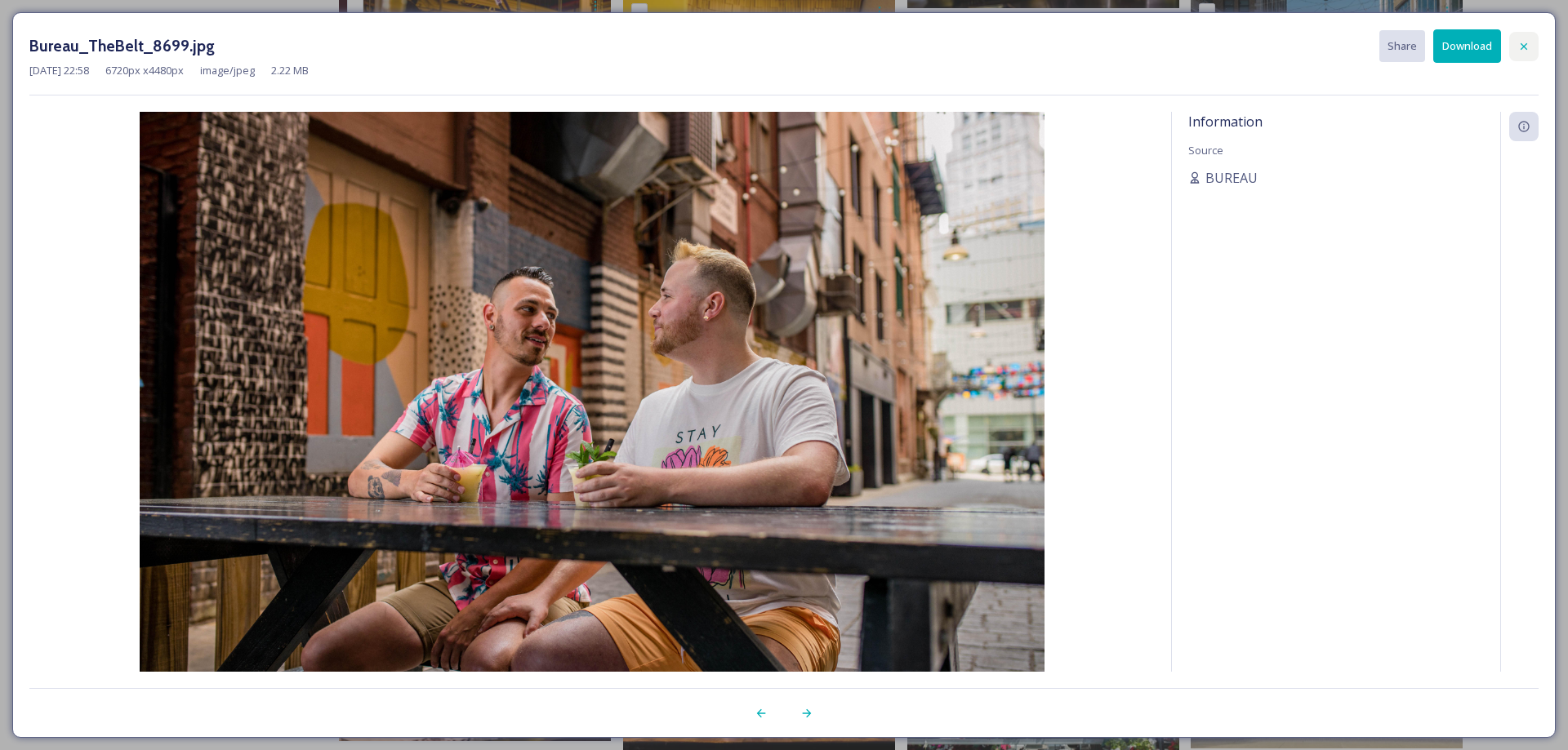
click at [1527, 46] on icon at bounding box center [1525, 46] width 13 height 13
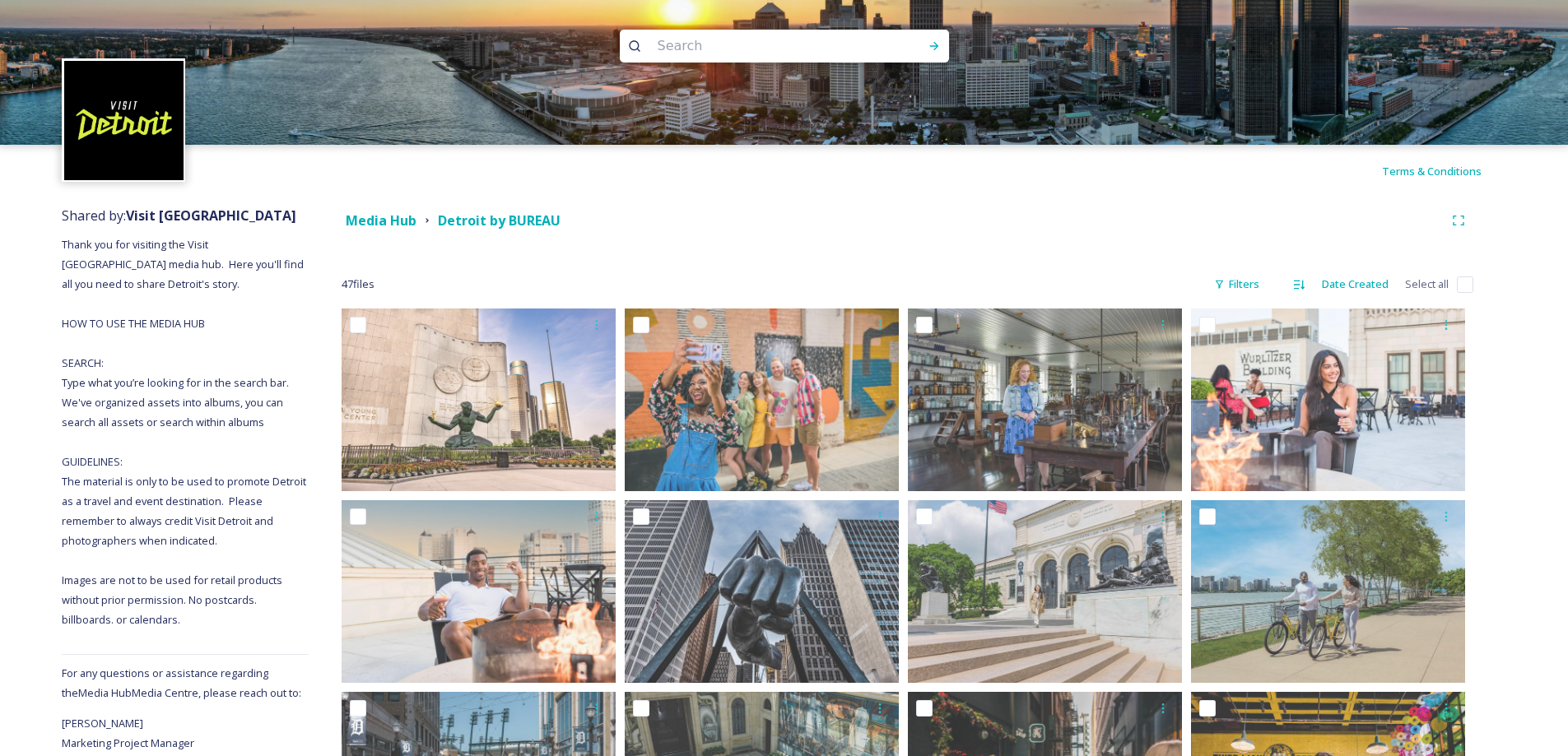
scroll to position [0, 0]
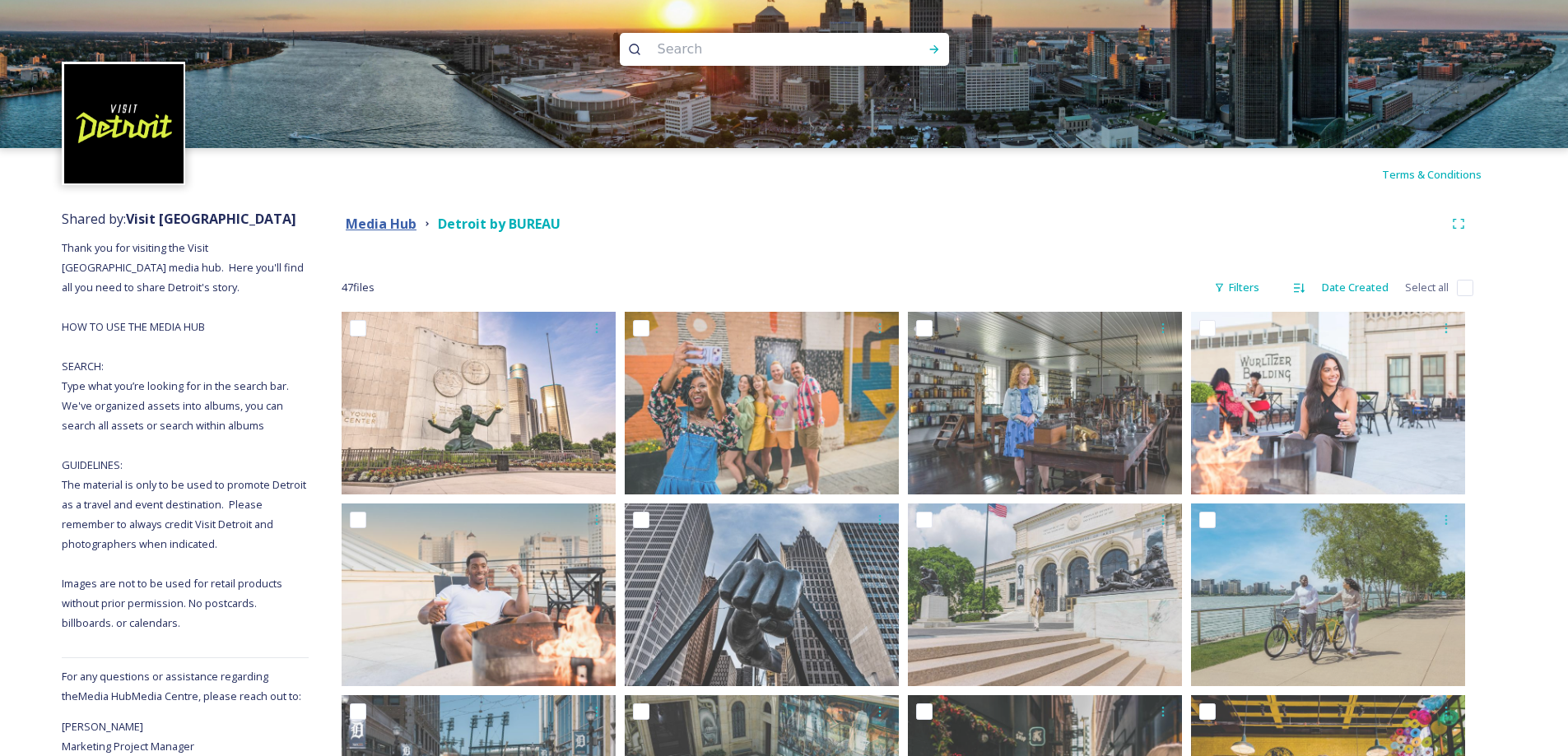
click at [386, 221] on strong "Media Hub" at bounding box center [381, 224] width 70 height 18
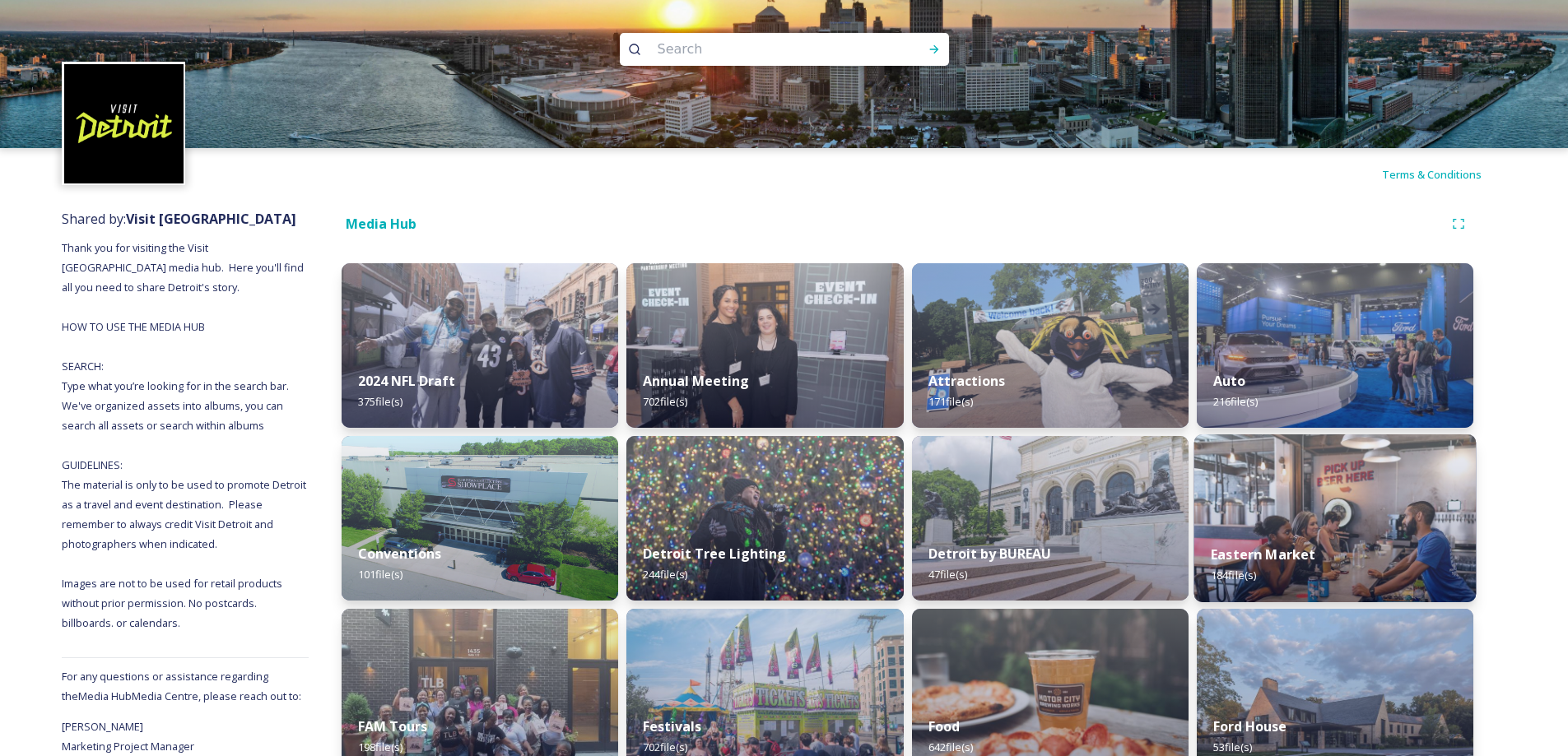
click at [1351, 465] on img at bounding box center [1335, 518] width 282 height 168
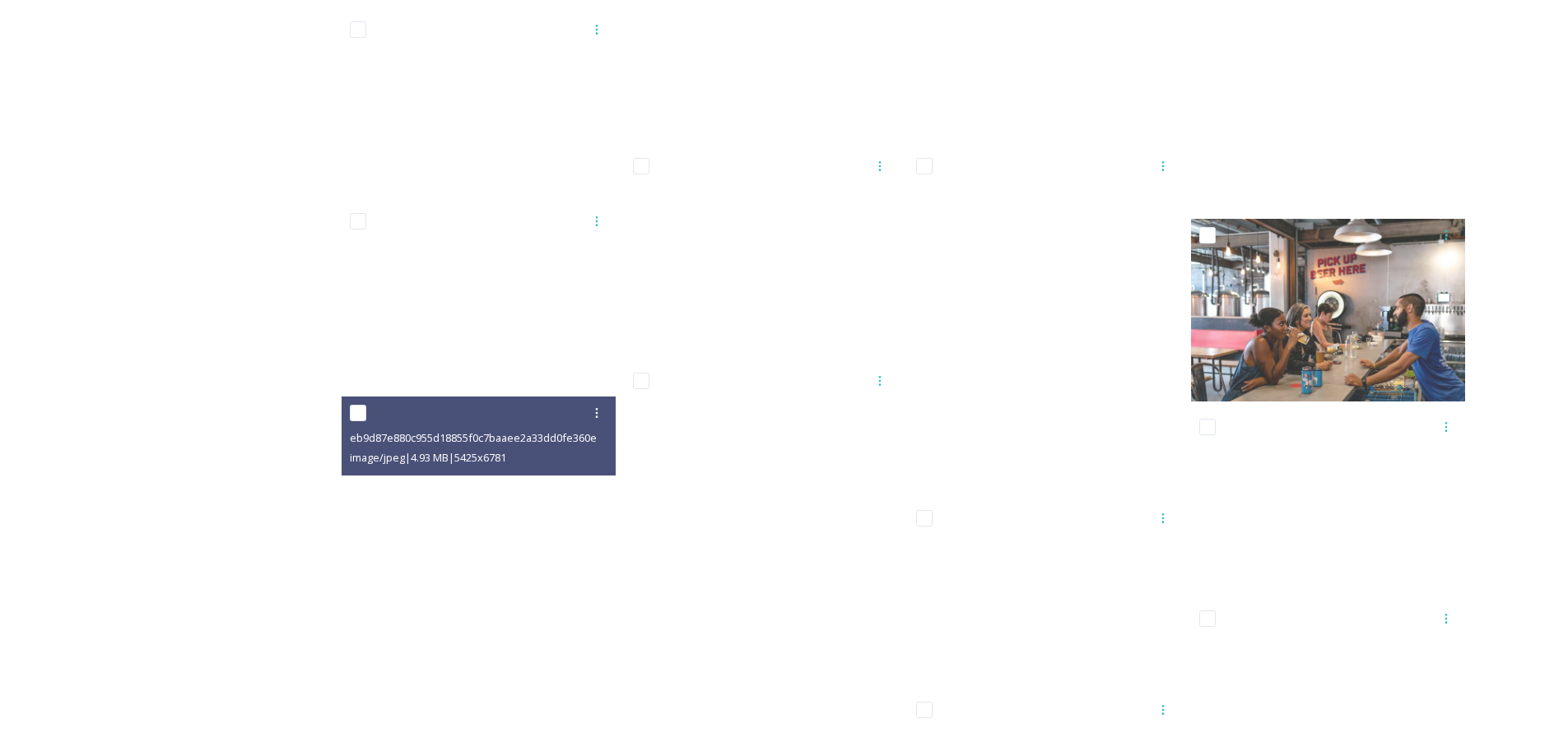
scroll to position [859, 0]
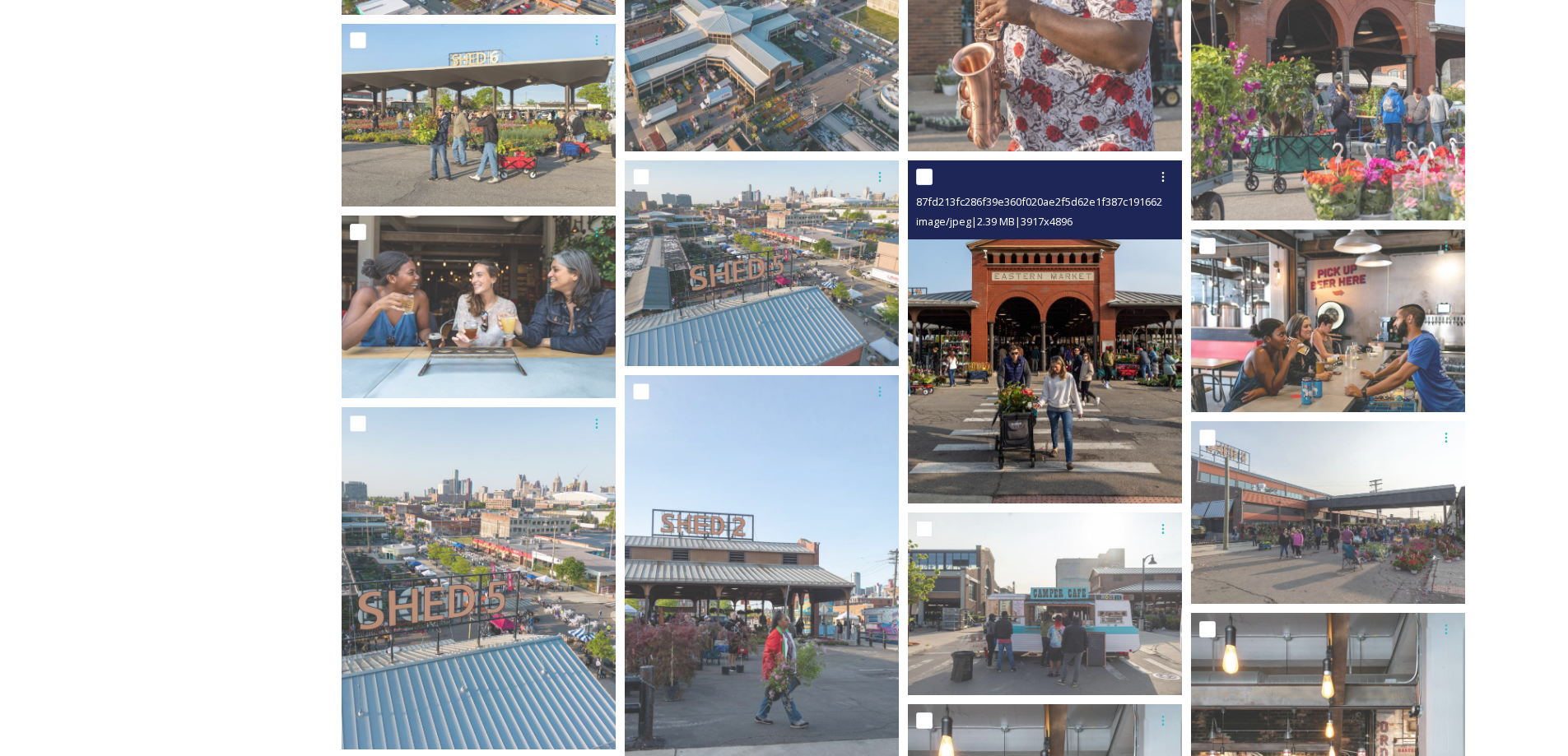
click at [1114, 348] on img at bounding box center [1045, 331] width 274 height 342
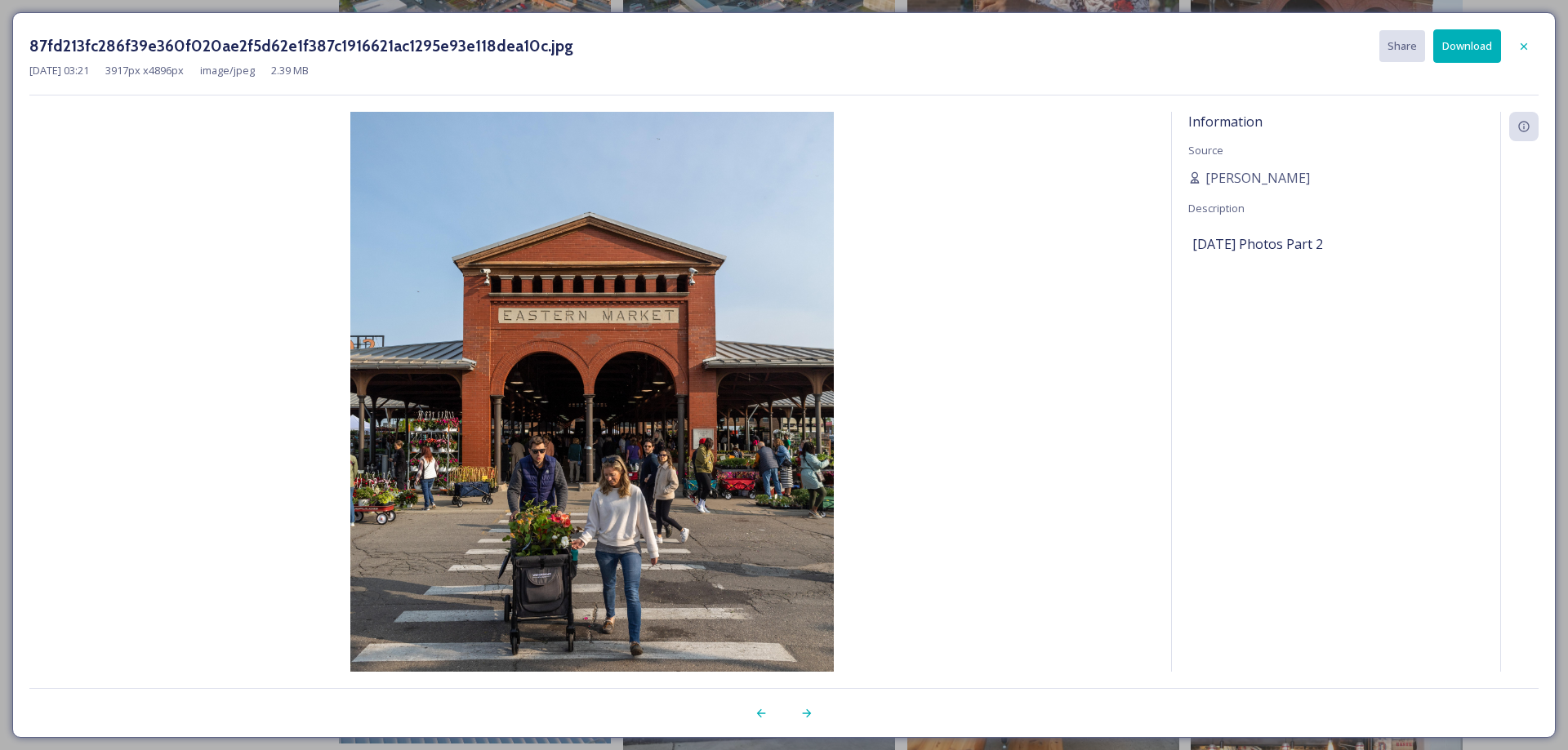
click at [1524, 45] on icon at bounding box center [1524, 45] width 7 height 7
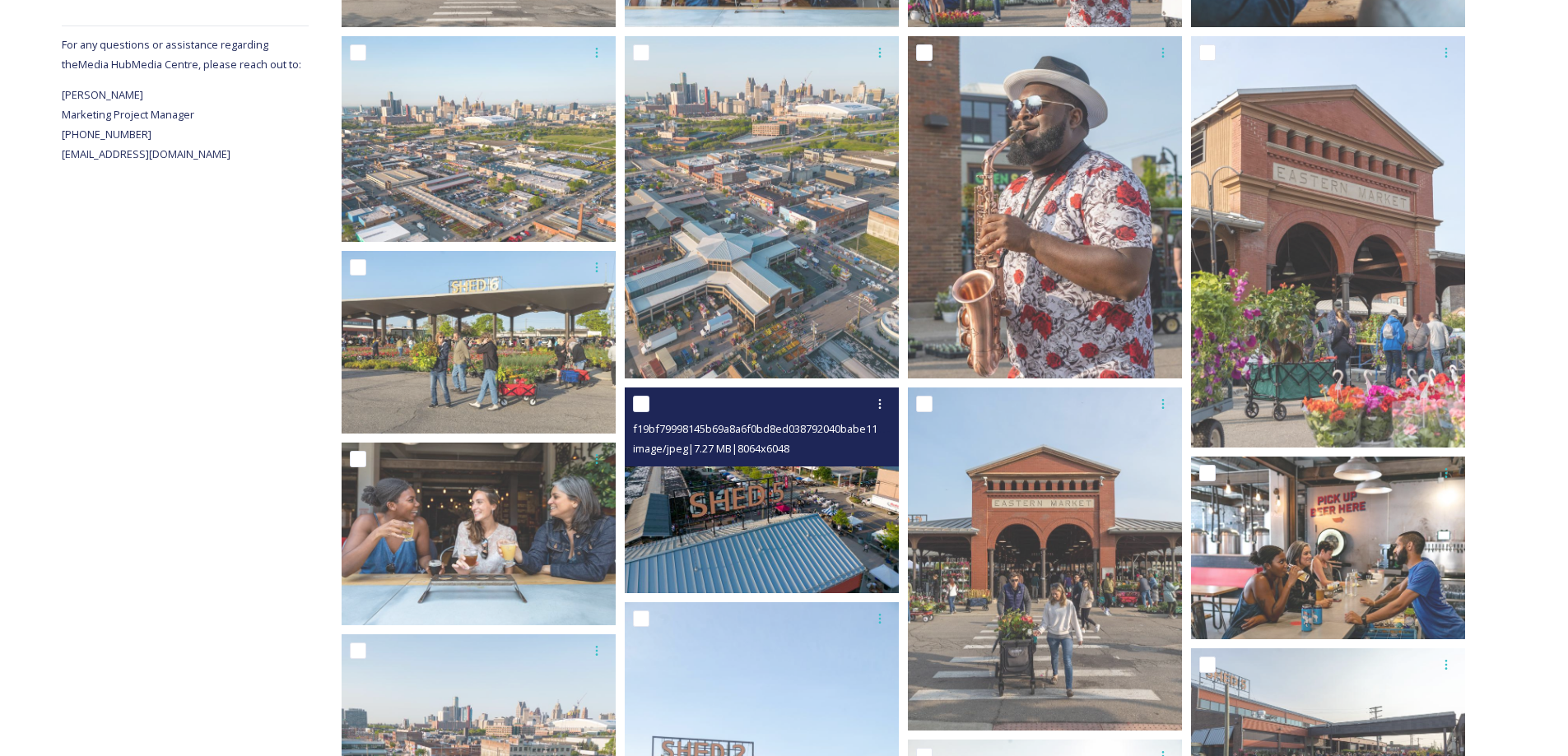
scroll to position [448, 0]
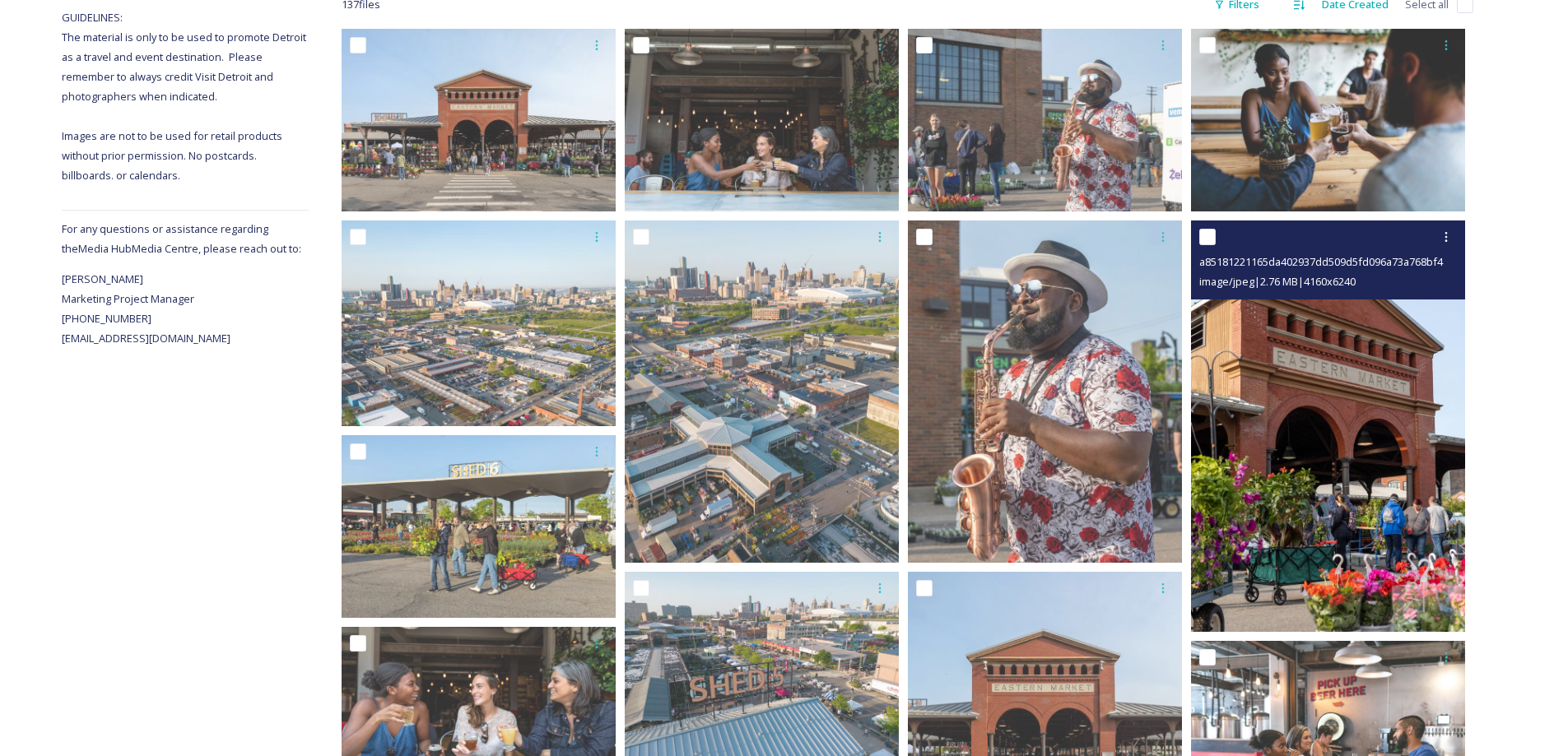
click at [1229, 399] on img at bounding box center [1328, 427] width 274 height 411
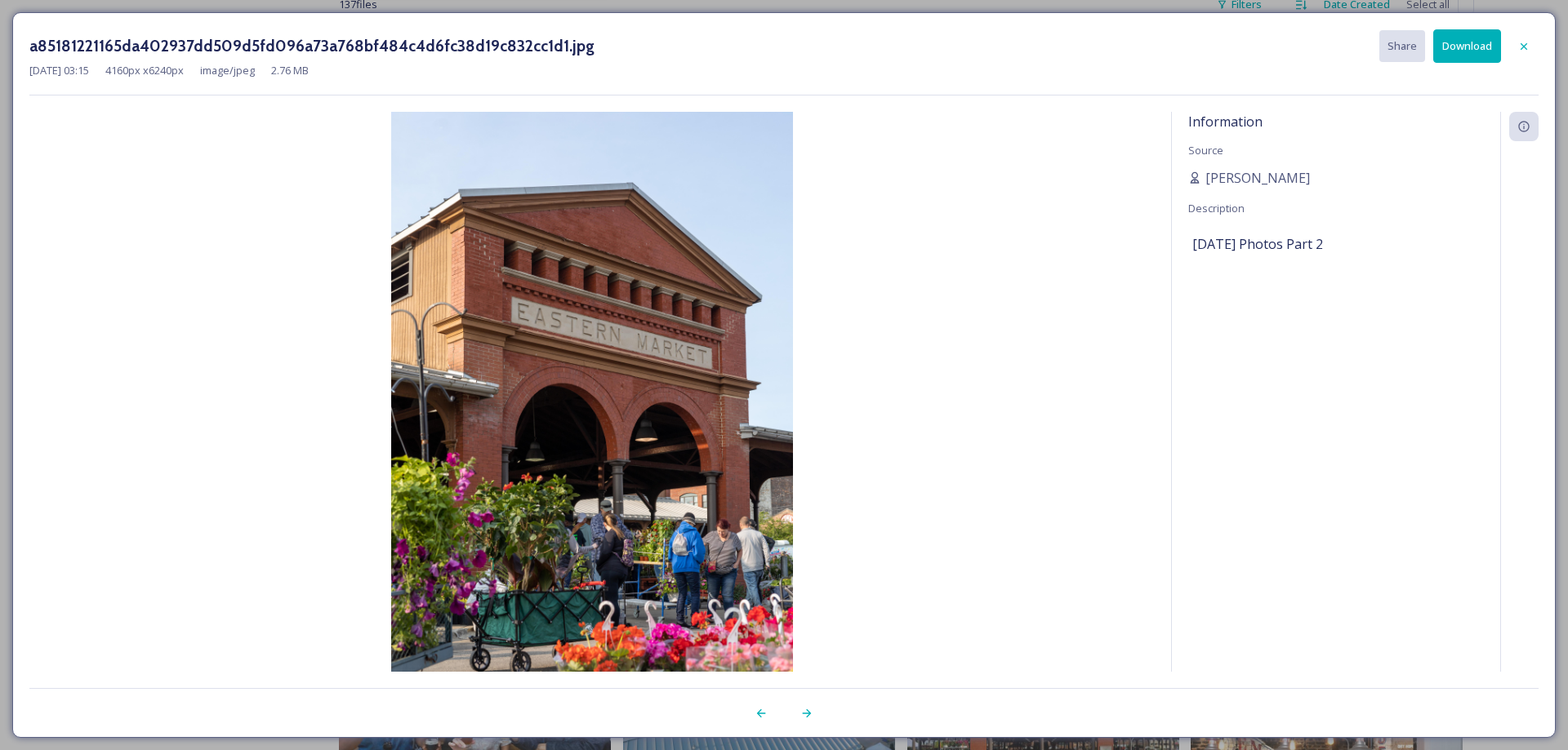
click at [1520, 43] on icon at bounding box center [1525, 46] width 13 height 13
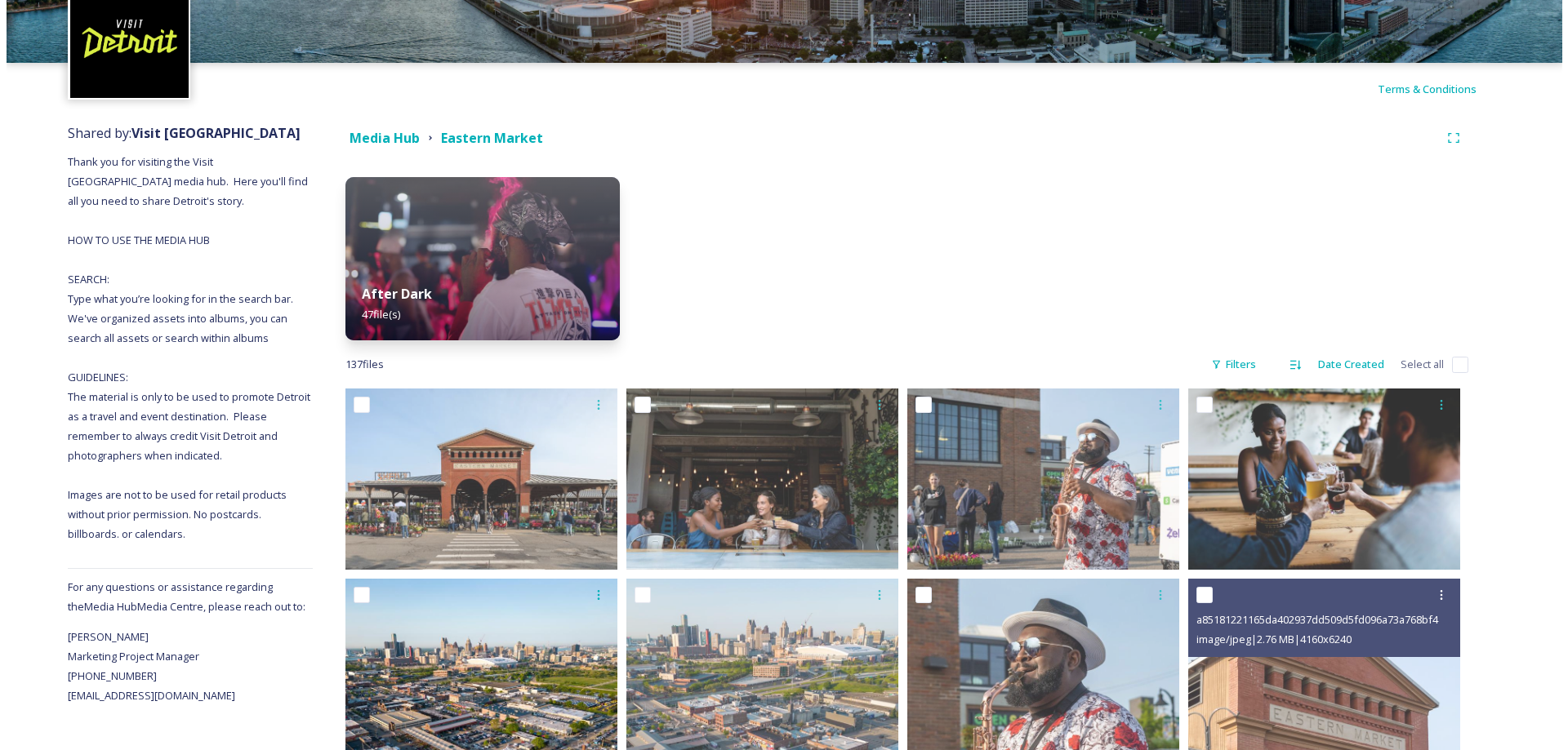
scroll to position [163, 0]
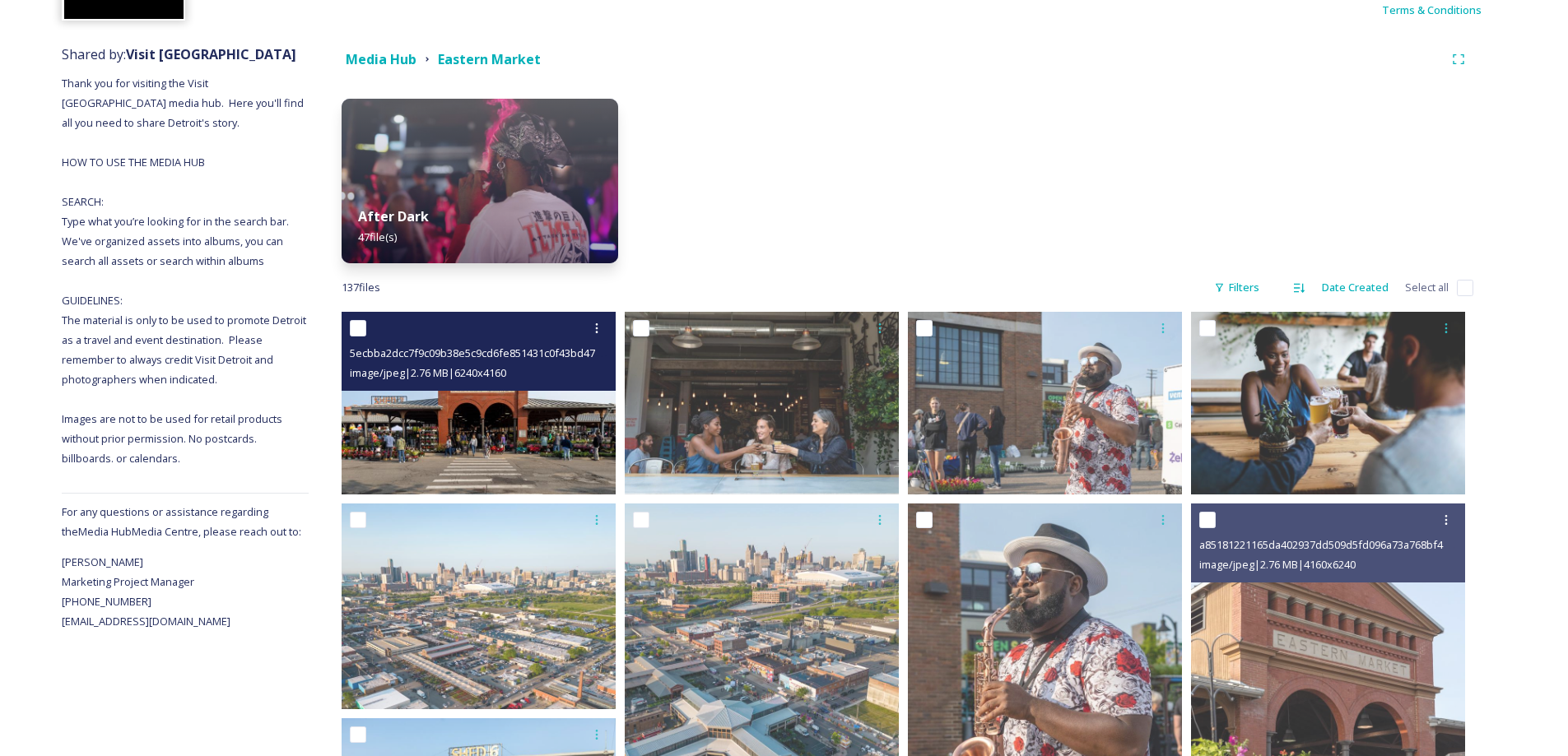
click at [443, 408] on img at bounding box center [479, 404] width 274 height 183
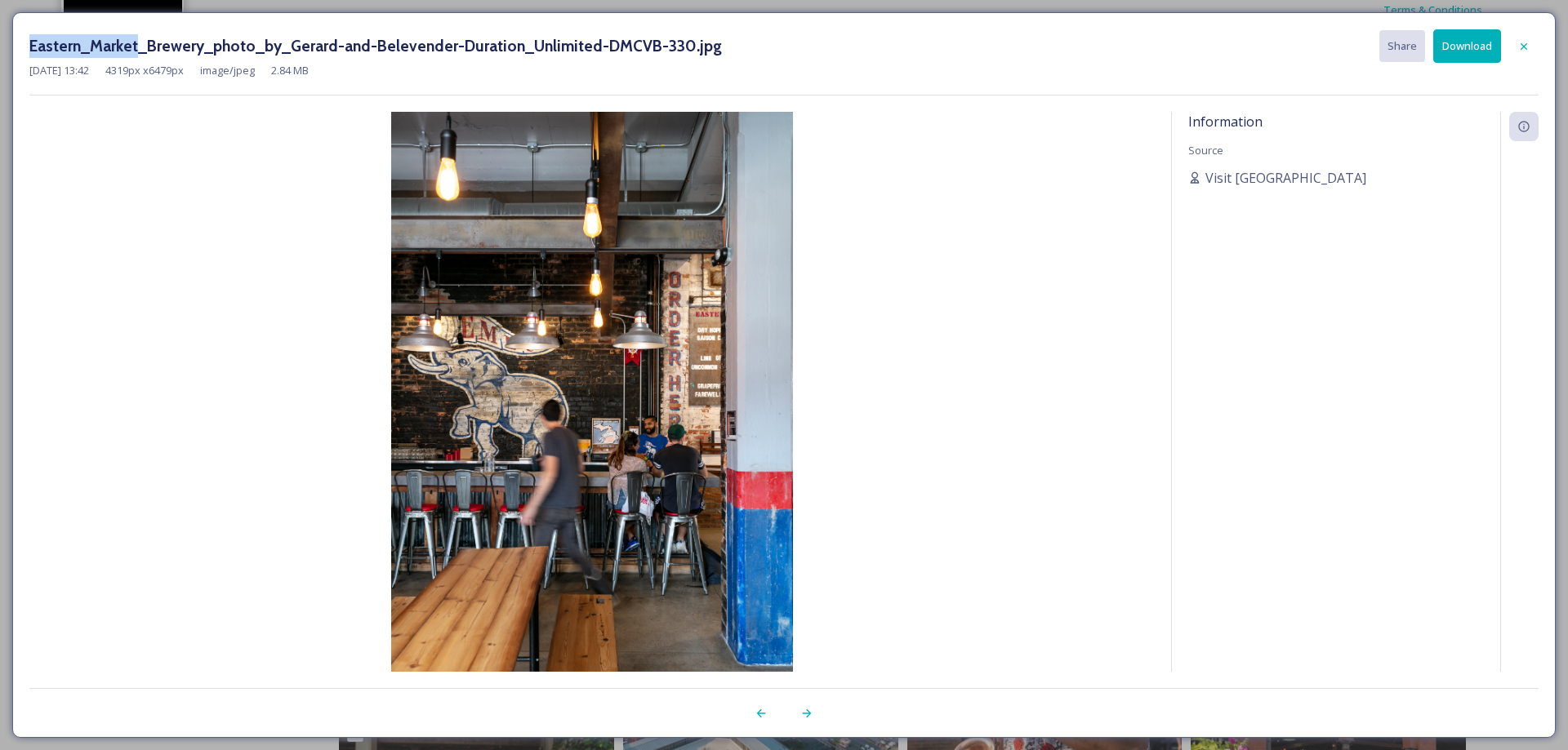
drag, startPoint x: 19, startPoint y: 45, endPoint x: 138, endPoint y: 45, distance: 119.0
click at [138, 45] on div "Eastern_Market_Brewery_photo_by_Gerard-and-Belevender-Duration_Unlimited-DMCVB-…" at bounding box center [784, 375] width 1543 height 725
copy h3 "Eastern_Market"
